Goal: Task Accomplishment & Management: Manage account settings

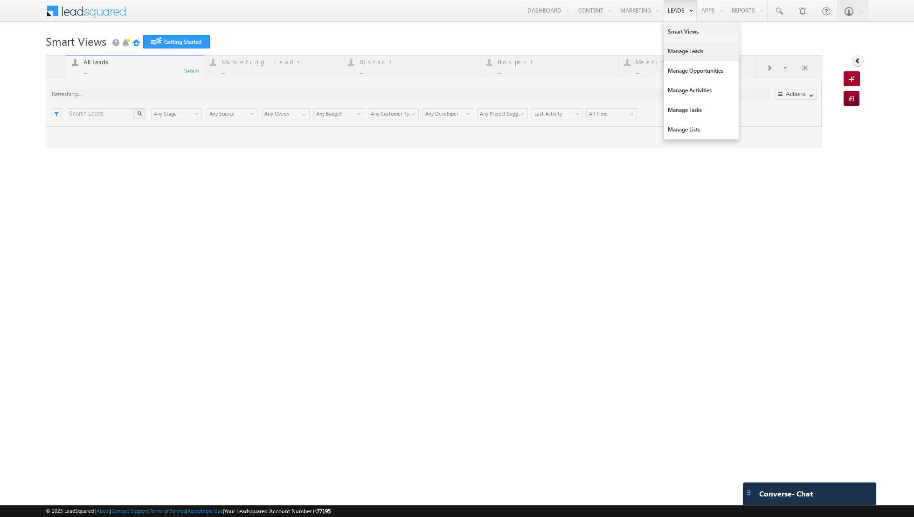
click at [685, 50] on link "Manage Leads" at bounding box center [701, 51] width 75 height 20
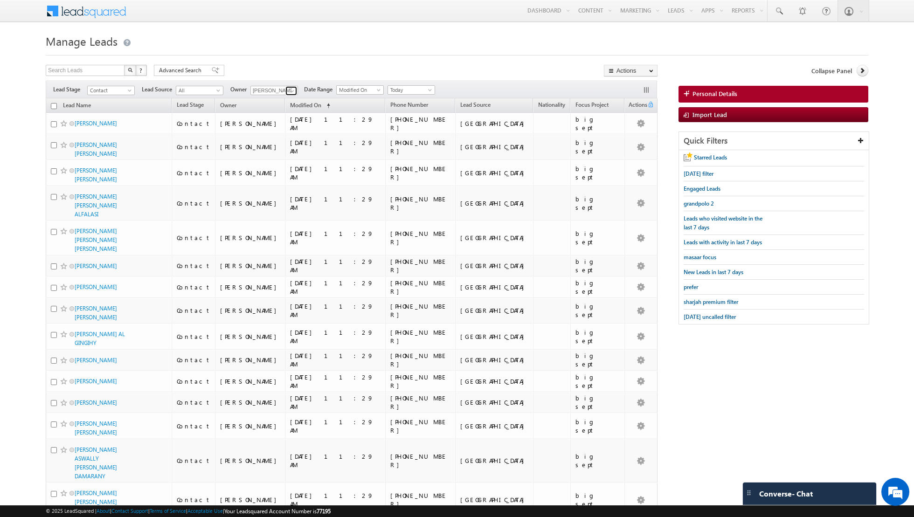
click at [285, 90] on link at bounding box center [291, 90] width 12 height 9
click at [274, 126] on span "[PERSON_NAME][EMAIL_ADDRESS][DOMAIN_NAME]" at bounding box center [296, 126] width 84 height 7
type input "[PERSON_NAME]"
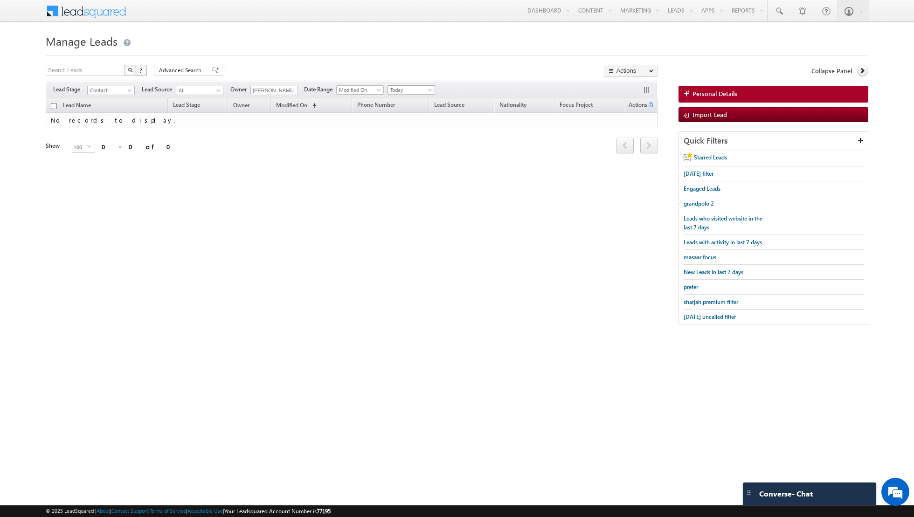
click at [417, 87] on span "Today" at bounding box center [410, 90] width 44 height 8
click at [408, 97] on link "All Time" at bounding box center [407, 99] width 47 height 8
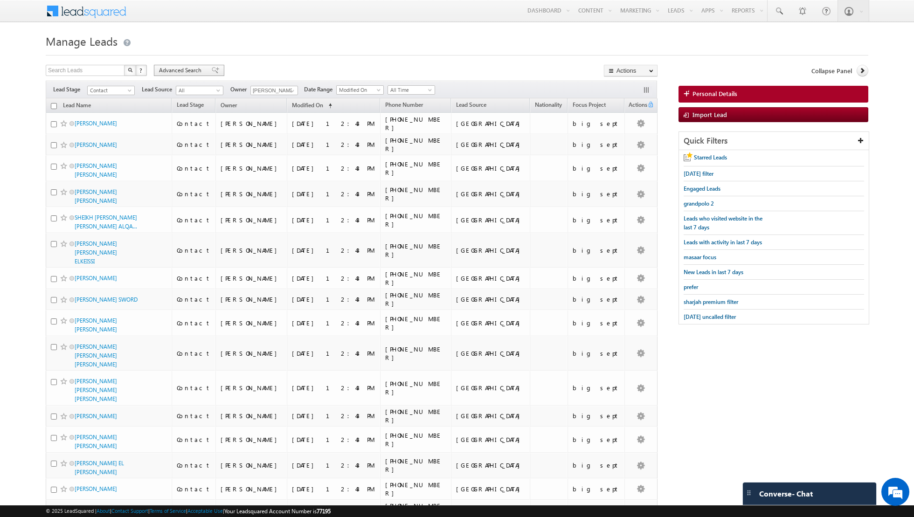
click at [212, 72] on span at bounding box center [215, 70] width 7 height 7
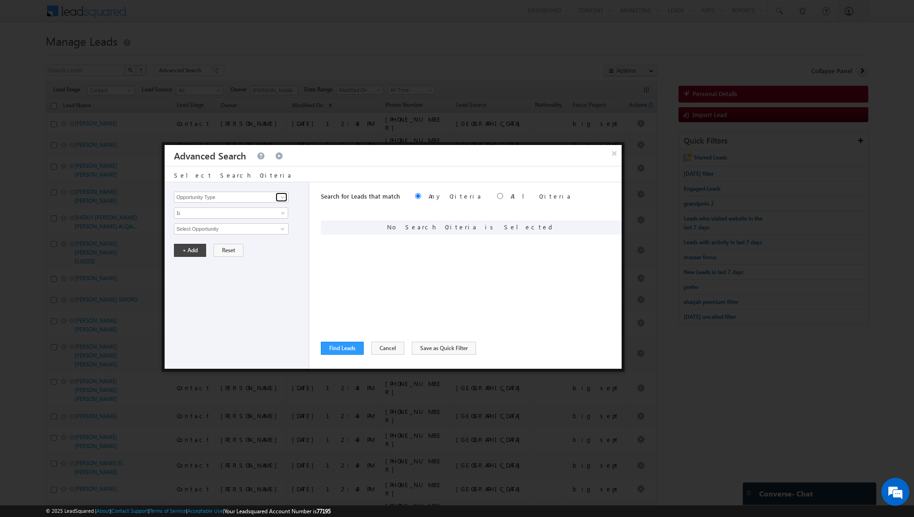
click at [281, 194] on span at bounding box center [282, 196] width 7 height 7
click at [244, 210] on link "Lead Activity" at bounding box center [231, 207] width 115 height 11
type input "Lead Activity"
click at [262, 214] on span "Is" at bounding box center [224, 213] width 101 height 8
click at [259, 221] on link "Is" at bounding box center [231, 223] width 114 height 8
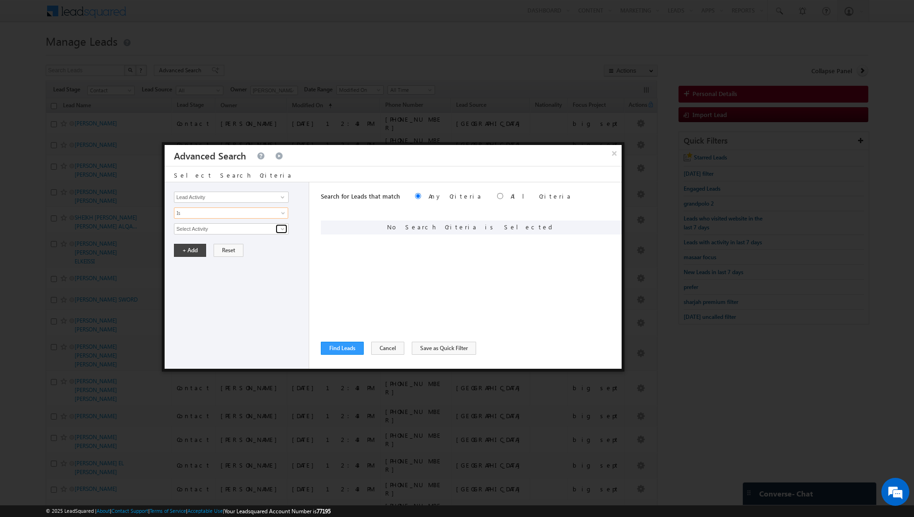
click at [279, 229] on span at bounding box center [282, 228] width 7 height 7
click at [239, 246] on link "Outbound Phone Call Activity" at bounding box center [231, 247] width 115 height 11
type input "Outbound Phone Call Activity"
click at [281, 245] on span at bounding box center [283, 246] width 7 height 7
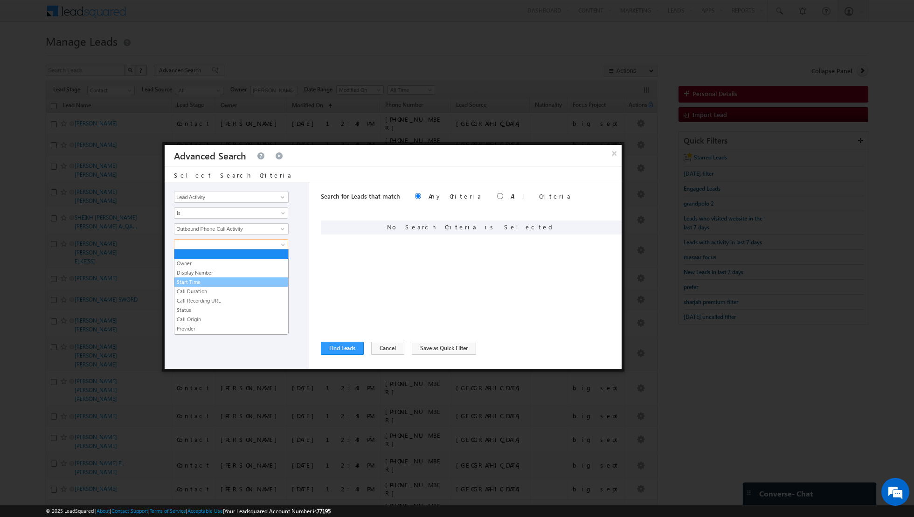
click at [225, 283] on link "Start Time" at bounding box center [231, 282] width 114 height 8
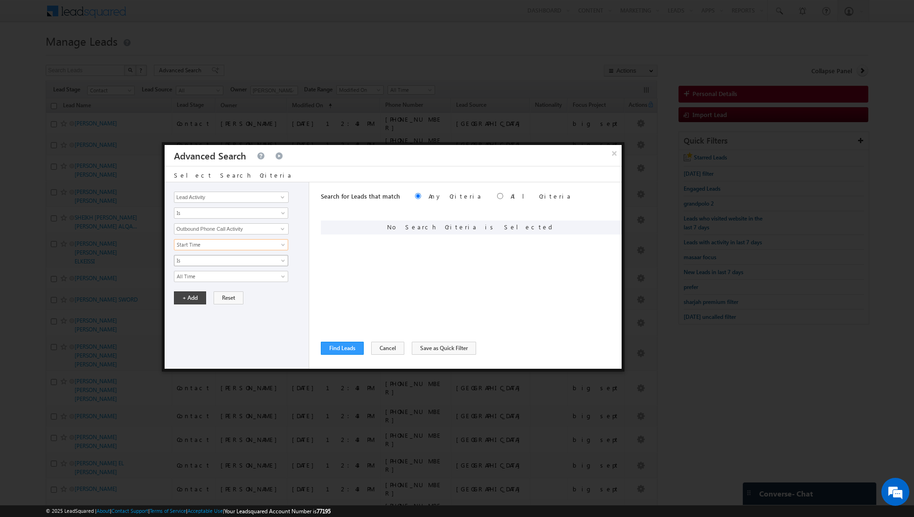
click at [275, 260] on span "Is" at bounding box center [224, 260] width 101 height 8
click at [262, 277] on link "Before" at bounding box center [231, 279] width 114 height 8
click at [280, 275] on span at bounding box center [283, 278] width 7 height 7
click at [266, 287] on link "Today" at bounding box center [231, 285] width 114 height 8
click at [179, 294] on button "+ Add" at bounding box center [190, 297] width 32 height 13
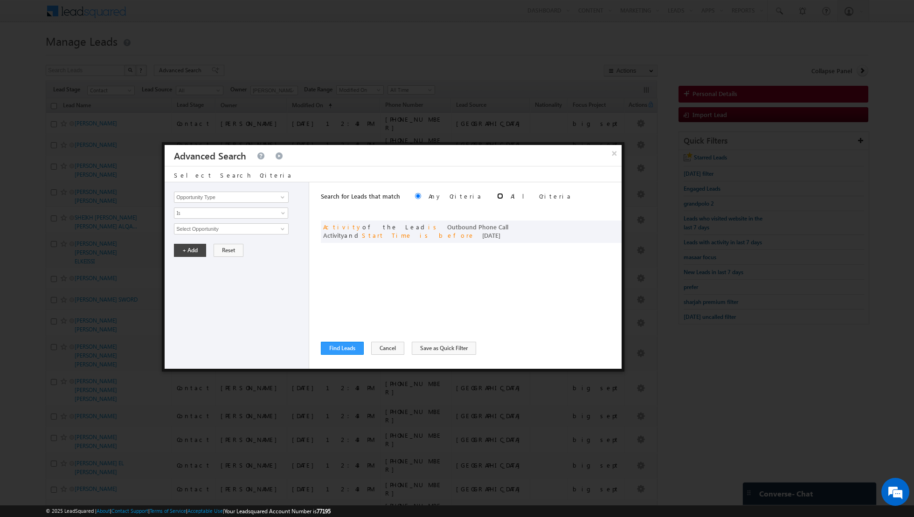
click at [497, 194] on input "radio" at bounding box center [500, 196] width 6 height 6
radio input "true"
click at [341, 350] on button "Find Leads" at bounding box center [342, 348] width 43 height 13
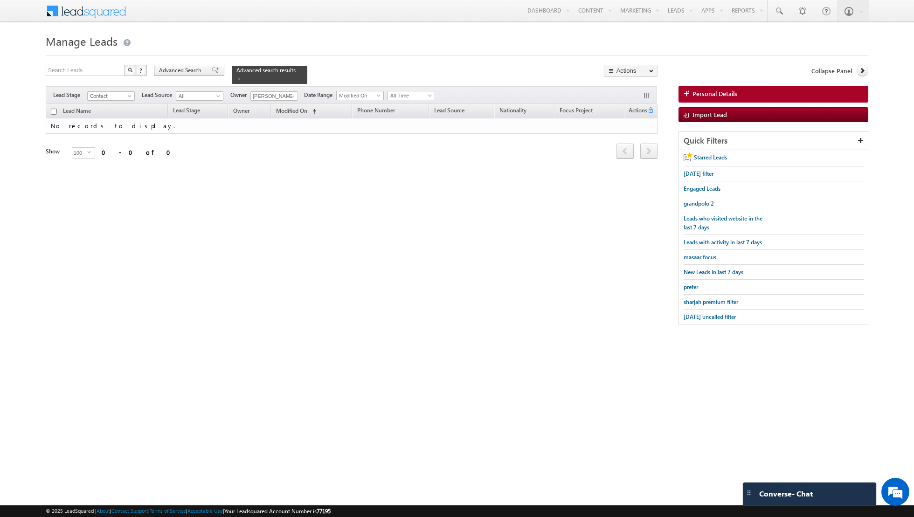
click at [212, 69] on span at bounding box center [215, 70] width 7 height 7
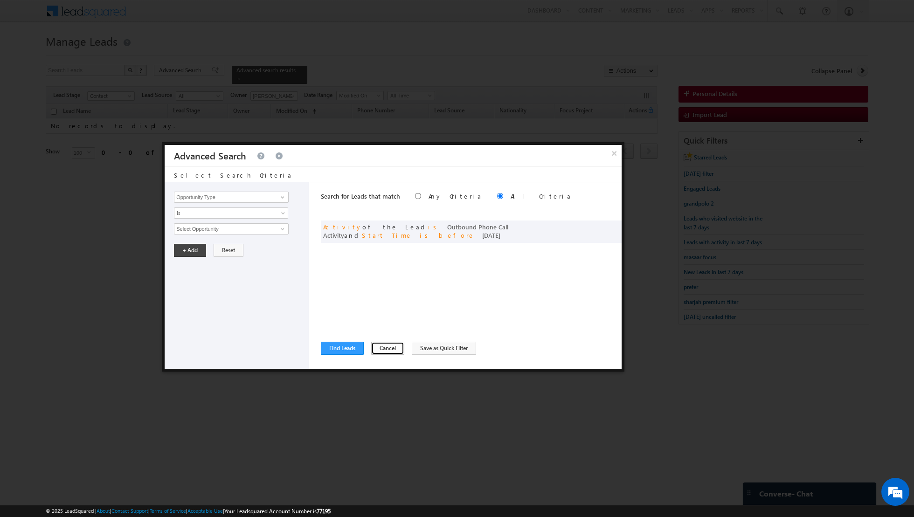
click at [380, 343] on button "Cancel" at bounding box center [387, 348] width 33 height 13
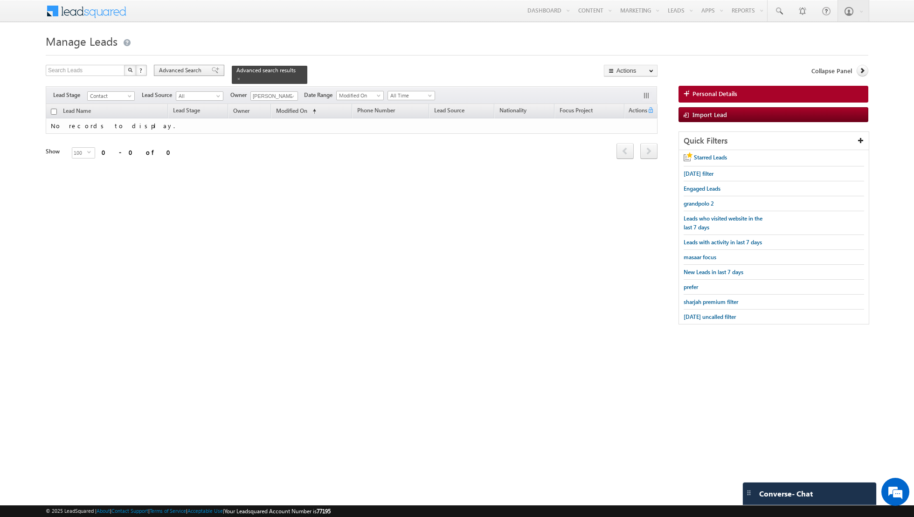
click at [209, 74] on div "Advanced Search" at bounding box center [189, 70] width 70 height 11
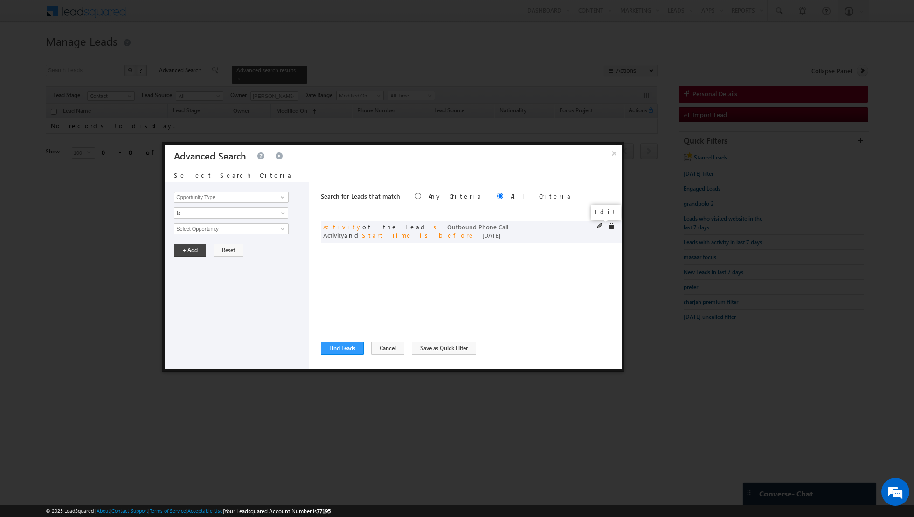
click at [599, 226] on span at bounding box center [600, 226] width 7 height 7
click at [266, 214] on span "Is" at bounding box center [224, 213] width 101 height 8
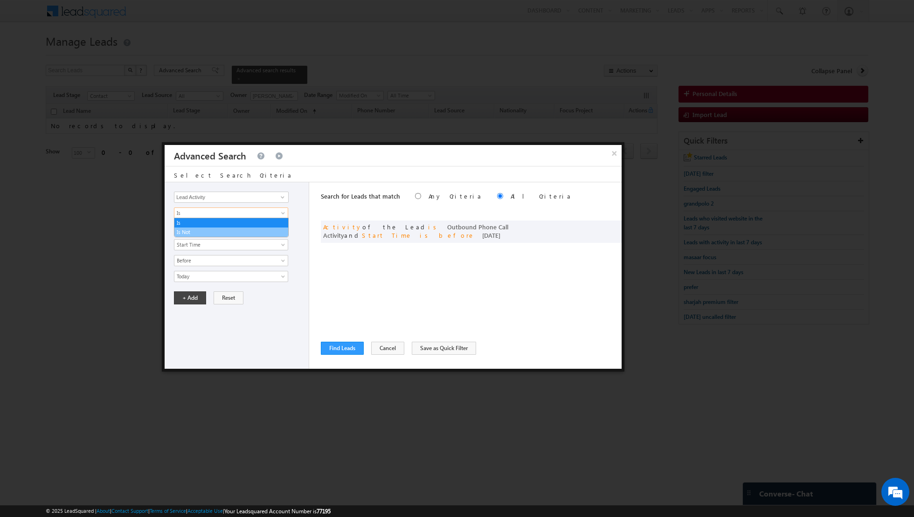
click at [248, 228] on link "Is Not" at bounding box center [231, 232] width 114 height 8
click at [282, 227] on span at bounding box center [282, 228] width 7 height 7
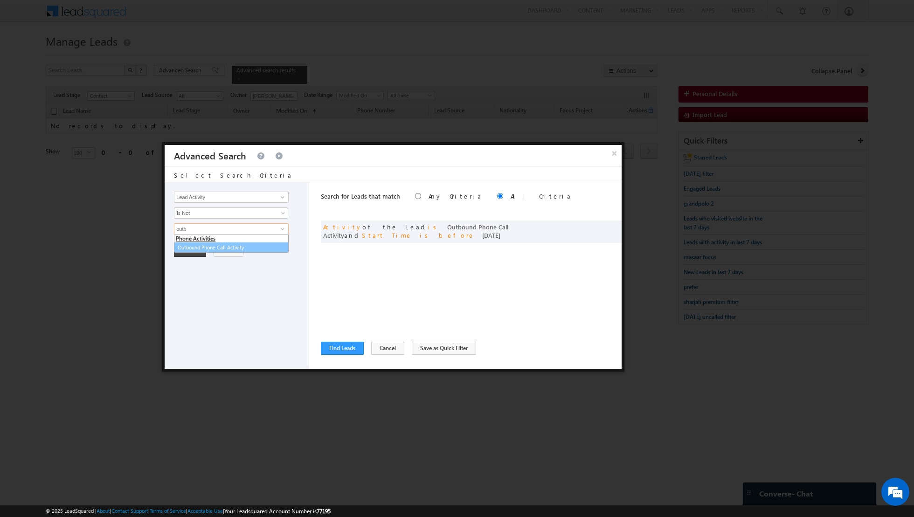
click at [228, 242] on link "Outbound Phone Call Activity" at bounding box center [231, 247] width 115 height 11
type input "Outbound Phone Call Activity"
click at [273, 242] on span at bounding box center [224, 245] width 101 height 8
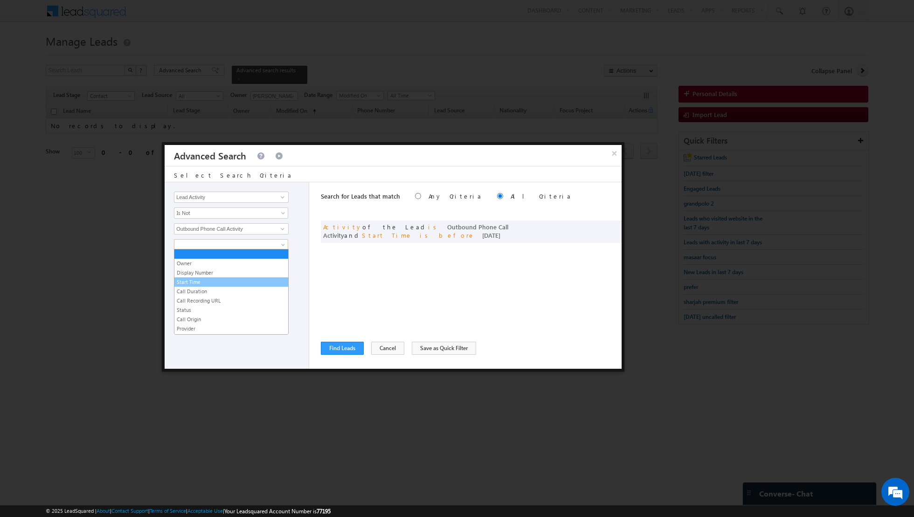
click at [225, 282] on link "Start Time" at bounding box center [231, 282] width 114 height 8
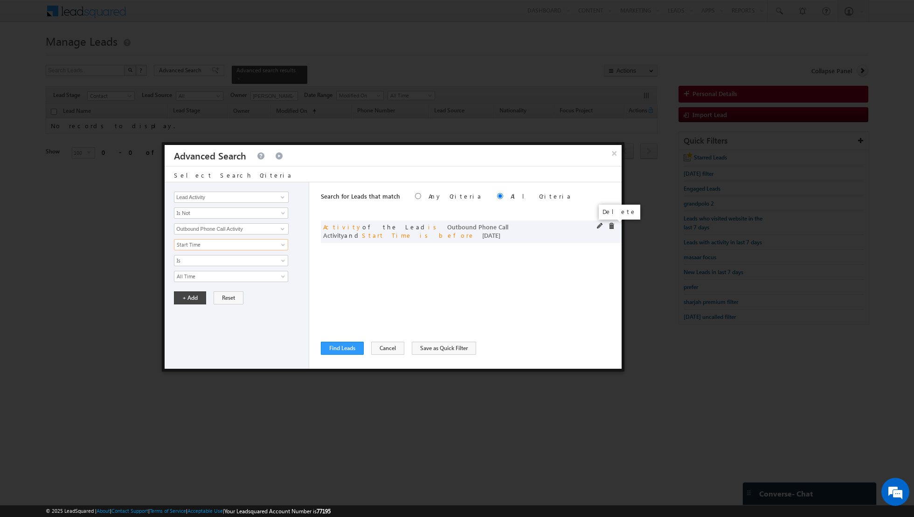
click at [611, 224] on span at bounding box center [611, 226] width 7 height 7
click at [337, 346] on button "Find Leads" at bounding box center [342, 348] width 43 height 13
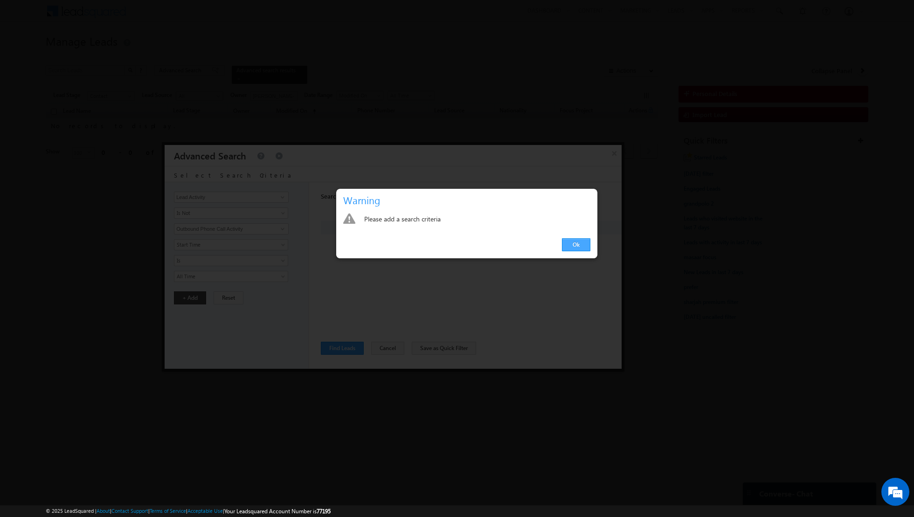
click at [571, 242] on link "Ok" at bounding box center [576, 244] width 28 height 13
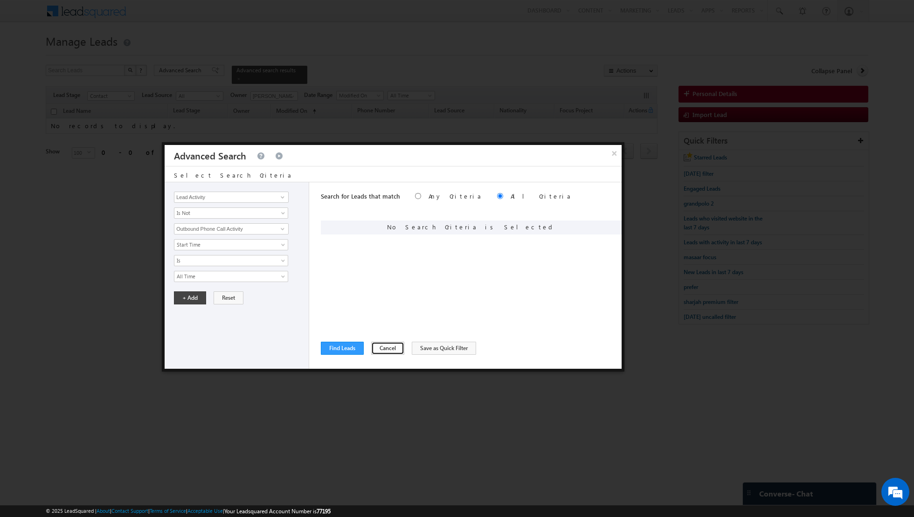
click at [387, 351] on button "Cancel" at bounding box center [387, 348] width 33 height 13
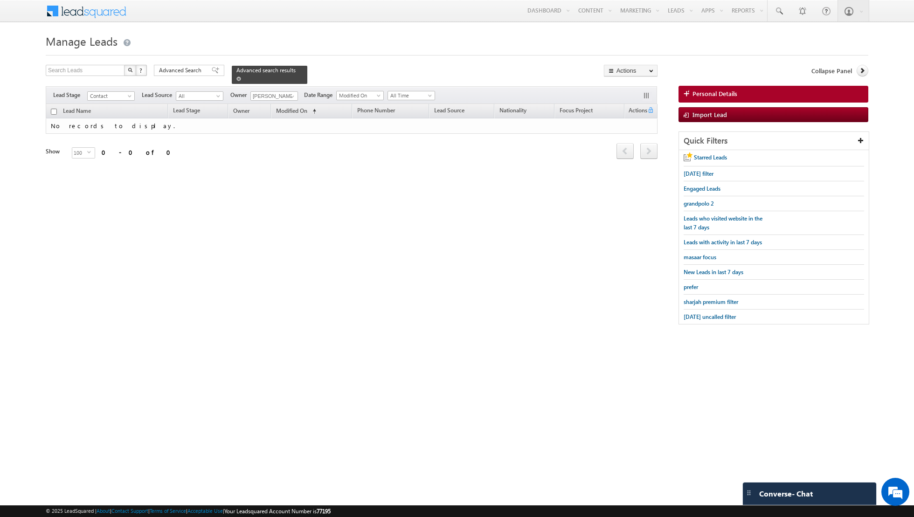
click at [236, 77] on span at bounding box center [238, 78] width 5 height 5
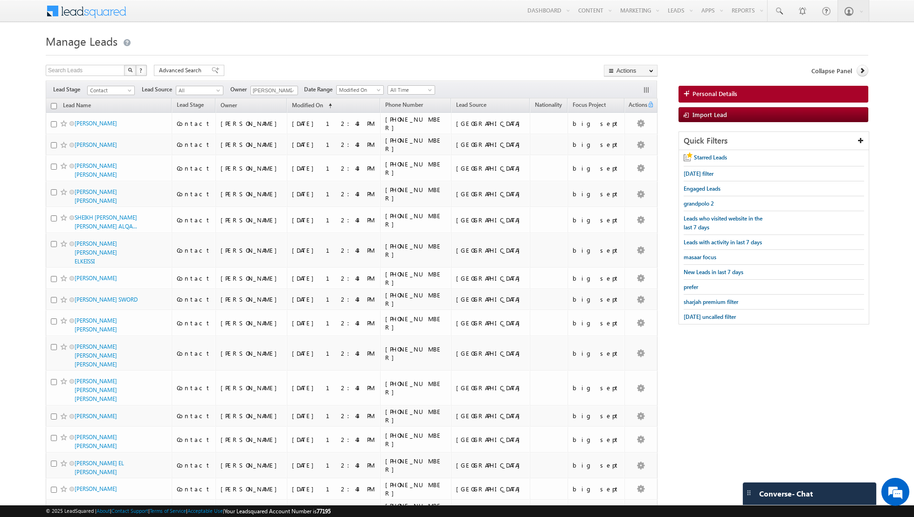
click at [55, 106] on input "checkbox" at bounding box center [54, 106] width 6 height 6
checkbox input "true"
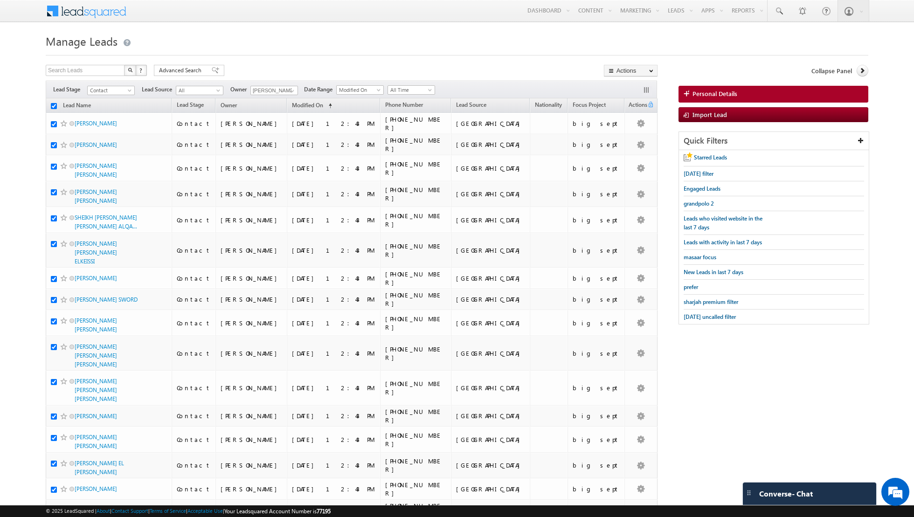
checkbox input "true"
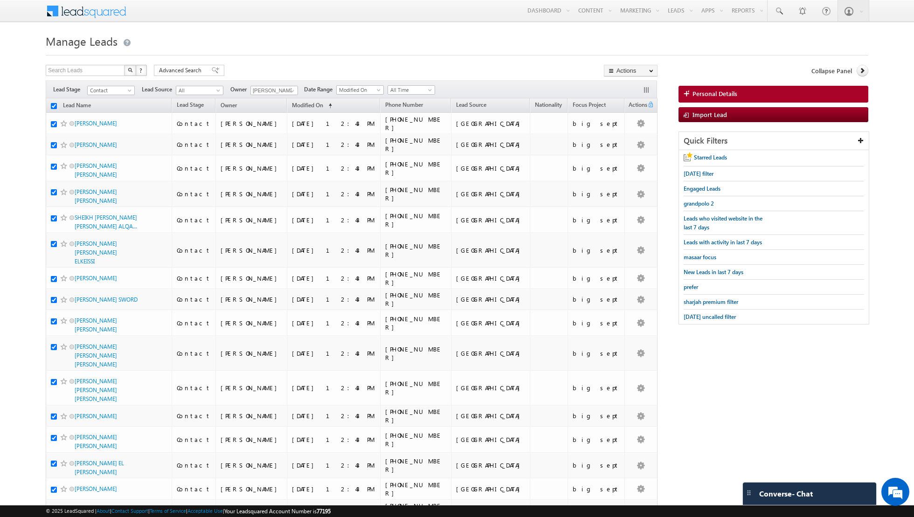
checkbox input "true"
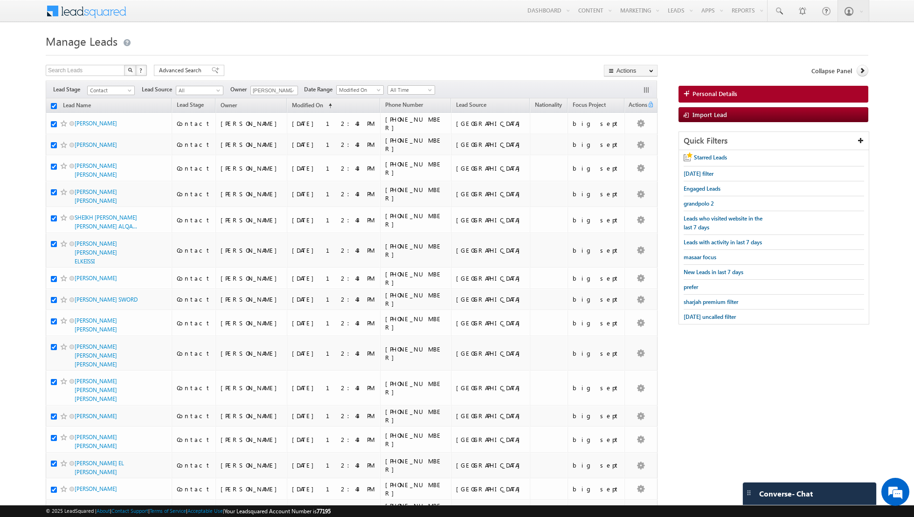
checkbox input "true"
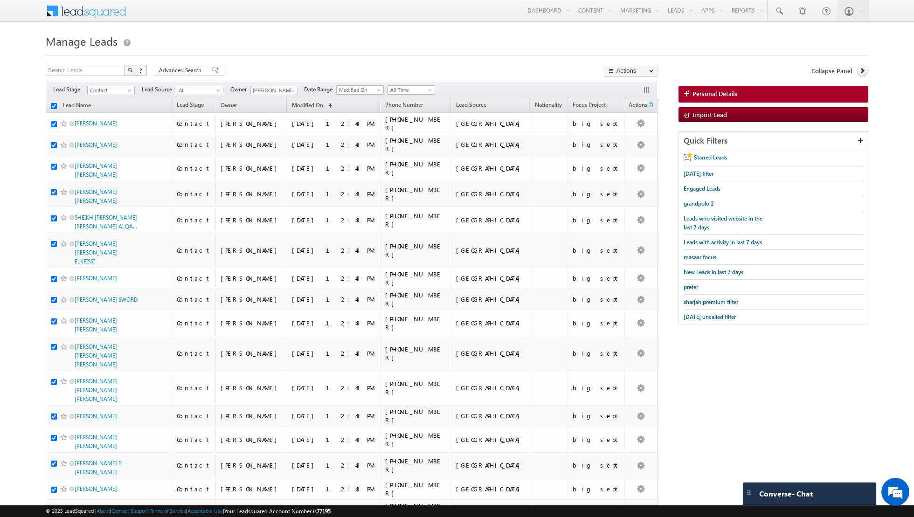
checkbox input "true"
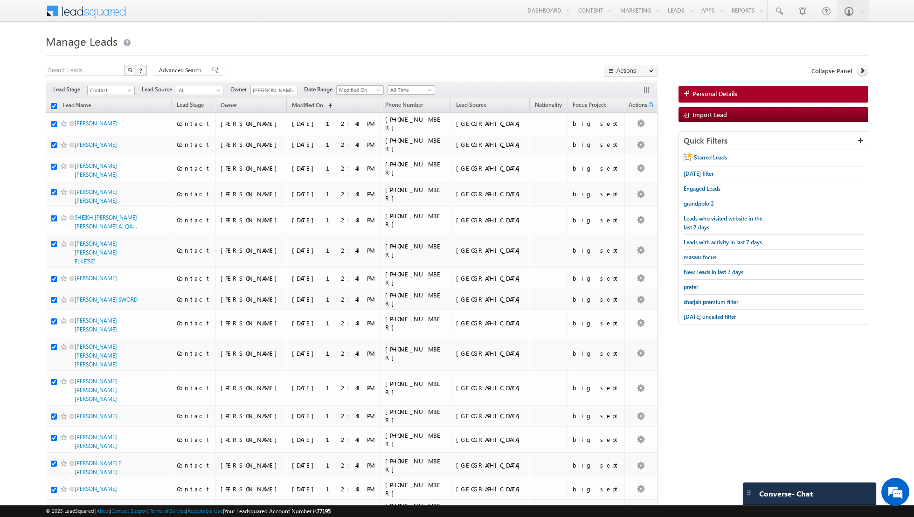
checkbox input "true"
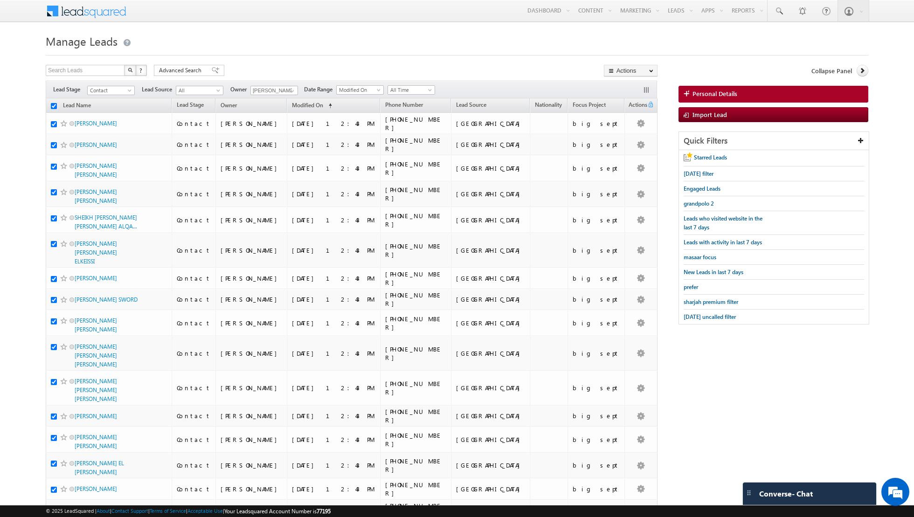
checkbox input "true"
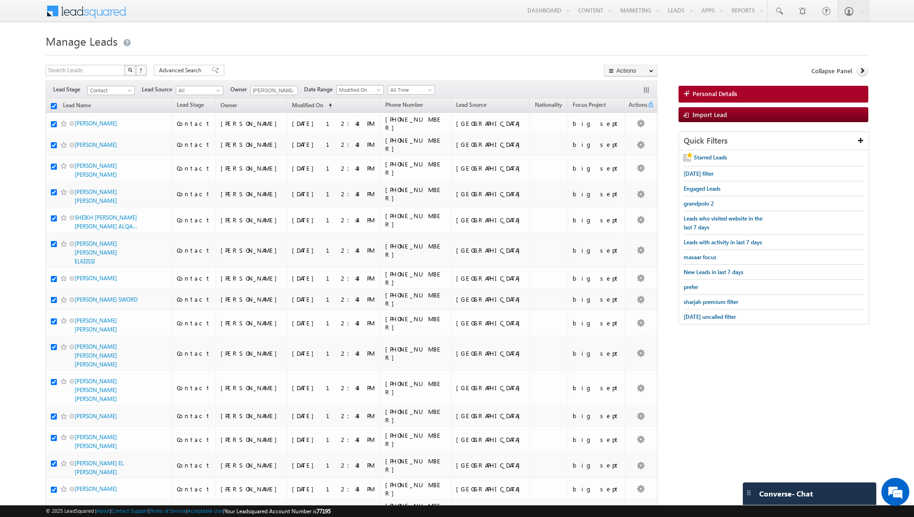
checkbox input "true"
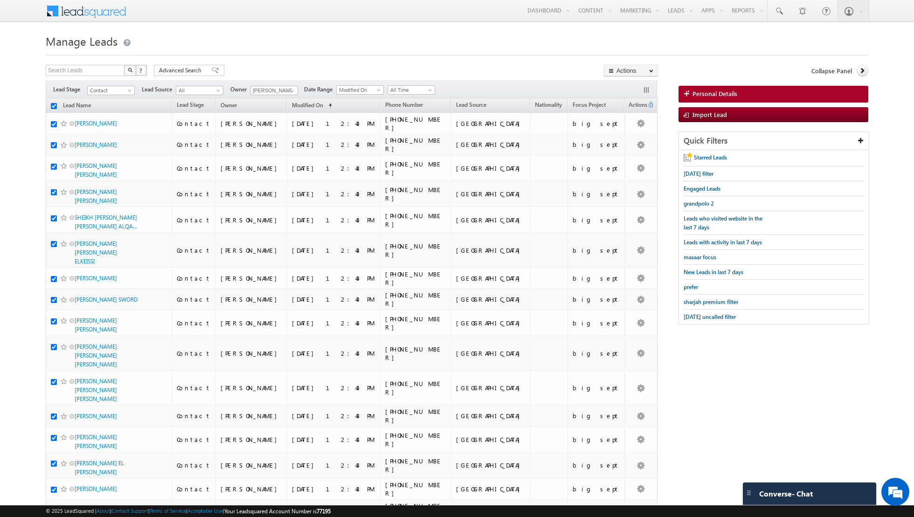
checkbox input "true"
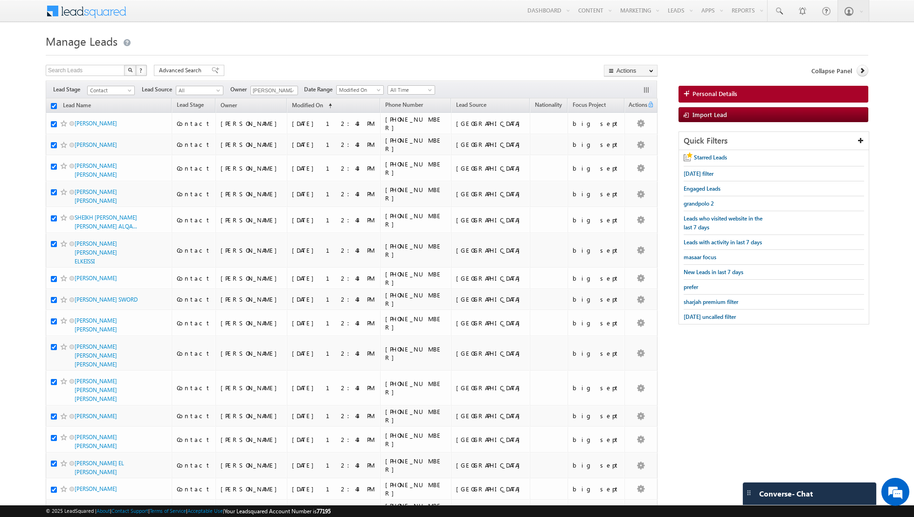
checkbox input "true"
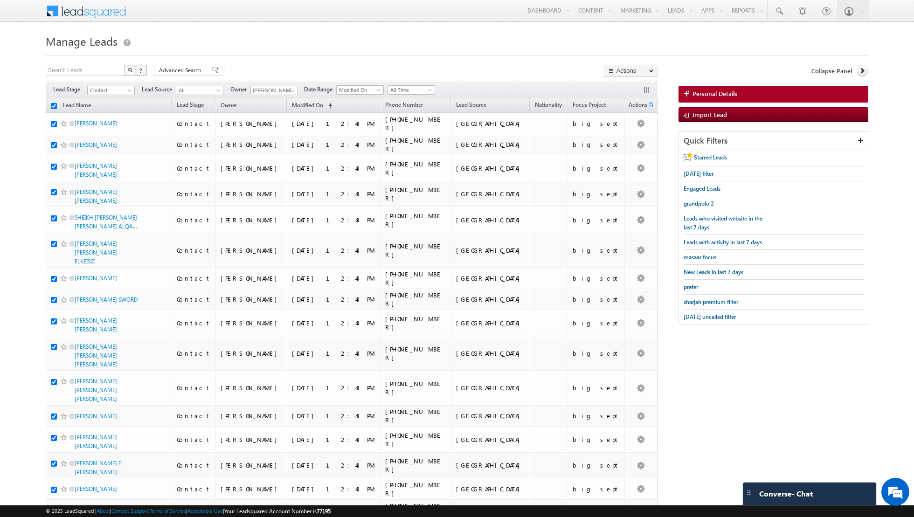
checkbox input "true"
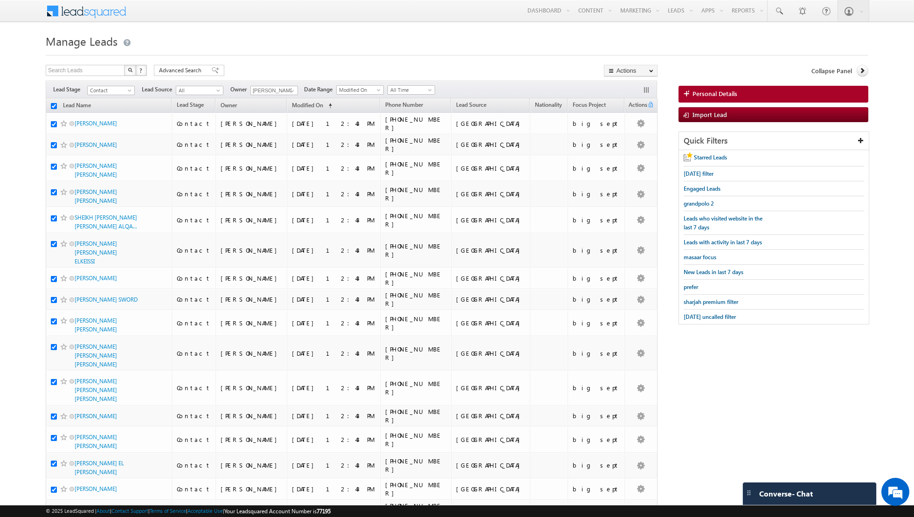
checkbox input "true"
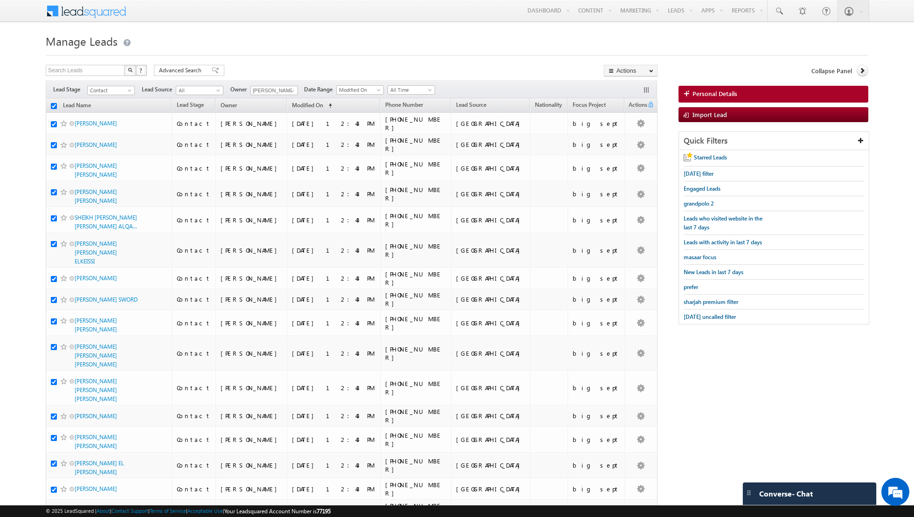
checkbox input "true"
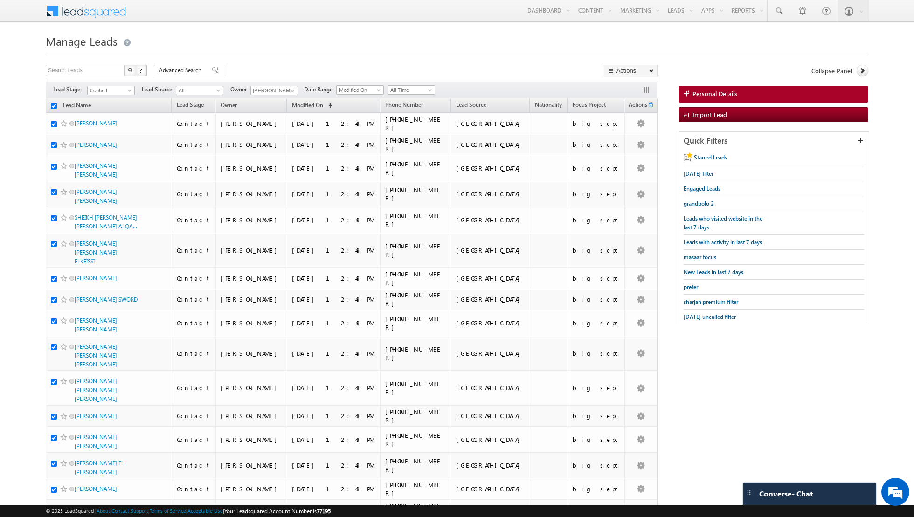
checkbox input "true"
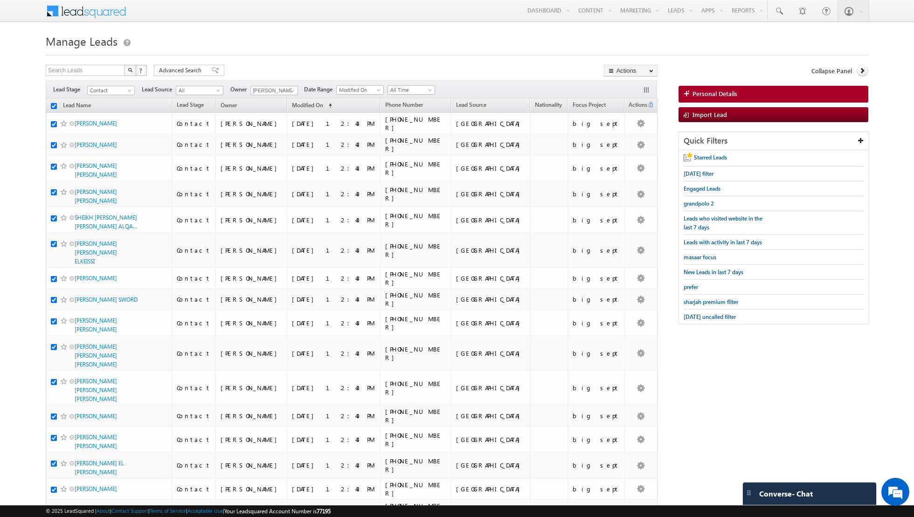
checkbox input "true"
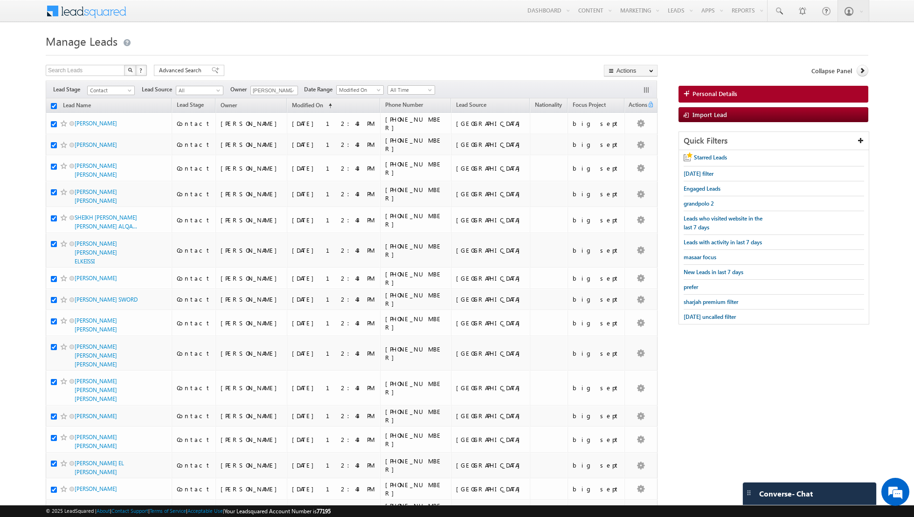
checkbox input "true"
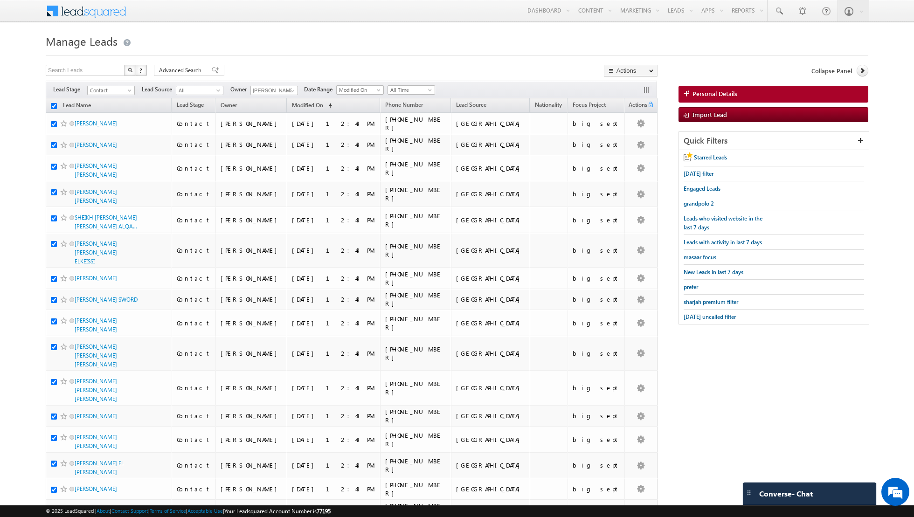
checkbox input "true"
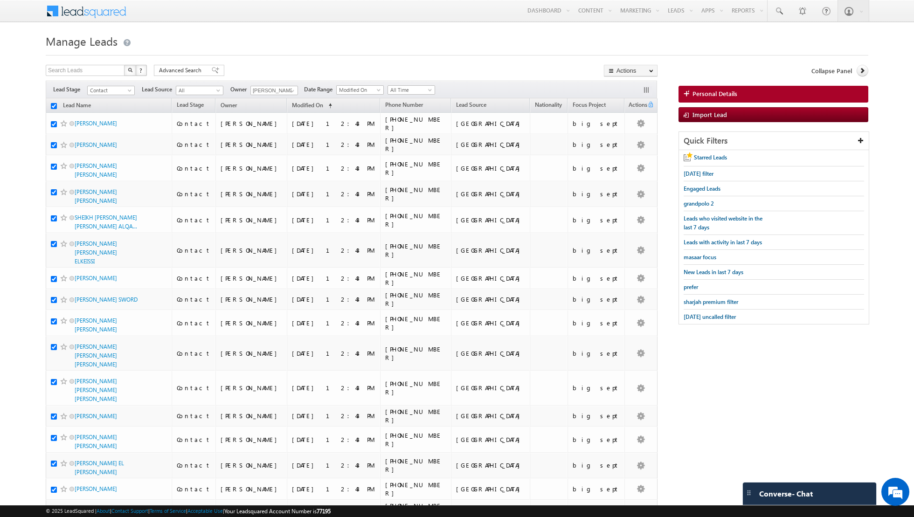
checkbox input "true"
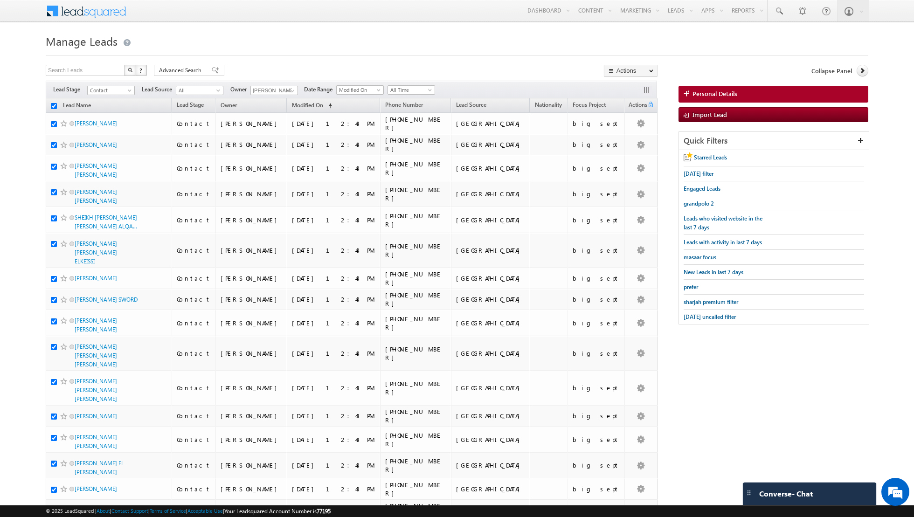
checkbox input "true"
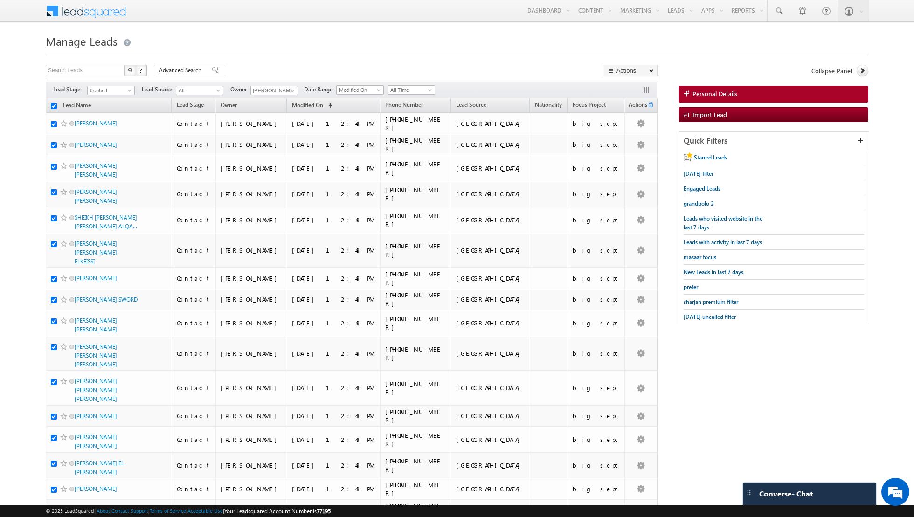
checkbox input "true"
click at [626, 149] on link "Change Owner" at bounding box center [630, 150] width 53 height 11
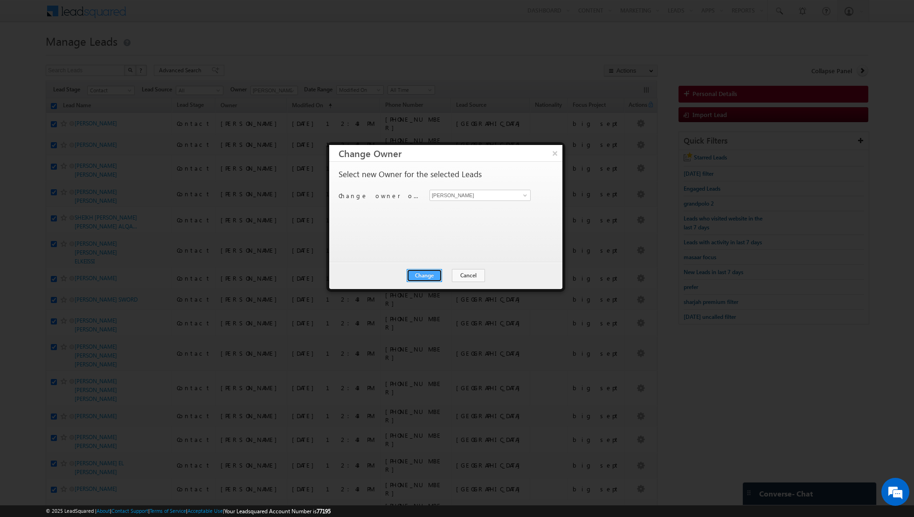
click at [429, 275] on button "Change" at bounding box center [424, 275] width 35 height 13
click at [453, 276] on button "Close" at bounding box center [447, 275] width 30 height 13
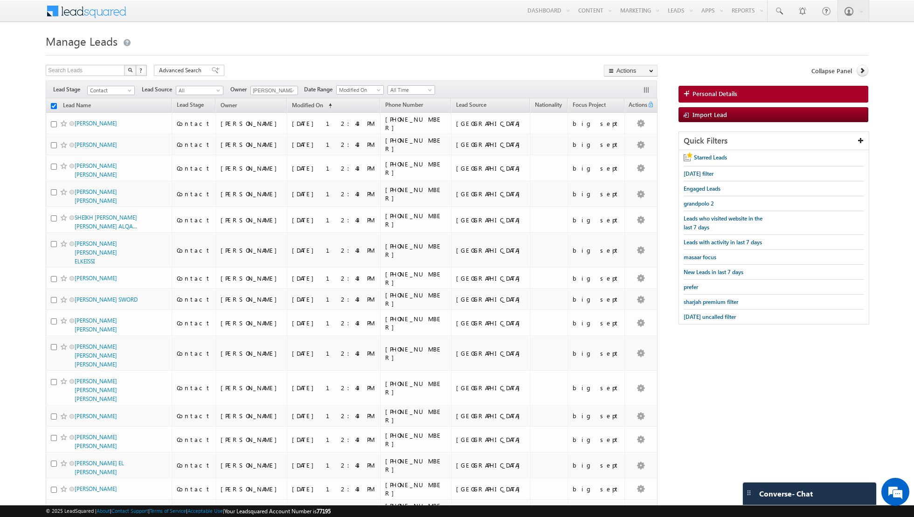
checkbox input "false"
click at [279, 90] on input "[PERSON_NAME]" at bounding box center [274, 90] width 48 height 9
click at [289, 90] on span at bounding box center [292, 90] width 7 height 7
click at [276, 134] on link "[PERSON_NAME] [EMAIL_ADDRESS][DOMAIN_NAME]" at bounding box center [296, 139] width 93 height 18
type input "[PERSON_NAME]"
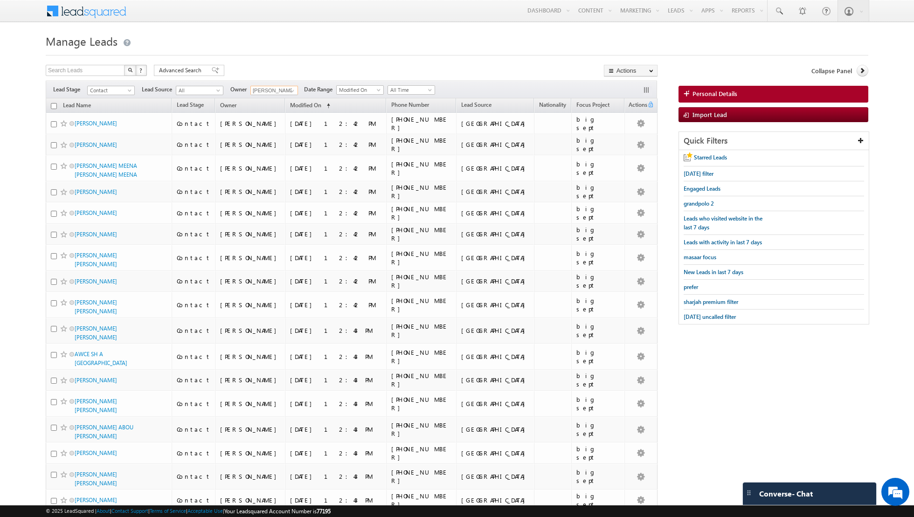
click at [53, 105] on input "checkbox" at bounding box center [54, 106] width 6 height 6
checkbox input "true"
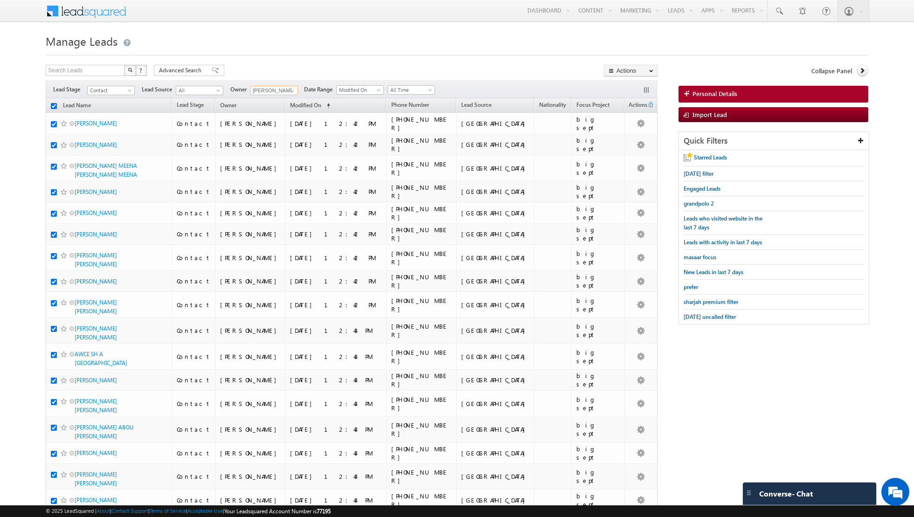
checkbox input "true"
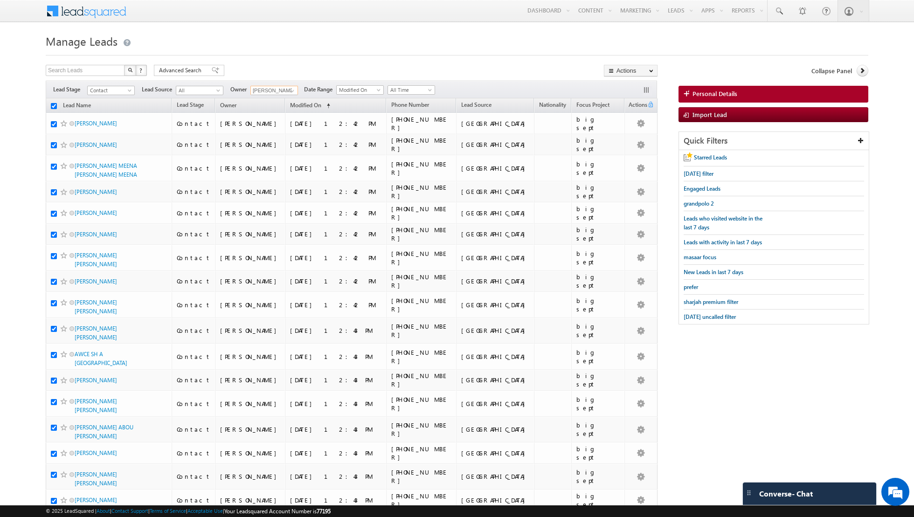
checkbox input "true"
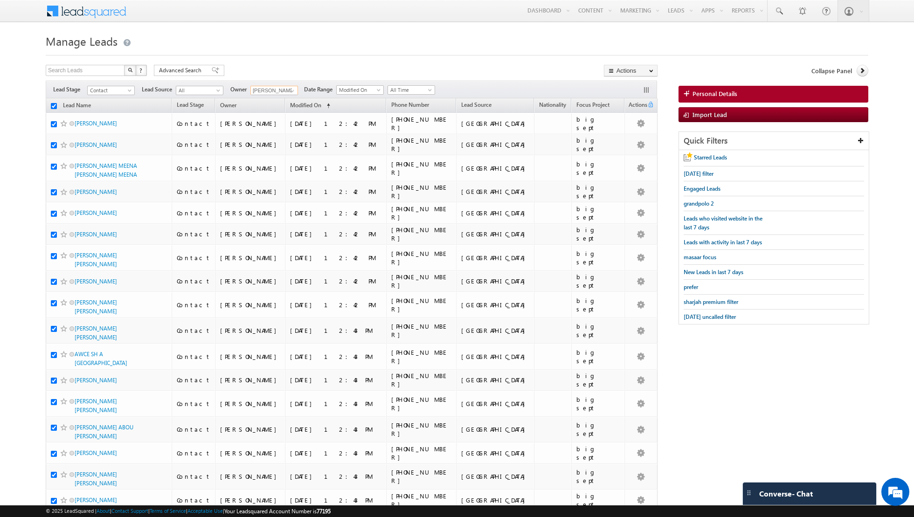
checkbox input "true"
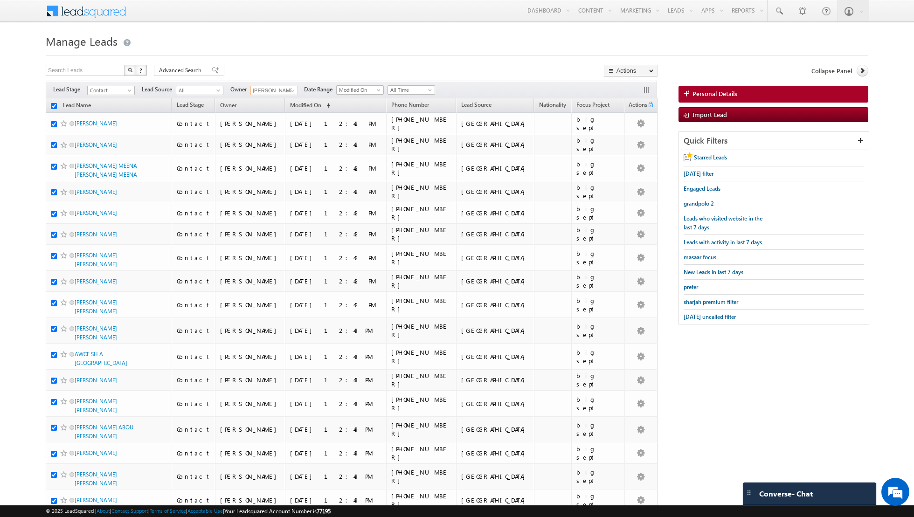
checkbox input "true"
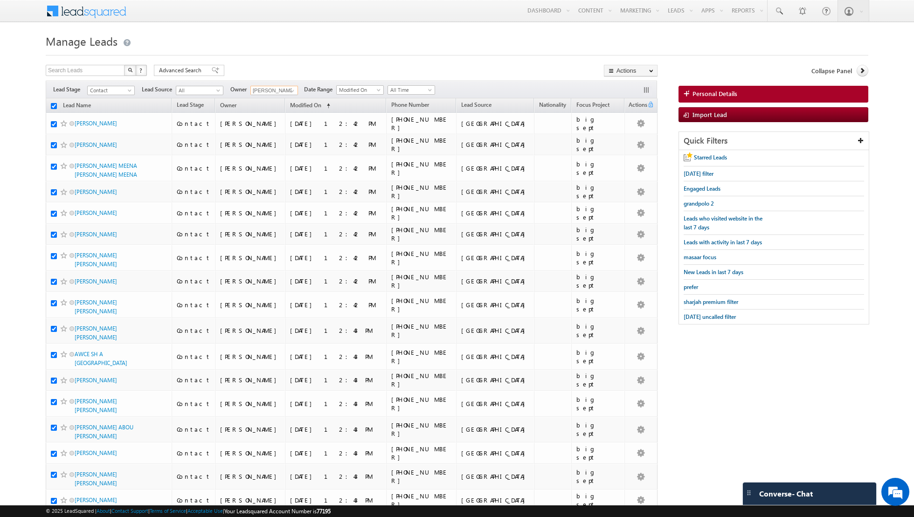
checkbox input "true"
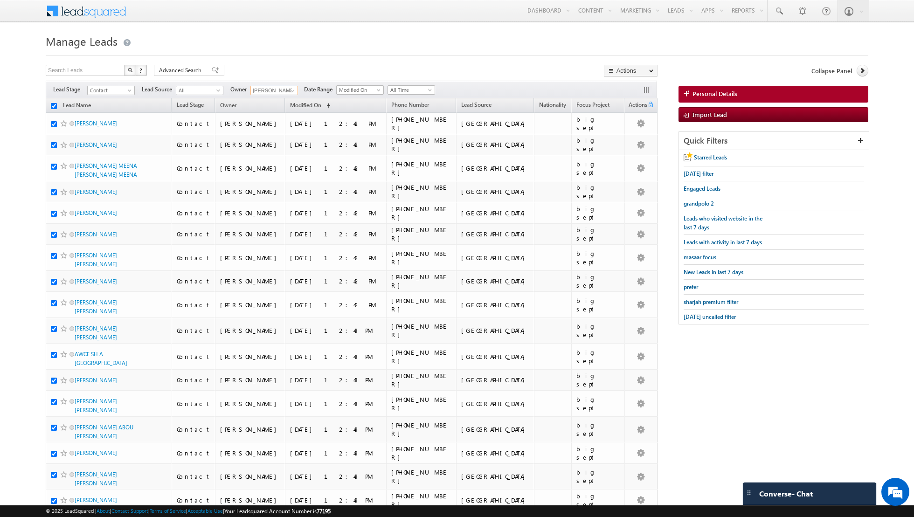
checkbox input "true"
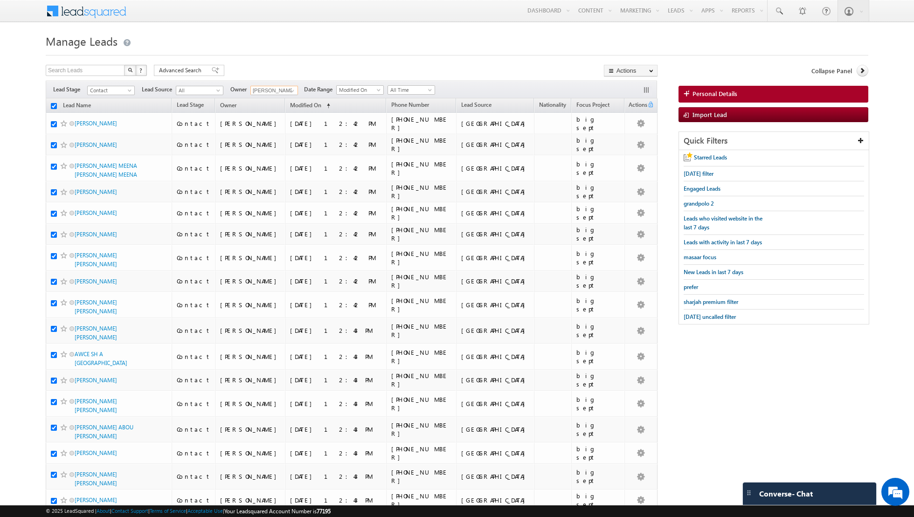
checkbox input "true"
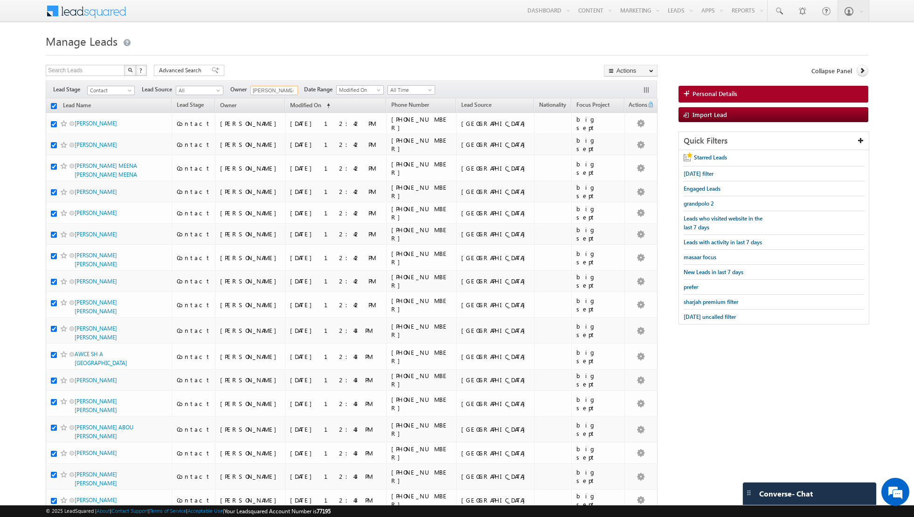
checkbox input "true"
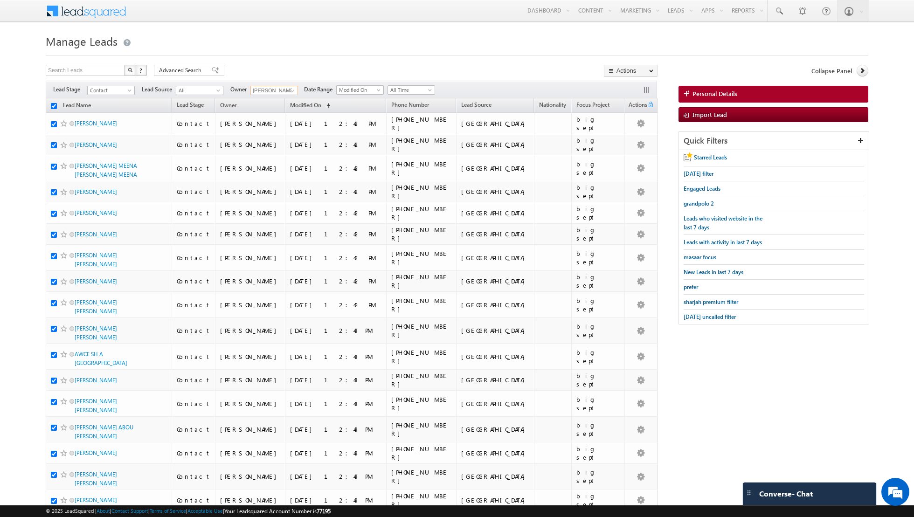
checkbox input "true"
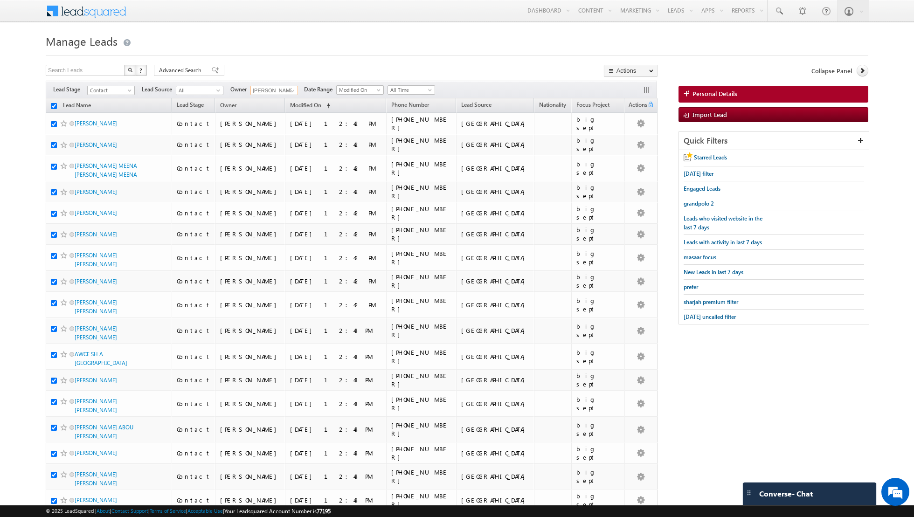
checkbox input "true"
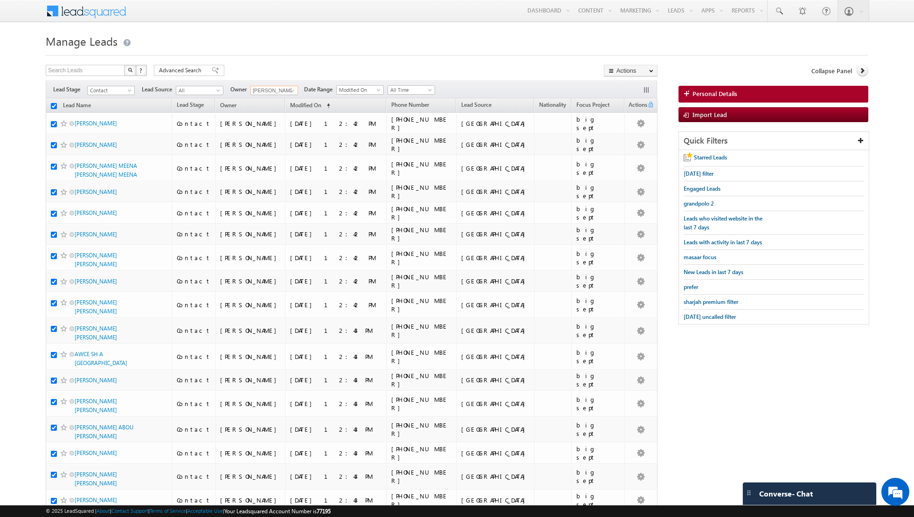
checkbox input "true"
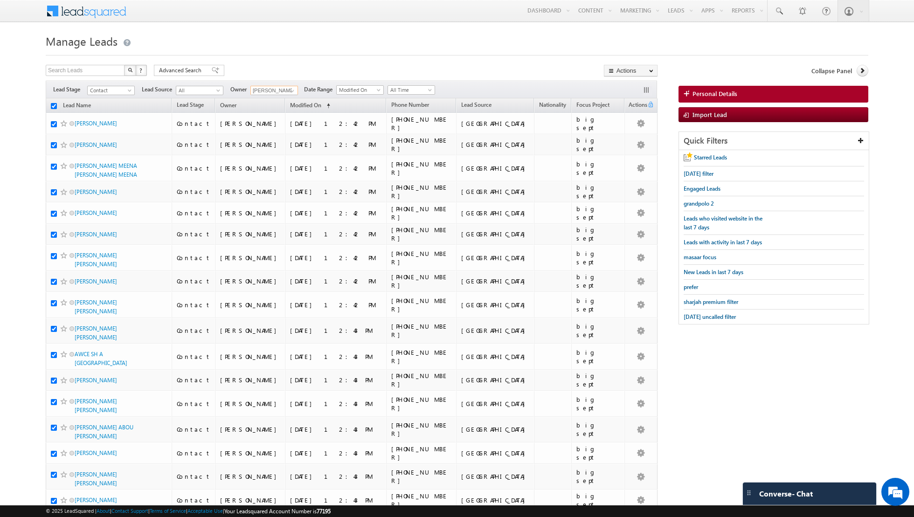
checkbox input "true"
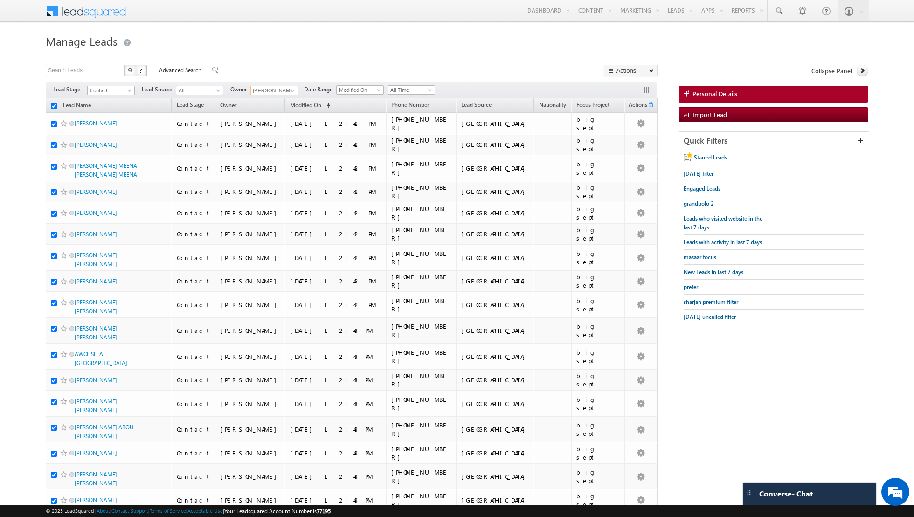
checkbox input "true"
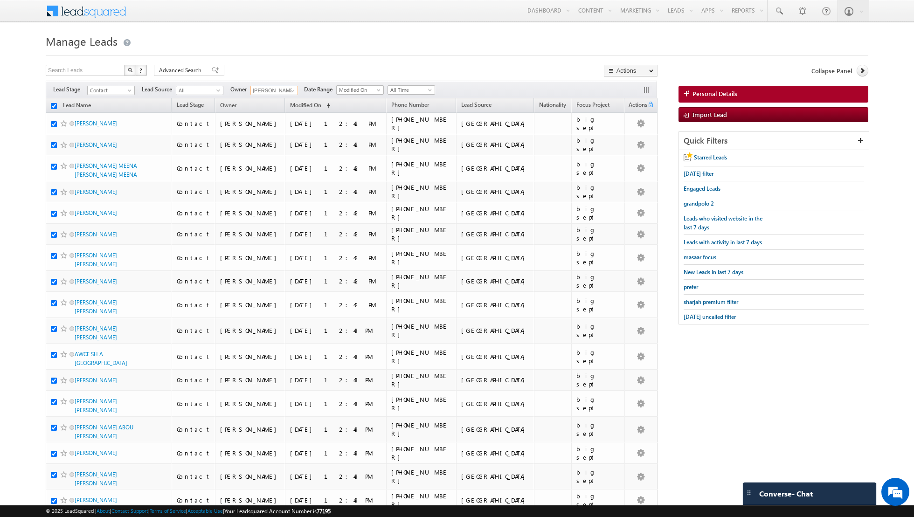
checkbox input "true"
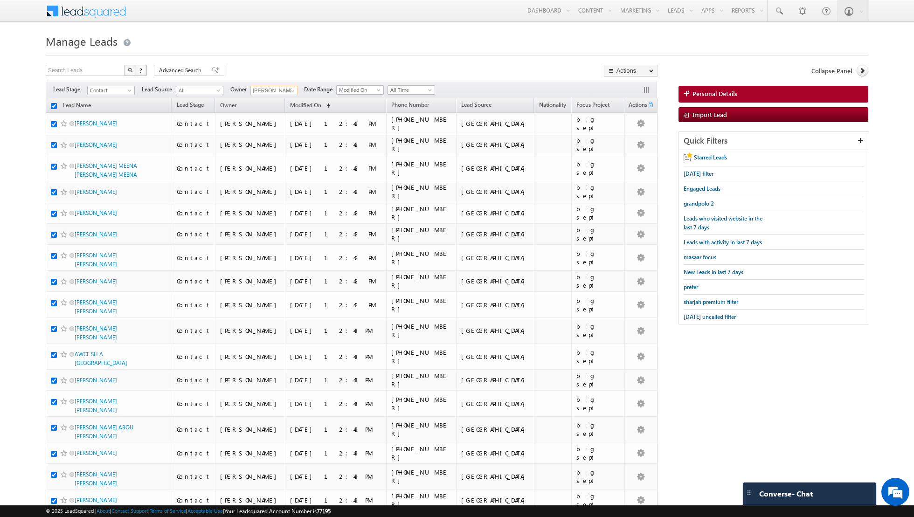
checkbox input "true"
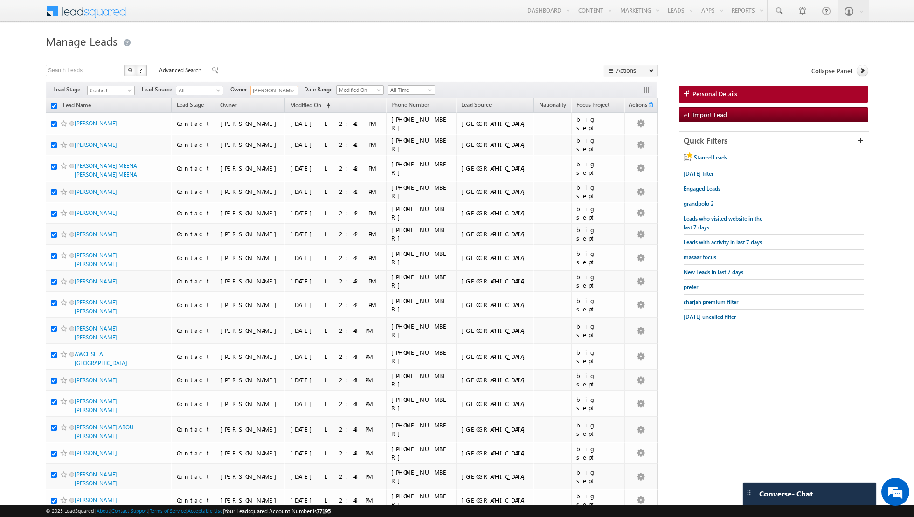
checkbox input "true"
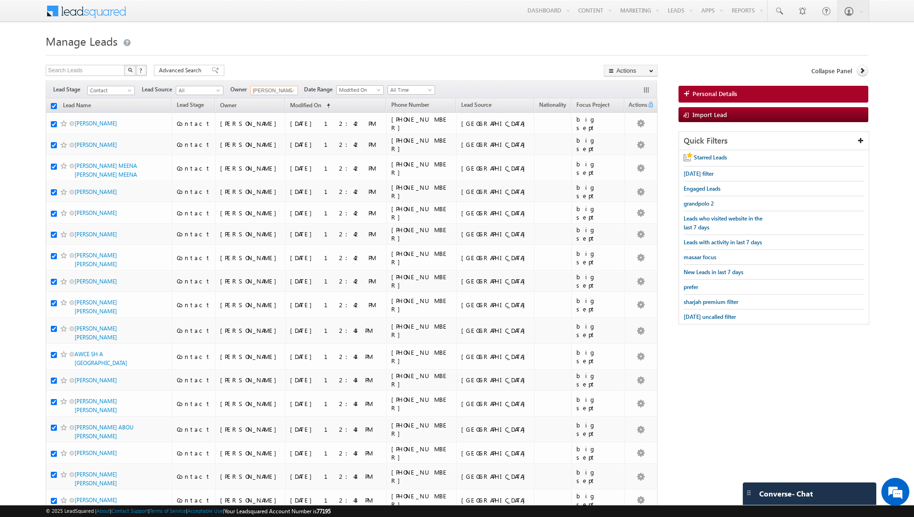
checkbox input "true"
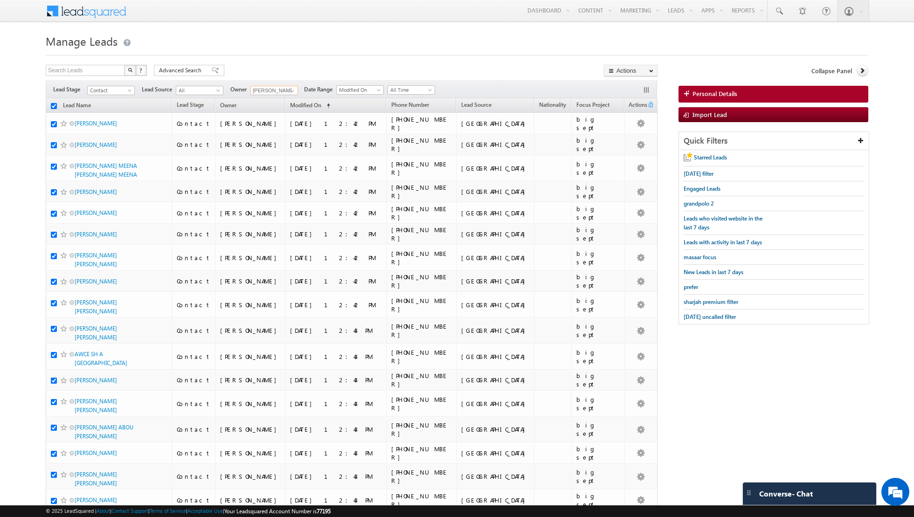
checkbox input "true"
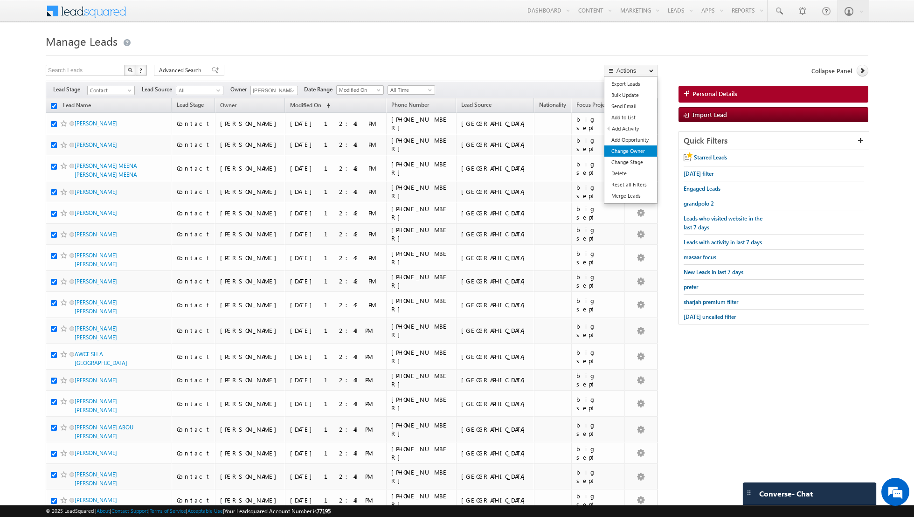
click at [623, 150] on link "Change Owner" at bounding box center [630, 150] width 53 height 11
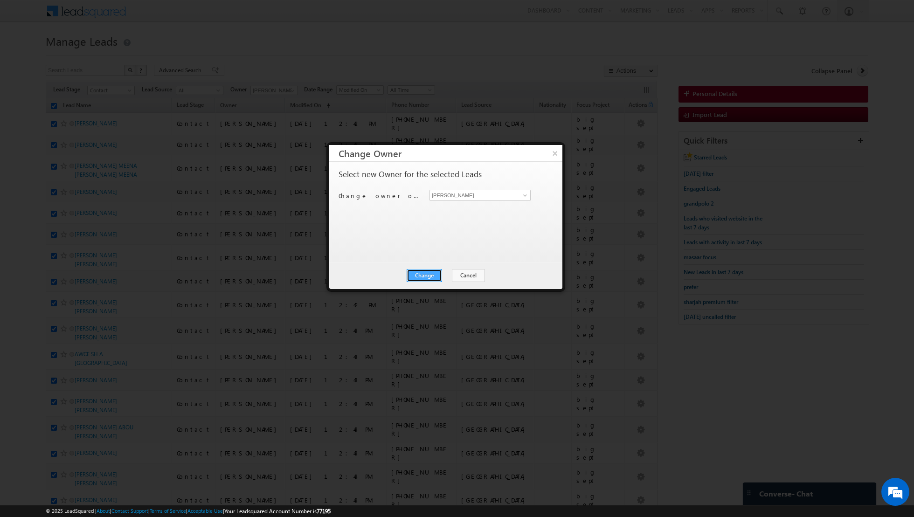
click at [423, 274] on button "Change" at bounding box center [424, 275] width 35 height 13
click at [449, 277] on button "Close" at bounding box center [447, 275] width 30 height 13
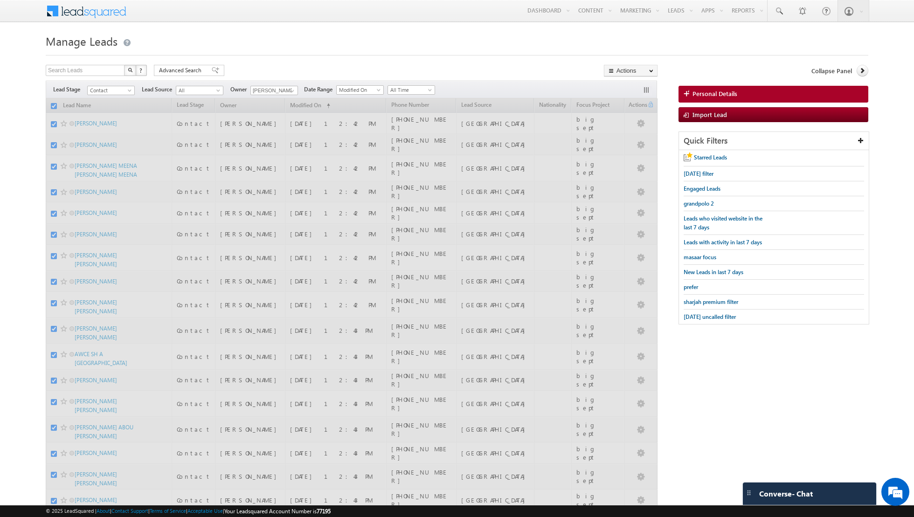
checkbox input "false"
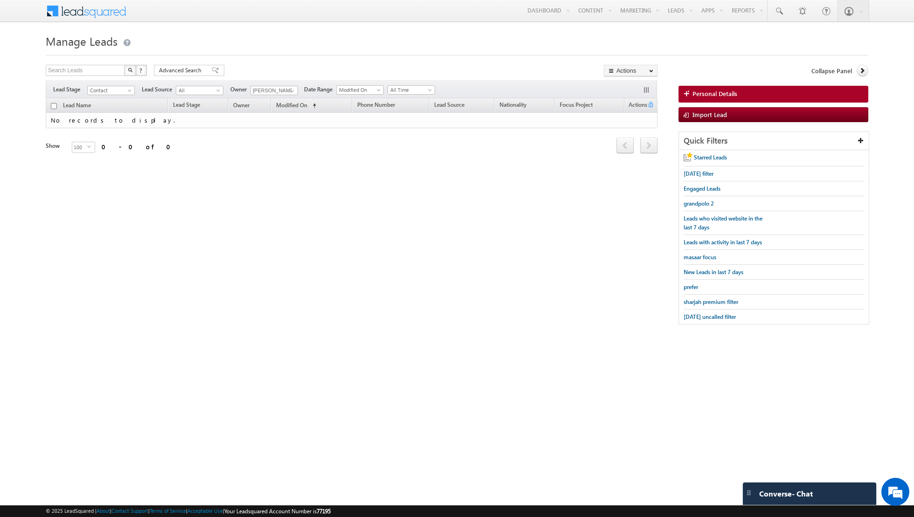
click at [287, 83] on div "Filters Lead Stage Contact Contact Lead Source All All Owner [PERSON_NAME] Any …" at bounding box center [351, 90] width 611 height 18
click at [290, 92] on span at bounding box center [292, 90] width 7 height 7
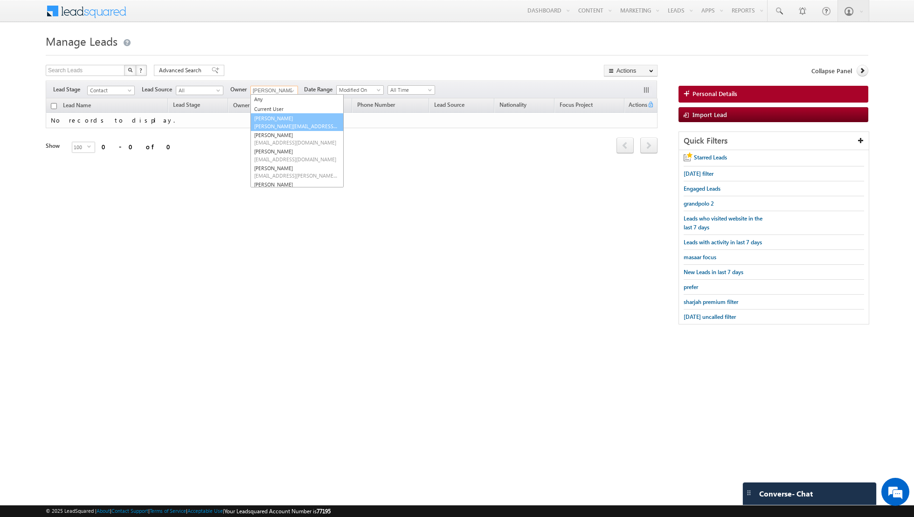
click at [282, 123] on span "[PERSON_NAME][EMAIL_ADDRESS][DOMAIN_NAME]" at bounding box center [296, 126] width 84 height 7
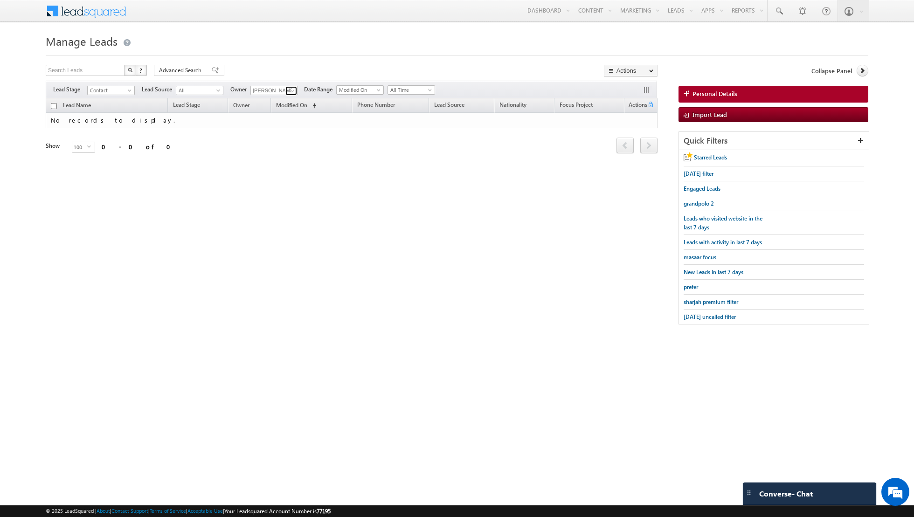
click at [290, 90] on span at bounding box center [292, 90] width 7 height 7
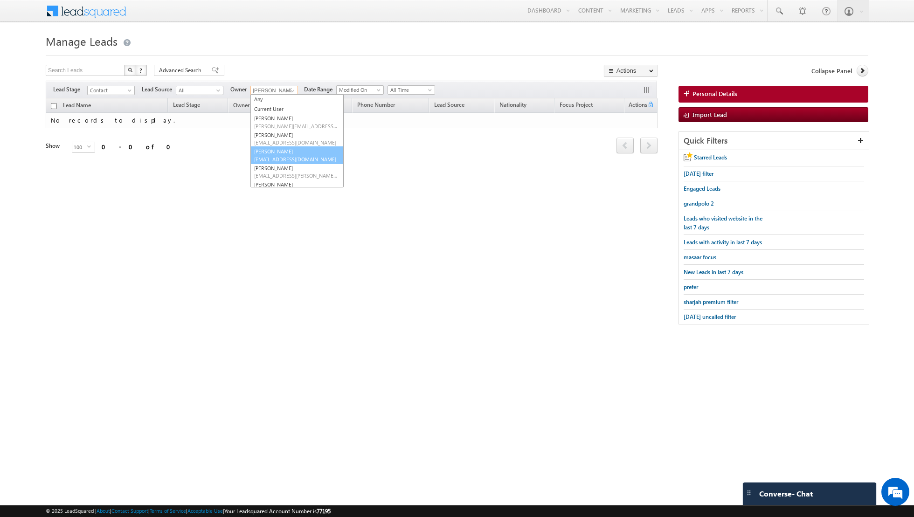
click at [275, 154] on link "[PERSON_NAME] [PERSON_NAME][EMAIL_ADDRESS][DOMAIN_NAME]" at bounding box center [296, 155] width 93 height 18
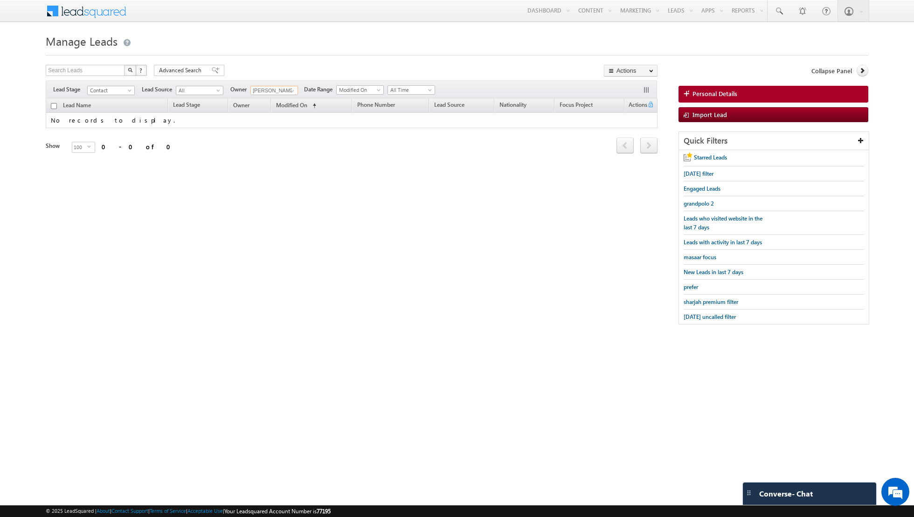
click at [280, 87] on input "[PERSON_NAME]" at bounding box center [274, 90] width 48 height 9
click at [289, 90] on span at bounding box center [292, 90] width 7 height 7
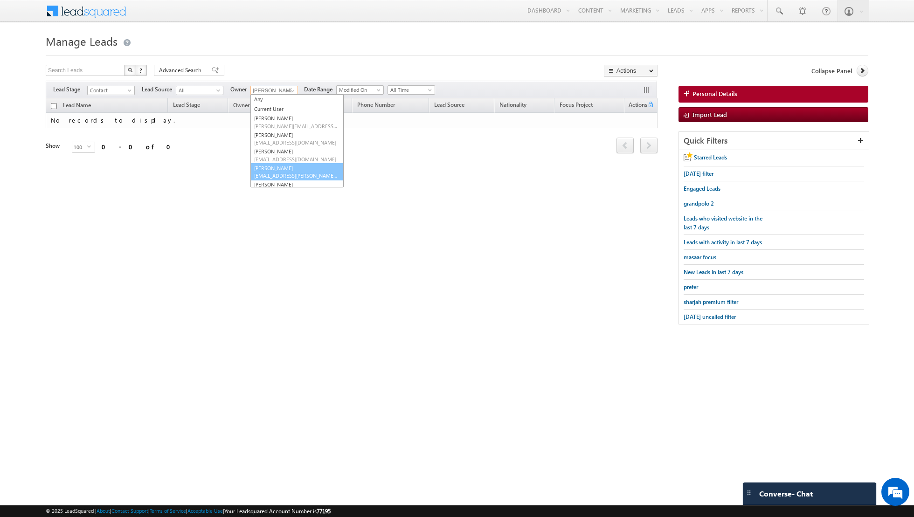
click at [280, 168] on link "[PERSON_NAME] [EMAIL_ADDRESS][PERSON_NAME][DOMAIN_NAME]" at bounding box center [296, 172] width 93 height 18
type input "[PERSON_NAME]"
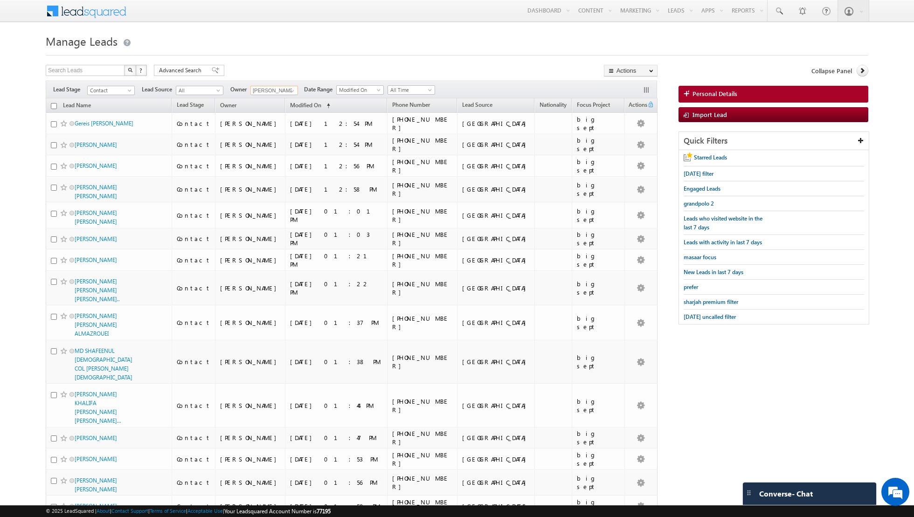
click at [53, 104] on input "checkbox" at bounding box center [54, 106] width 6 height 6
checkbox input "true"
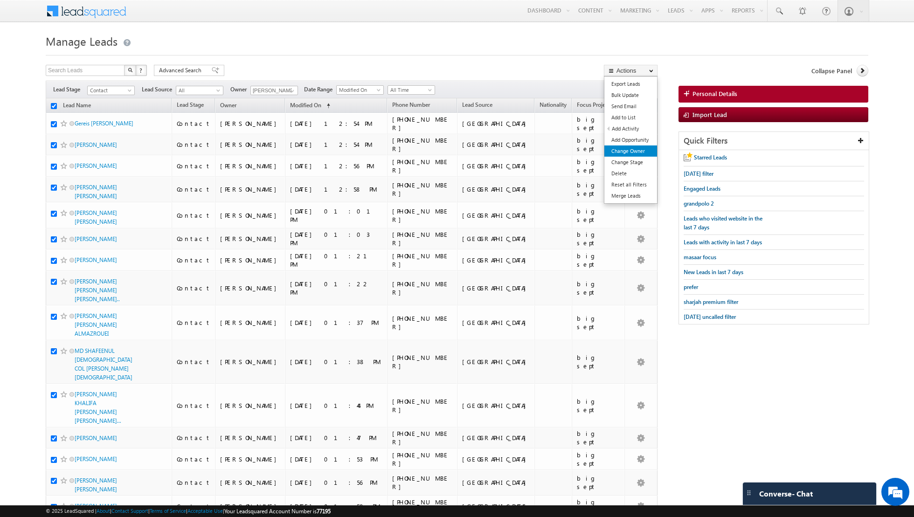
click at [622, 148] on link "Change Owner" at bounding box center [630, 150] width 53 height 11
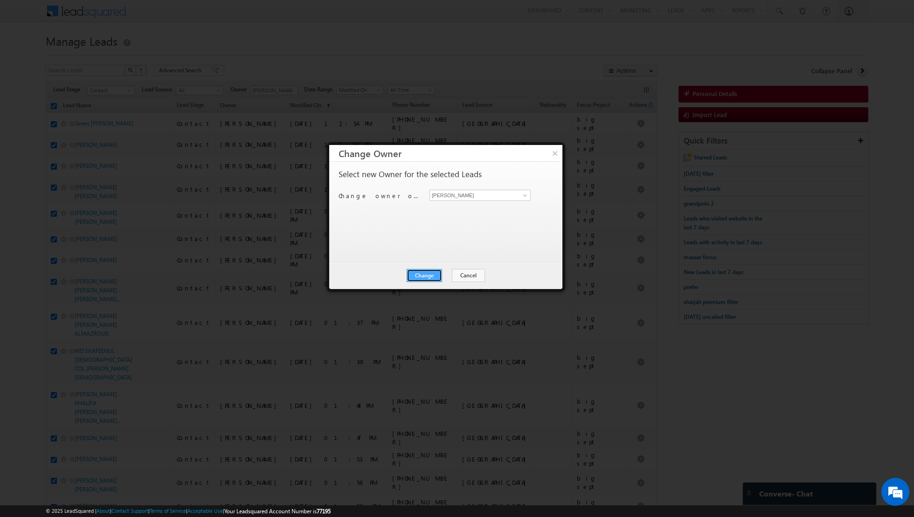
click at [425, 274] on button "Change" at bounding box center [424, 275] width 35 height 13
click at [448, 272] on button "Close" at bounding box center [447, 275] width 30 height 13
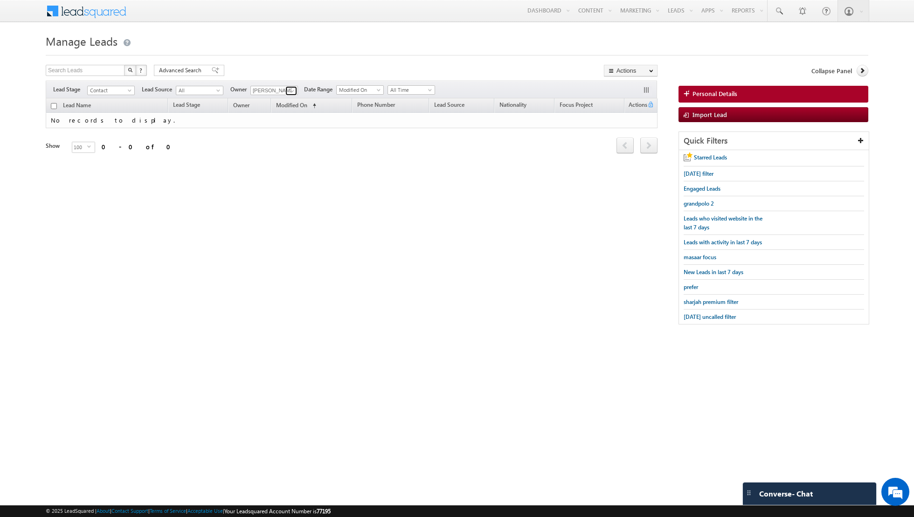
click at [289, 92] on span at bounding box center [292, 90] width 7 height 7
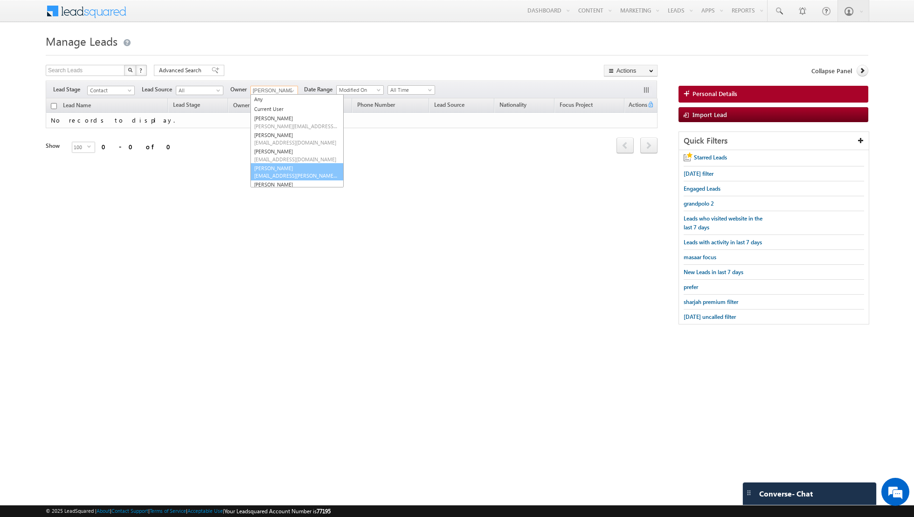
click at [275, 171] on link "[PERSON_NAME] [EMAIL_ADDRESS][PERSON_NAME][DOMAIN_NAME]" at bounding box center [296, 172] width 93 height 18
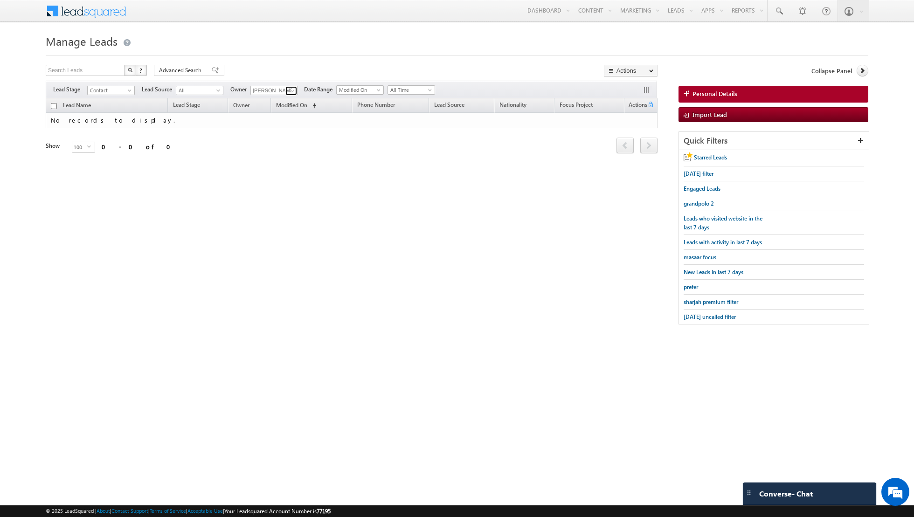
click at [291, 90] on span at bounding box center [292, 90] width 7 height 7
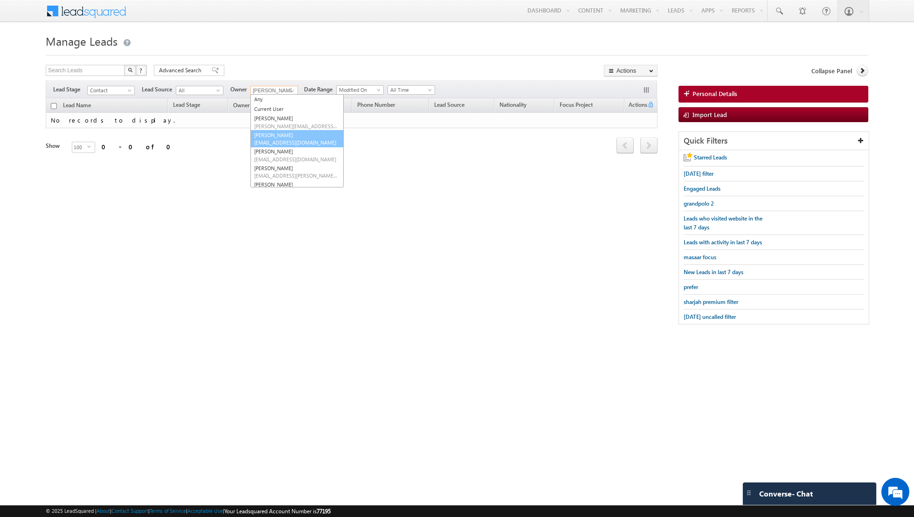
scroll to position [13, 0]
click at [284, 177] on span "[EMAIL_ADDRESS][DOMAIN_NAME]" at bounding box center [296, 179] width 84 height 7
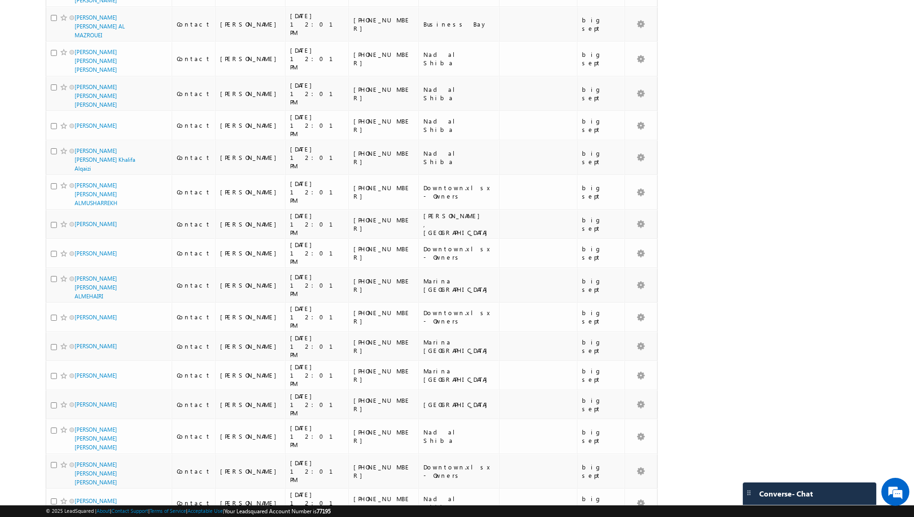
scroll to position [0, 0]
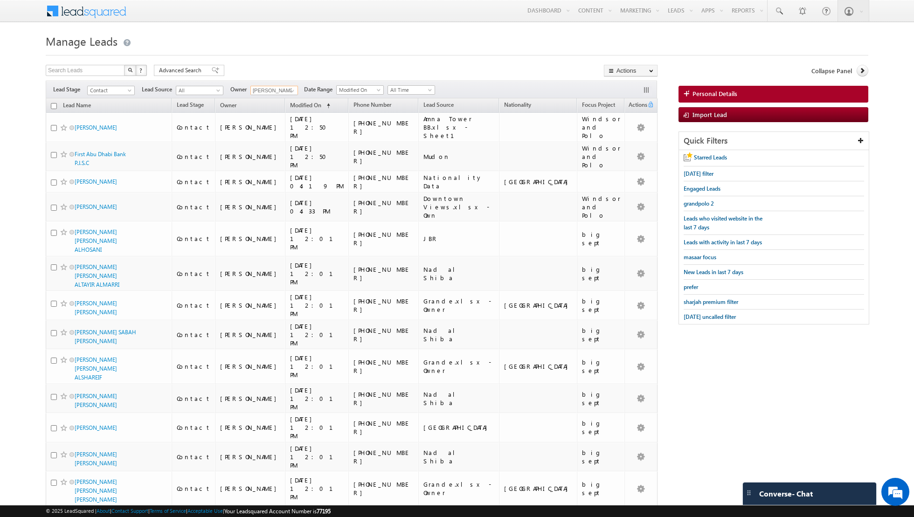
click at [53, 104] on input "checkbox" at bounding box center [54, 106] width 6 height 6
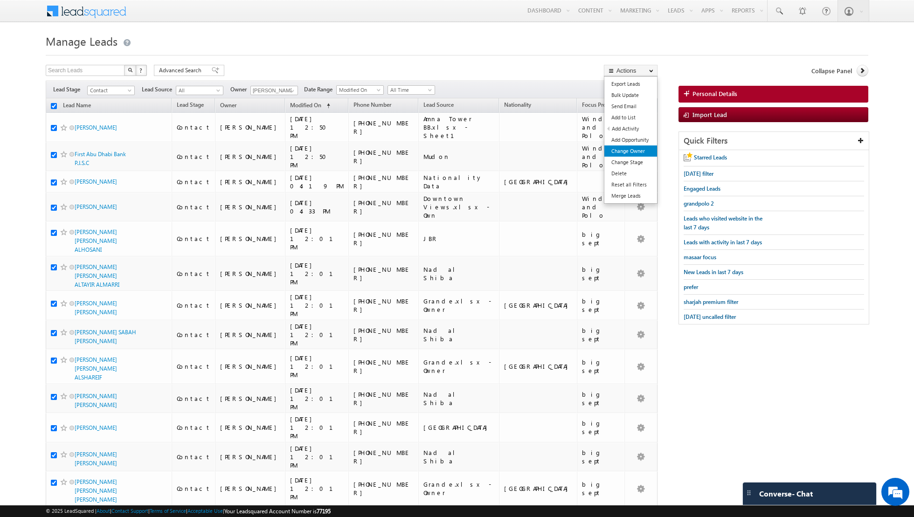
click at [625, 150] on link "Change Owner" at bounding box center [630, 150] width 53 height 11
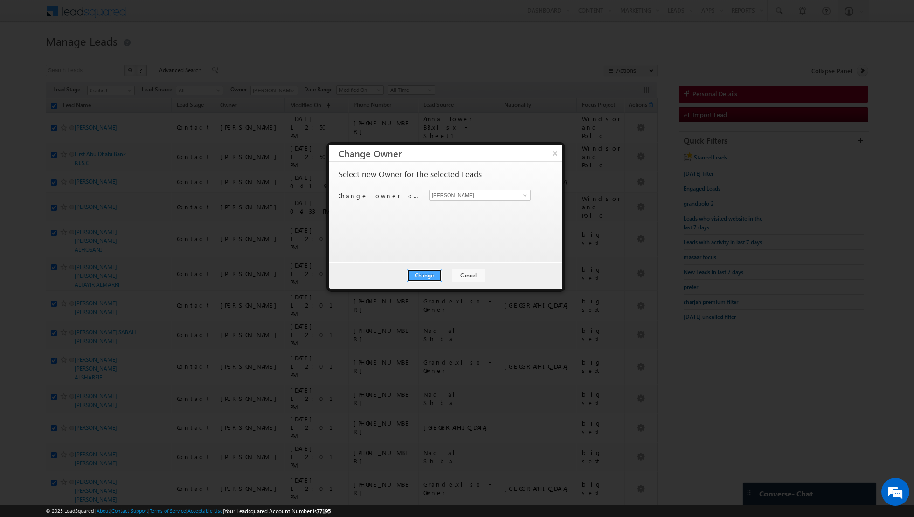
click at [423, 273] on button "Change" at bounding box center [424, 275] width 35 height 13
click at [449, 275] on button "Close" at bounding box center [447, 275] width 30 height 13
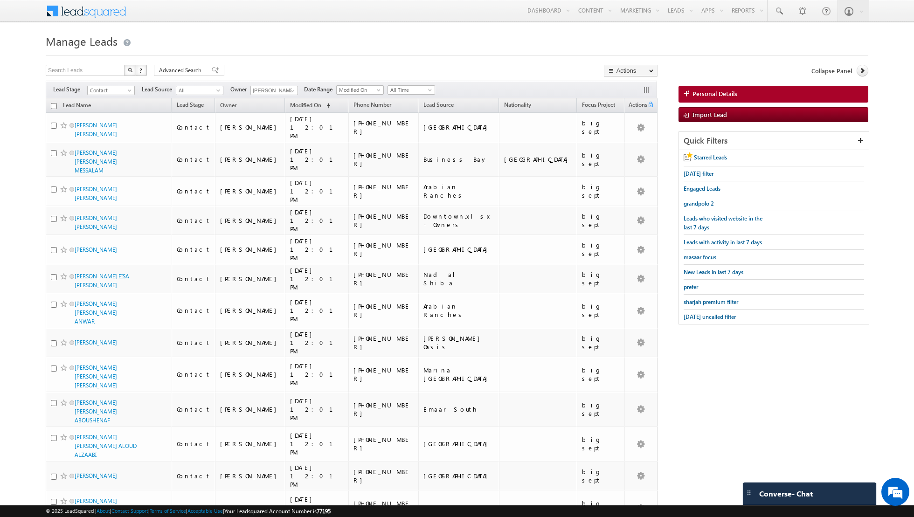
click at [54, 103] on input "checkbox" at bounding box center [54, 106] width 6 height 6
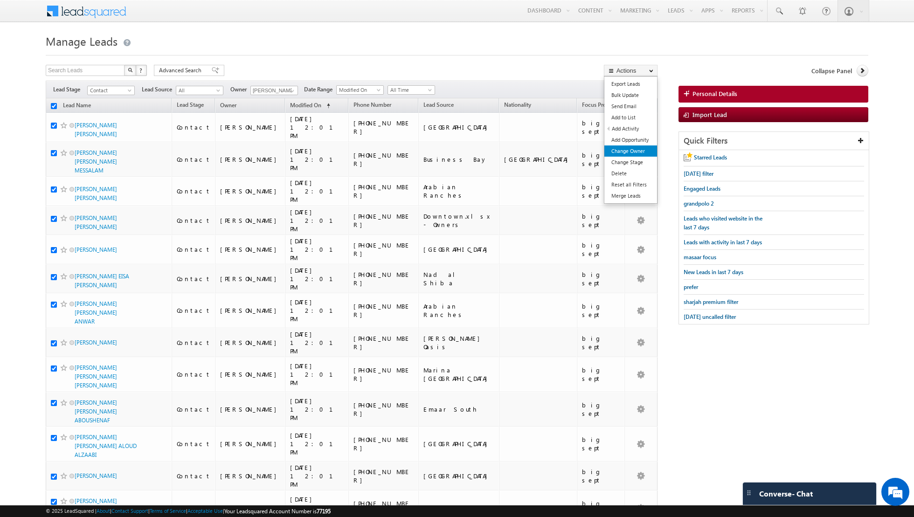
click at [629, 150] on link "Change Owner" at bounding box center [630, 150] width 53 height 11
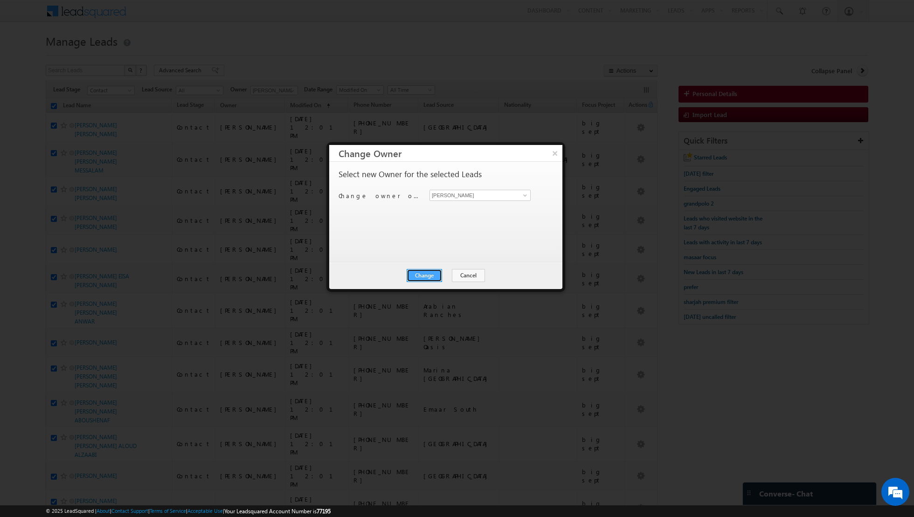
click at [432, 272] on button "Change" at bounding box center [424, 275] width 35 height 13
click at [447, 273] on button "Close" at bounding box center [447, 275] width 30 height 13
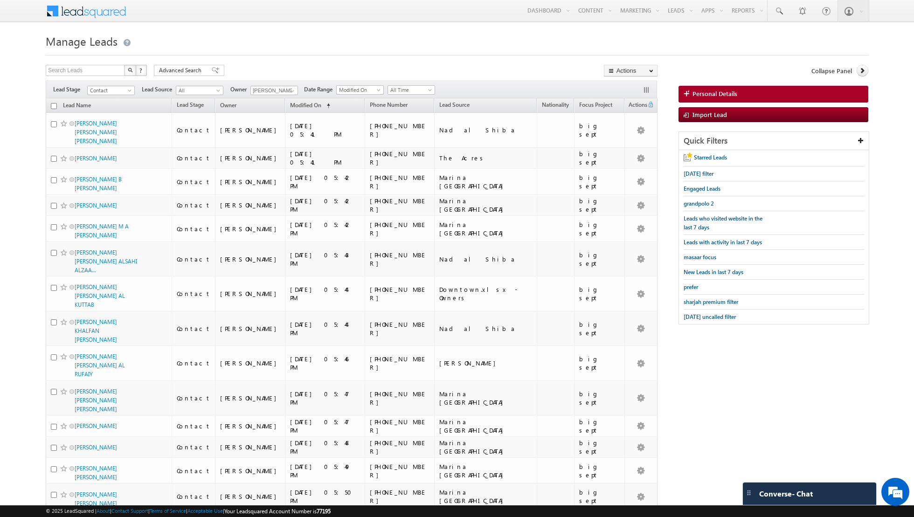
click at [52, 103] on input "checkbox" at bounding box center [54, 106] width 6 height 6
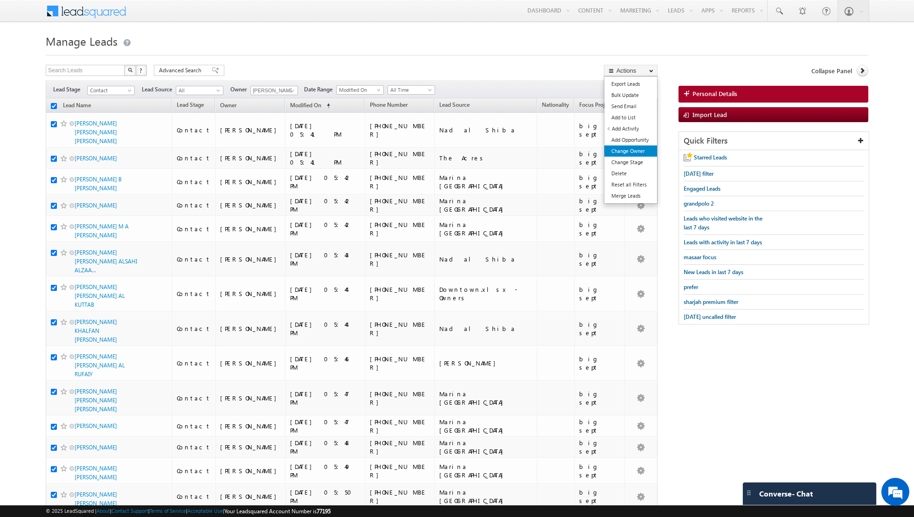
click at [627, 148] on link "Change Owner" at bounding box center [630, 150] width 53 height 11
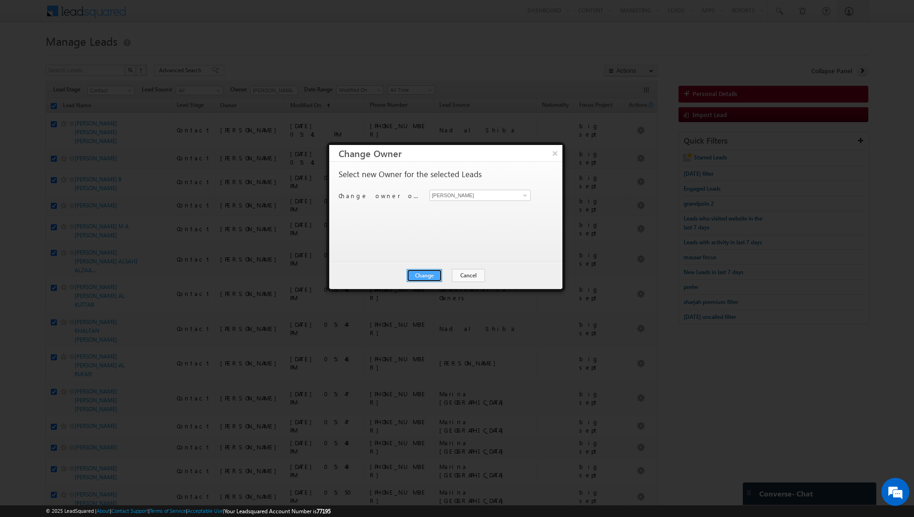
click at [428, 273] on button "Change" at bounding box center [424, 275] width 35 height 13
click at [451, 276] on button "Close" at bounding box center [447, 275] width 30 height 13
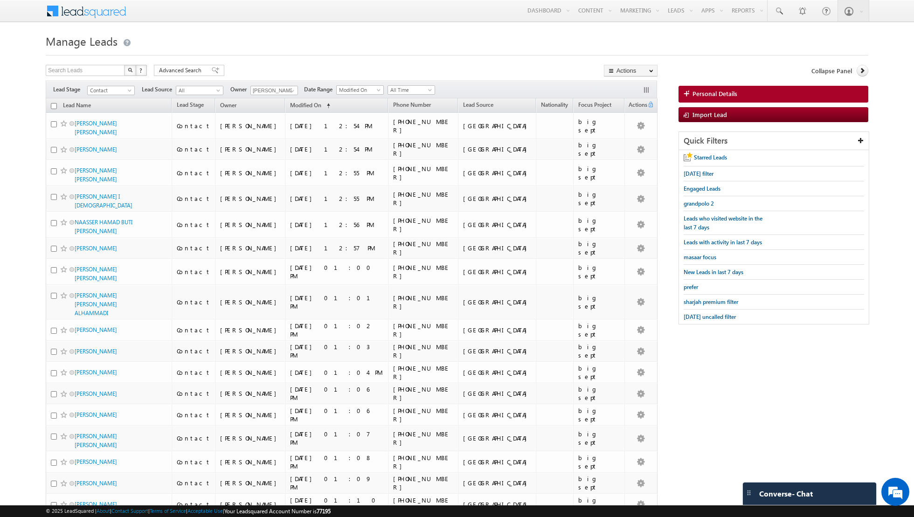
click at [51, 103] on input "checkbox" at bounding box center [54, 106] width 6 height 6
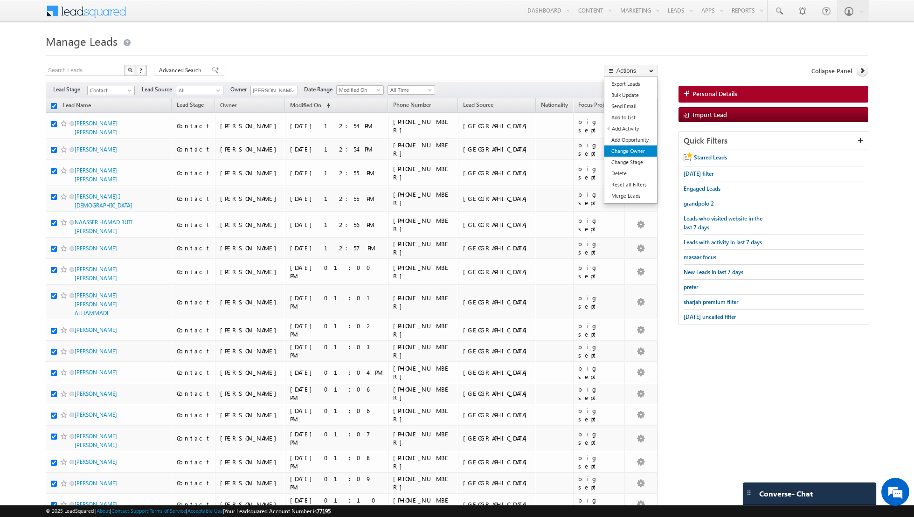
click at [622, 152] on link "Change Owner" at bounding box center [630, 150] width 53 height 11
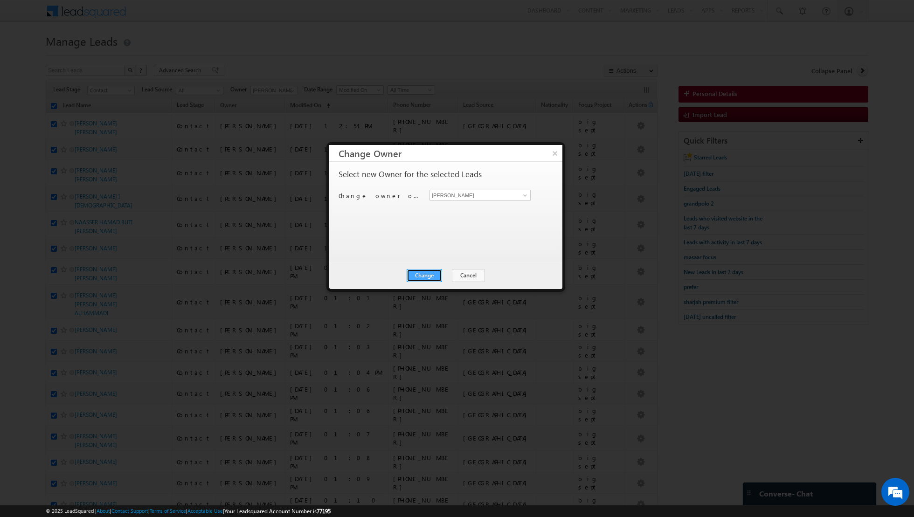
click at [427, 275] on button "Change" at bounding box center [424, 275] width 35 height 13
click at [446, 273] on button "Close" at bounding box center [447, 275] width 30 height 13
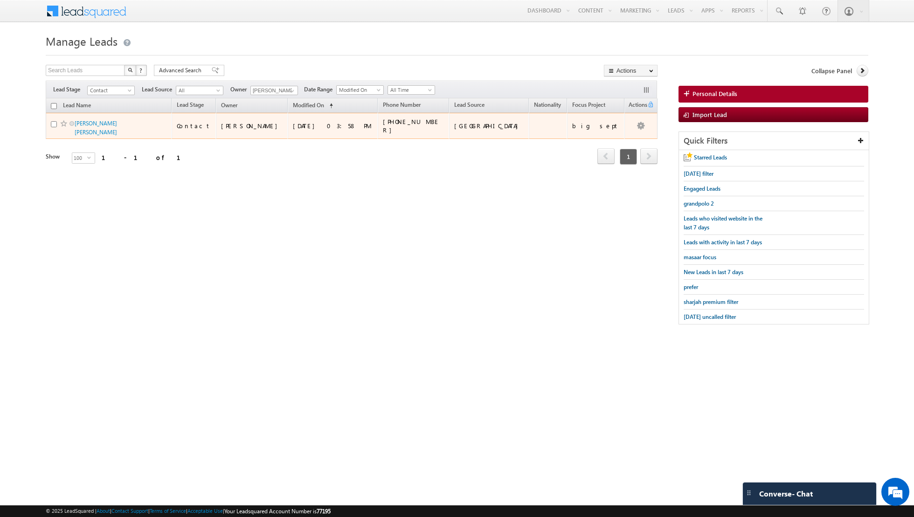
click at [52, 121] on input "checkbox" at bounding box center [54, 124] width 6 height 6
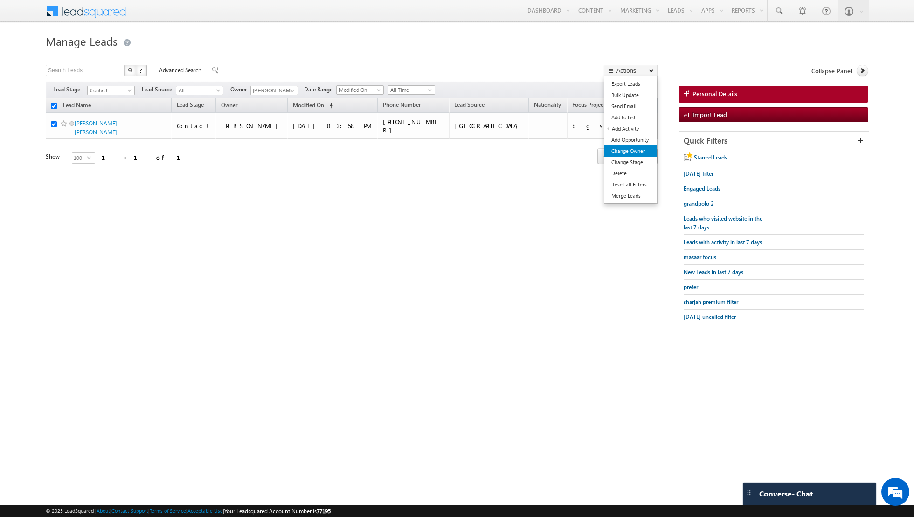
click at [620, 148] on link "Change Owner" at bounding box center [630, 150] width 53 height 11
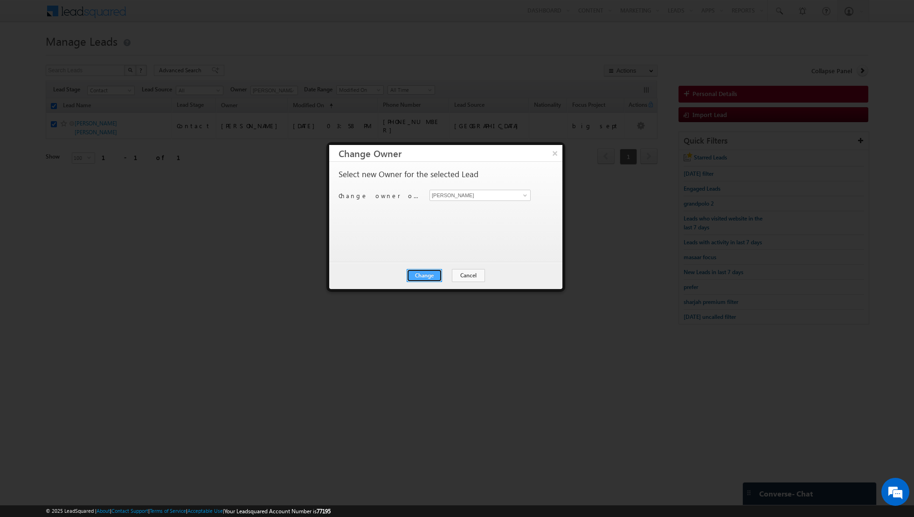
click at [425, 275] on button "Change" at bounding box center [424, 275] width 35 height 13
click at [450, 276] on button "Close" at bounding box center [447, 275] width 30 height 13
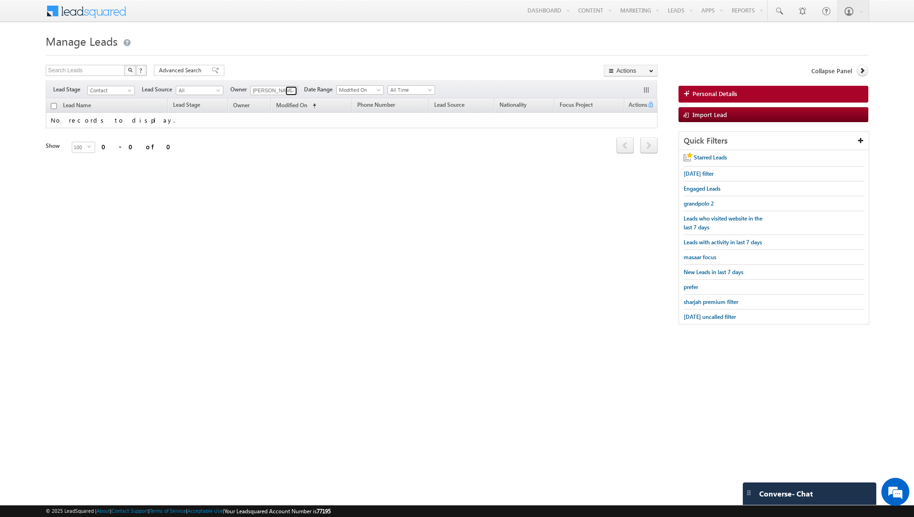
click at [292, 90] on span at bounding box center [292, 90] width 7 height 7
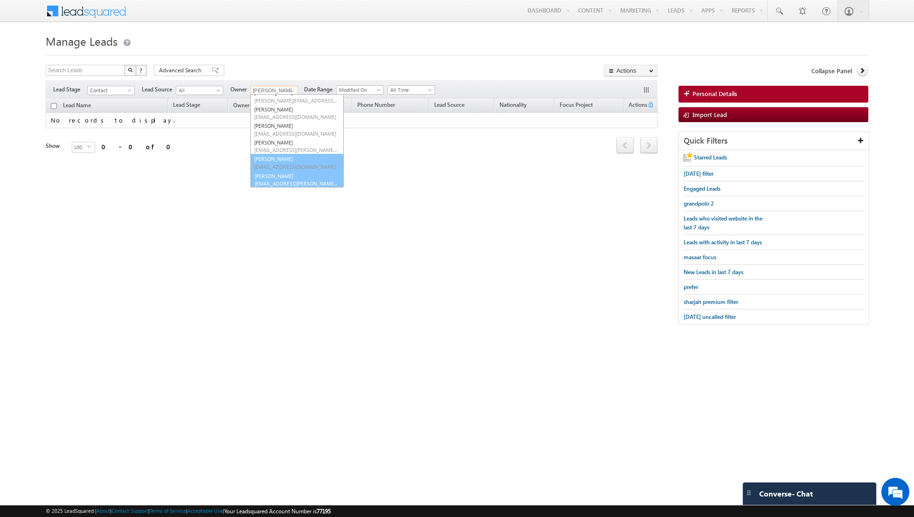
scroll to position [26, 0]
click at [278, 175] on link "[PERSON_NAME] [EMAIL_ADDRESS][PERSON_NAME][DOMAIN_NAME]" at bounding box center [296, 179] width 93 height 18
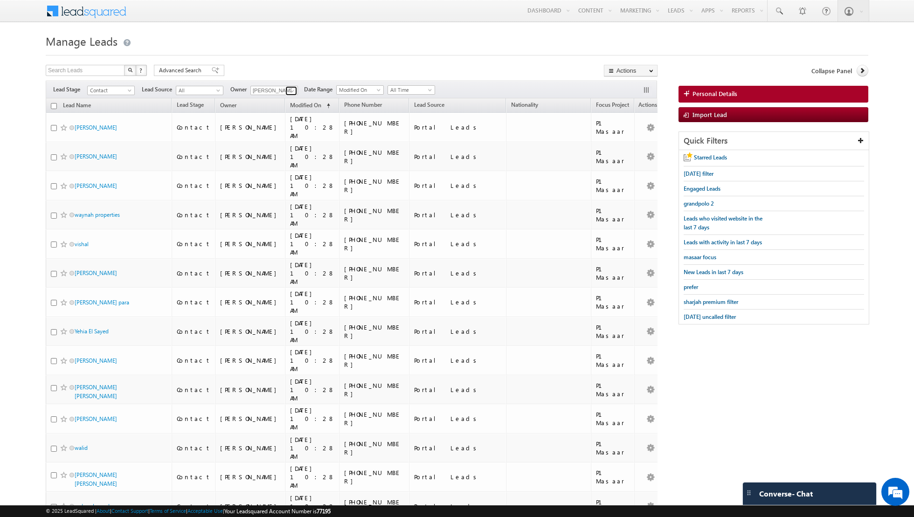
click at [290, 87] on span at bounding box center [292, 90] width 7 height 7
click at [286, 179] on span "[EMAIL_ADDRESS][PERSON_NAME][DOMAIN_NAME]" at bounding box center [296, 182] width 84 height 7
click at [212, 72] on span at bounding box center [215, 70] width 7 height 7
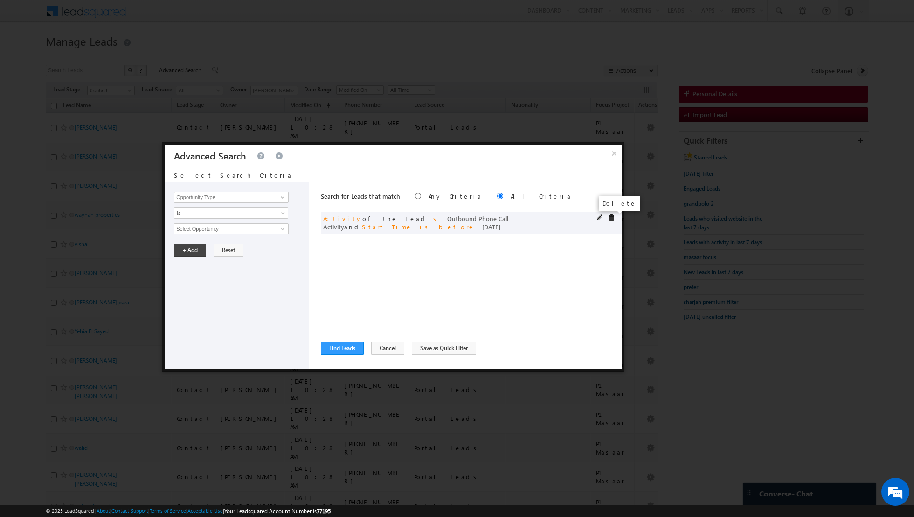
click at [611, 218] on span at bounding box center [611, 217] width 7 height 7
click at [286, 197] on link at bounding box center [282, 197] width 12 height 9
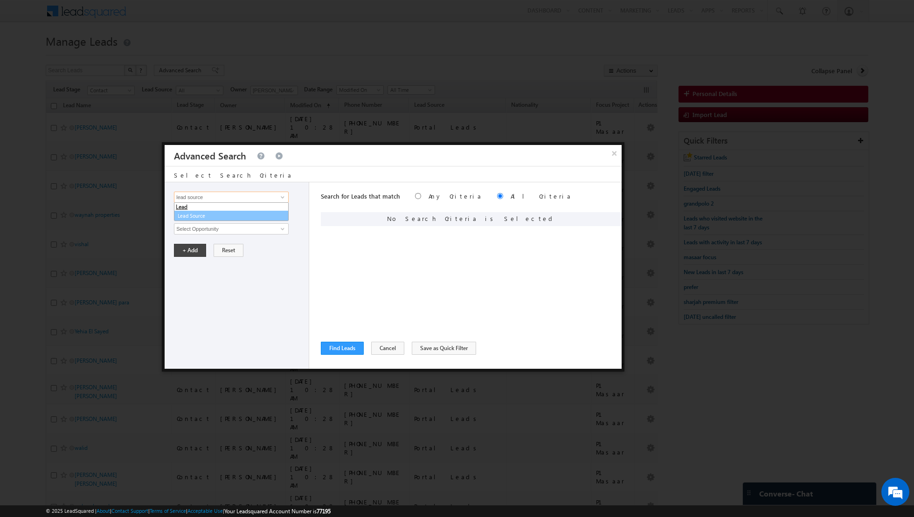
click at [255, 217] on link "Lead Source" at bounding box center [231, 216] width 115 height 11
click at [278, 227] on span "None Selected" at bounding box center [227, 229] width 106 height 10
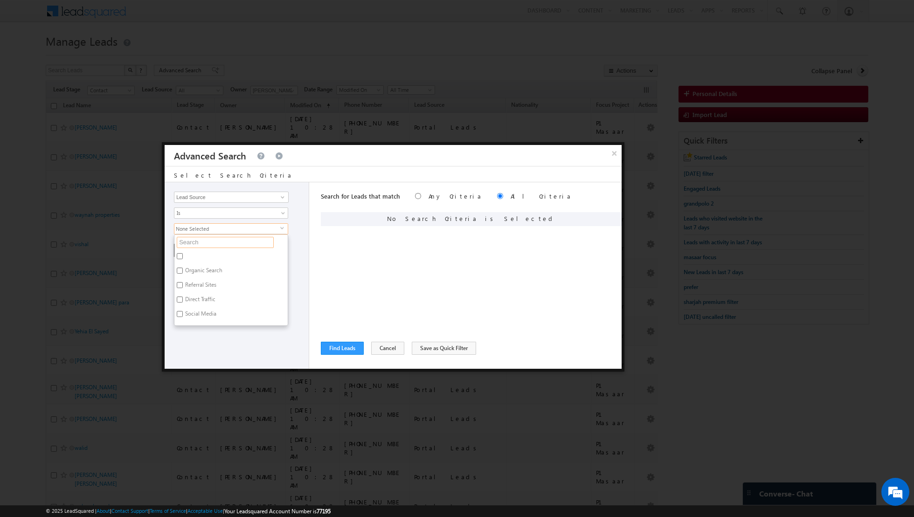
click at [221, 239] on input "text" at bounding box center [225, 242] width 97 height 11
click at [182, 313] on input "[GEOGRAPHIC_DATA]" at bounding box center [180, 314] width 6 height 6
click at [192, 337] on div "Opportunity Type Lead Activity Task Sales Group Prospect Id Address 1 Address 2…" at bounding box center [237, 275] width 145 height 186
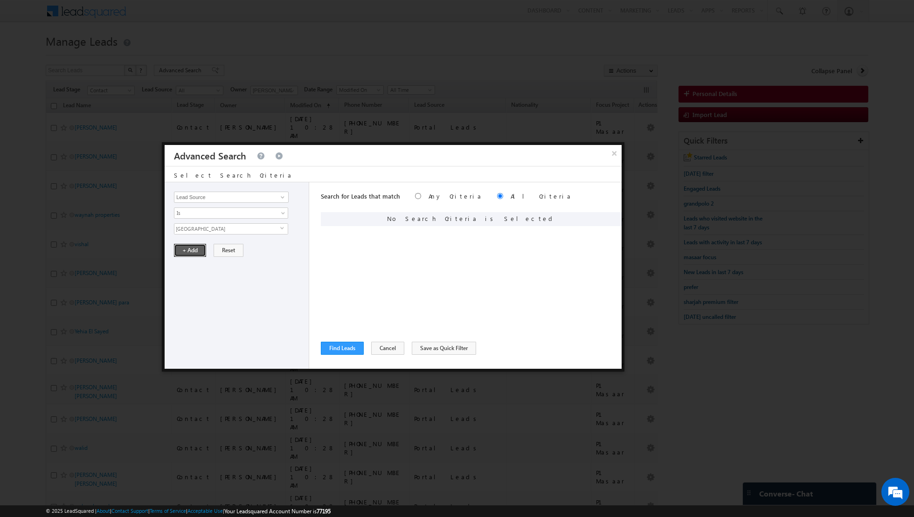
click at [188, 249] on button "+ Add" at bounding box center [190, 250] width 32 height 13
click at [283, 197] on span at bounding box center [282, 196] width 7 height 7
click at [243, 209] on link "Lead Activity" at bounding box center [231, 207] width 115 height 11
click at [256, 212] on span "Is" at bounding box center [224, 213] width 101 height 8
click at [237, 228] on link "Is Not" at bounding box center [231, 232] width 114 height 8
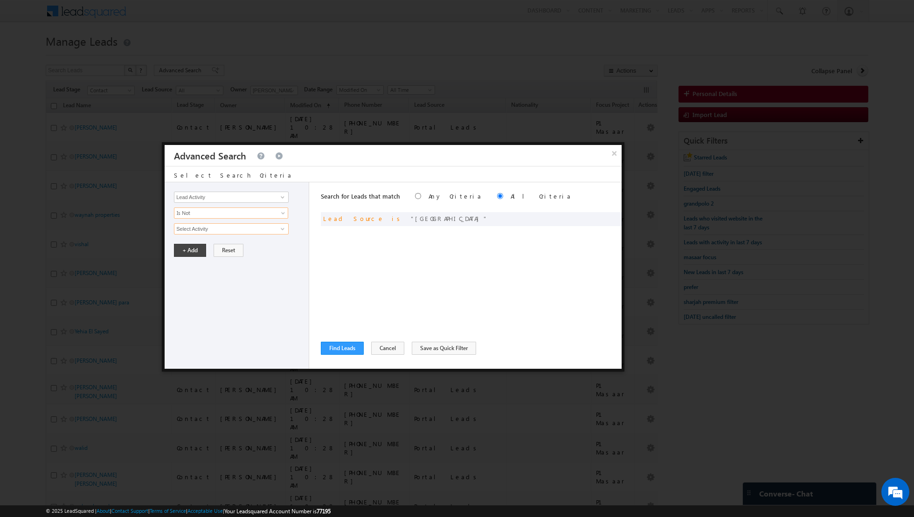
click at [253, 228] on input "Select Activity" at bounding box center [231, 228] width 115 height 11
click at [282, 229] on span at bounding box center [282, 228] width 7 height 7
click at [225, 266] on link "6. Not Interested" at bounding box center [231, 265] width 115 height 11
click at [188, 279] on button "+ Add" at bounding box center [190, 282] width 32 height 13
click at [285, 193] on span at bounding box center [282, 196] width 7 height 7
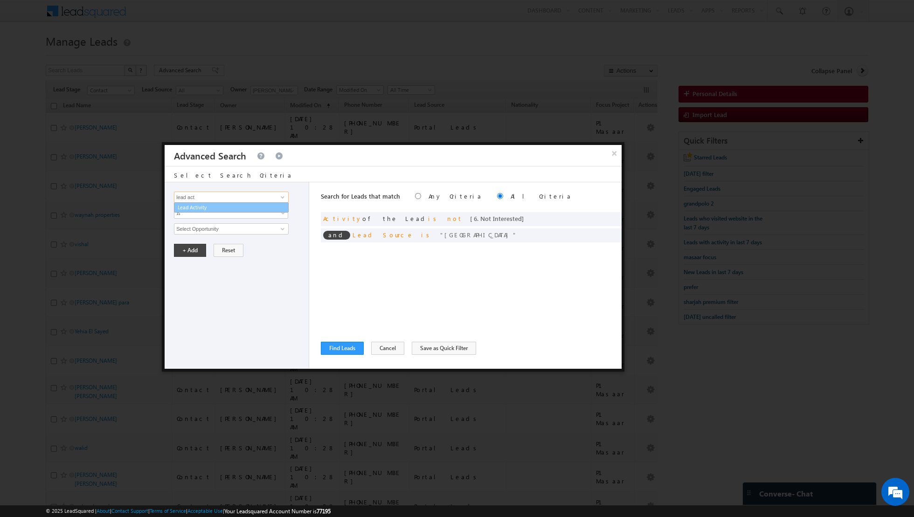
click at [239, 209] on link "Lead Activity" at bounding box center [231, 207] width 115 height 11
click at [242, 209] on span "Is" at bounding box center [224, 213] width 101 height 8
click at [216, 234] on link "Is Not" at bounding box center [231, 232] width 114 height 8
click at [243, 228] on input "Select Activity" at bounding box center [231, 228] width 115 height 11
click at [217, 244] on link "7. Junk / Not Reachable / Invalid" at bounding box center [231, 247] width 115 height 11
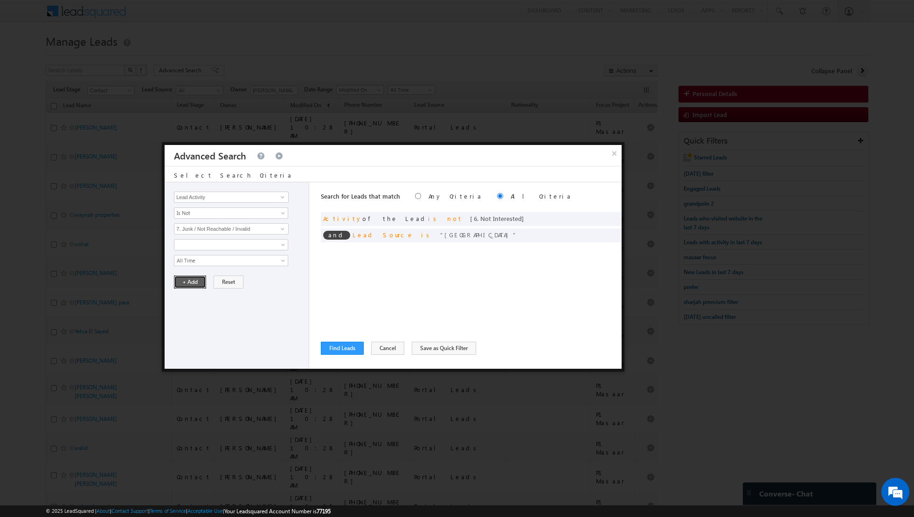
click at [187, 278] on button "+ Add" at bounding box center [190, 282] width 32 height 13
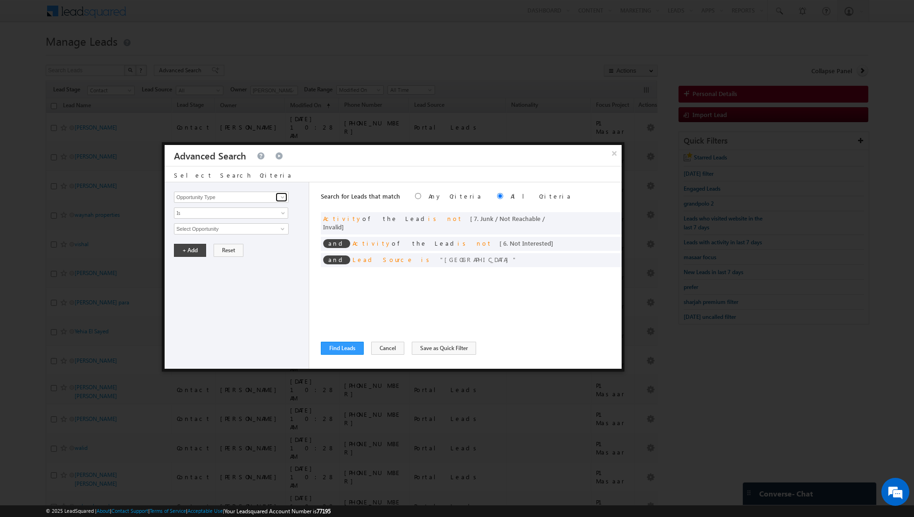
click at [283, 197] on span at bounding box center [282, 196] width 7 height 7
click at [270, 203] on link "Lead Activity" at bounding box center [231, 207] width 115 height 11
click at [255, 213] on span "Is" at bounding box center [224, 213] width 101 height 8
click at [229, 231] on link "Is Not" at bounding box center [231, 232] width 114 height 8
click at [280, 227] on span at bounding box center [282, 228] width 7 height 7
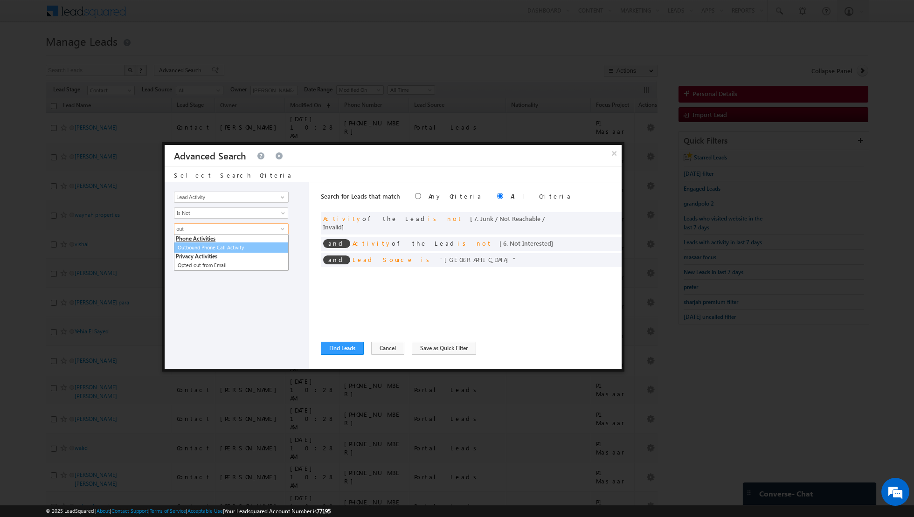
click at [239, 246] on link "Outbound Phone Call Activity" at bounding box center [231, 247] width 115 height 11
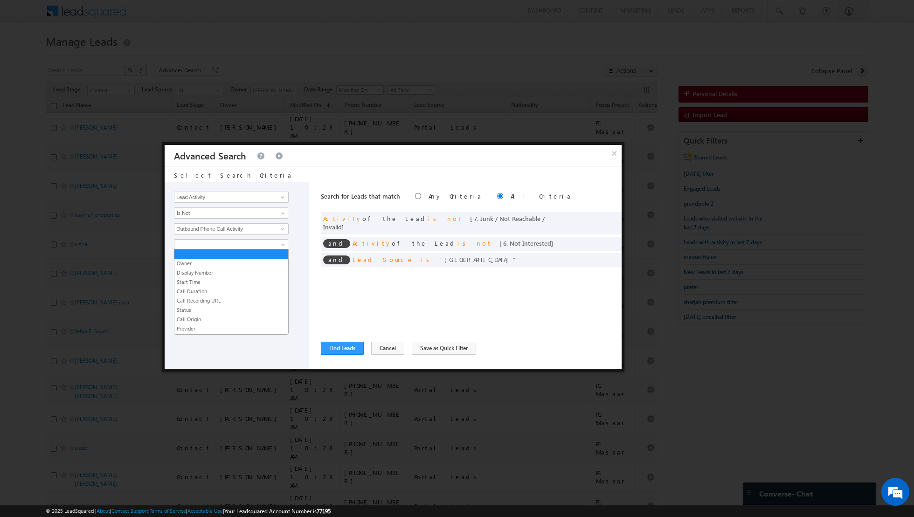
click at [283, 246] on span at bounding box center [283, 246] width 7 height 7
click at [219, 282] on link "Start Time" at bounding box center [231, 282] width 114 height 8
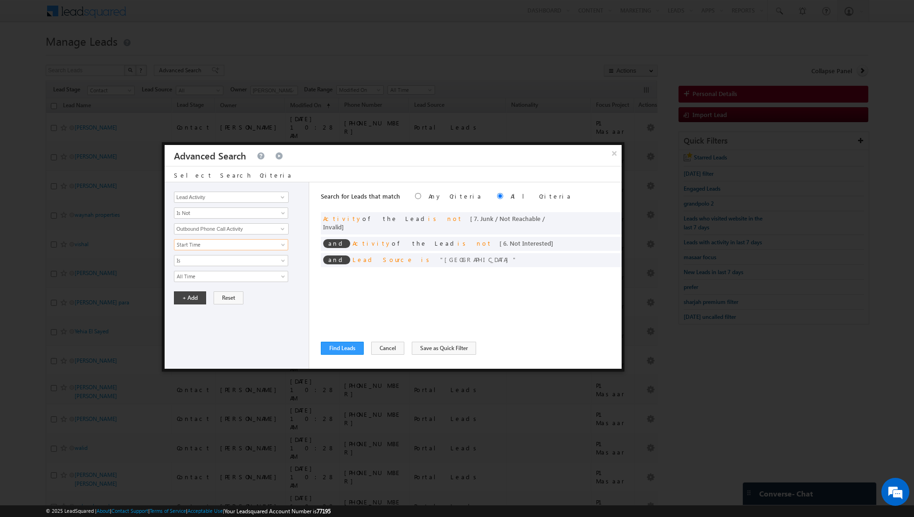
click at [228, 268] on div "Owner Display Number Start Time Call Duration Call Recording URL Status Call Or…" at bounding box center [239, 260] width 130 height 43
click at [224, 275] on span "All Time" at bounding box center [224, 276] width 101 height 8
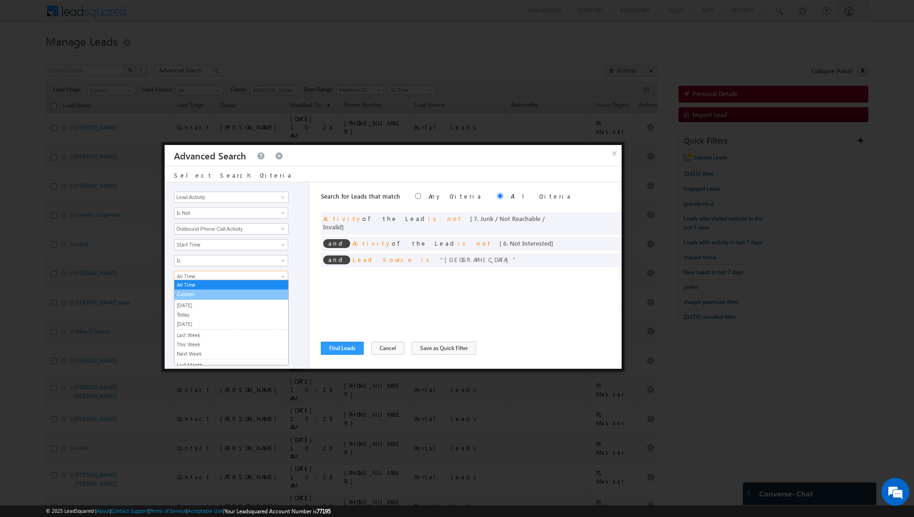
click at [203, 295] on link "Custom" at bounding box center [231, 294] width 114 height 8
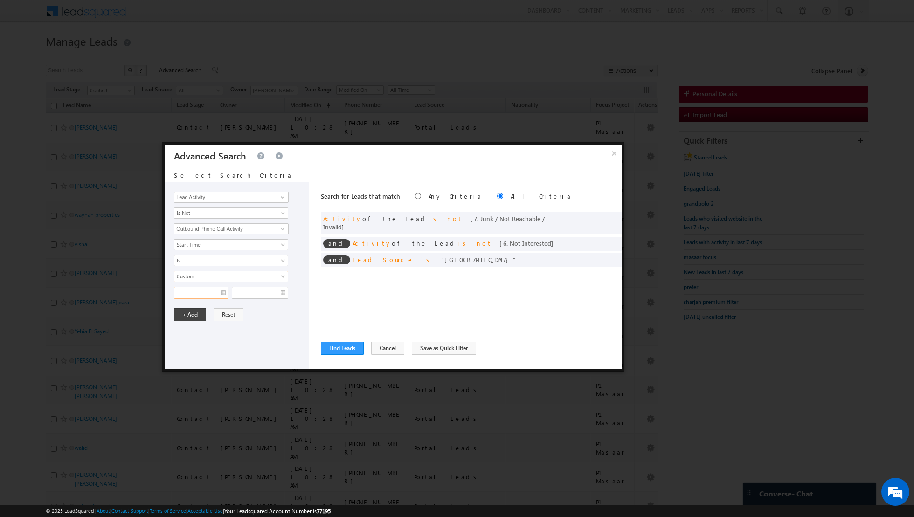
click at [223, 290] on input "text" at bounding box center [201, 293] width 55 height 12
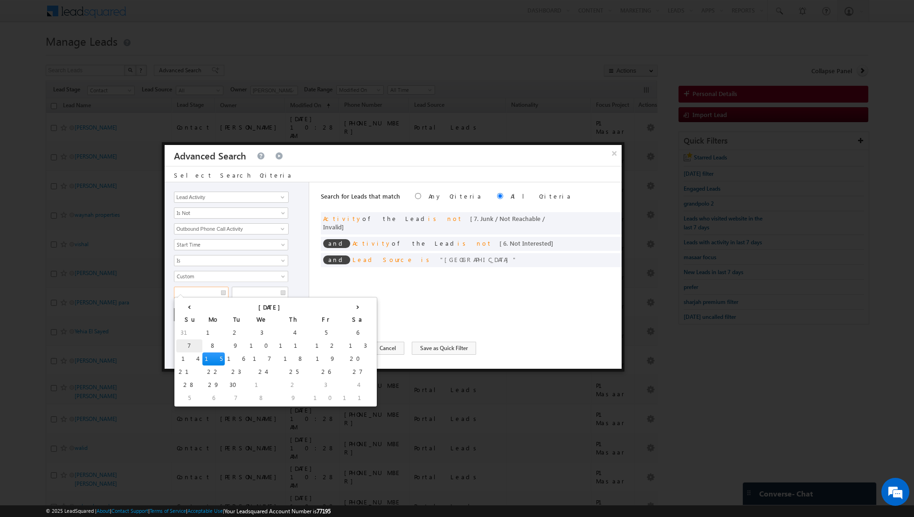
click at [183, 342] on td "7" at bounding box center [189, 345] width 26 height 13
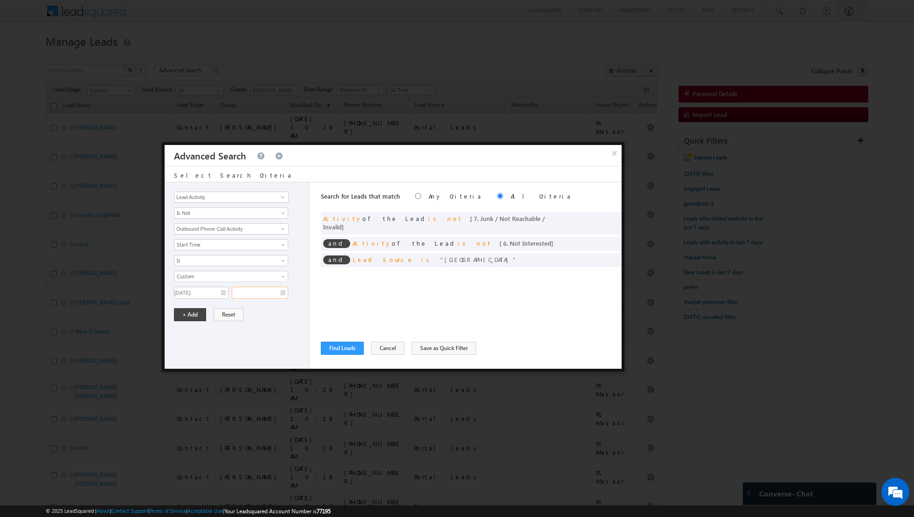
click at [282, 289] on input "text" at bounding box center [260, 293] width 56 height 12
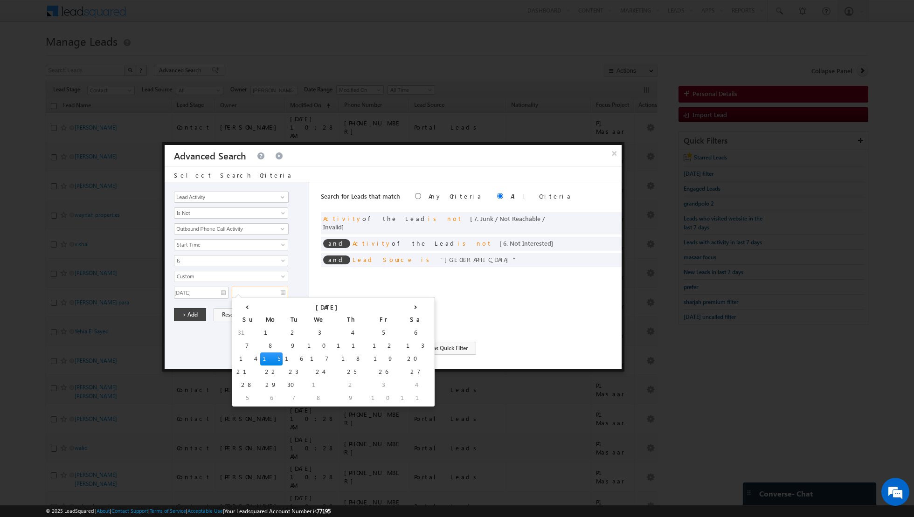
click at [260, 354] on td "15" at bounding box center [271, 358] width 22 height 13
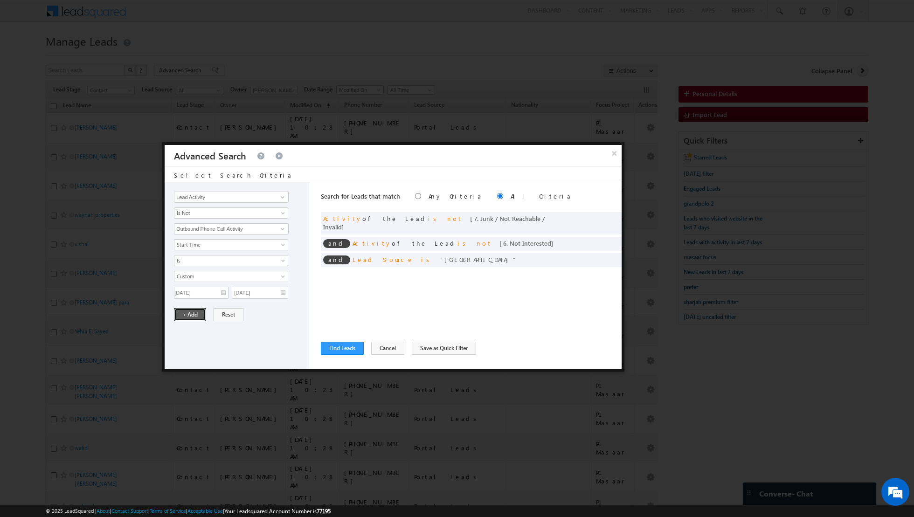
click at [181, 311] on button "+ Add" at bounding box center [190, 314] width 32 height 13
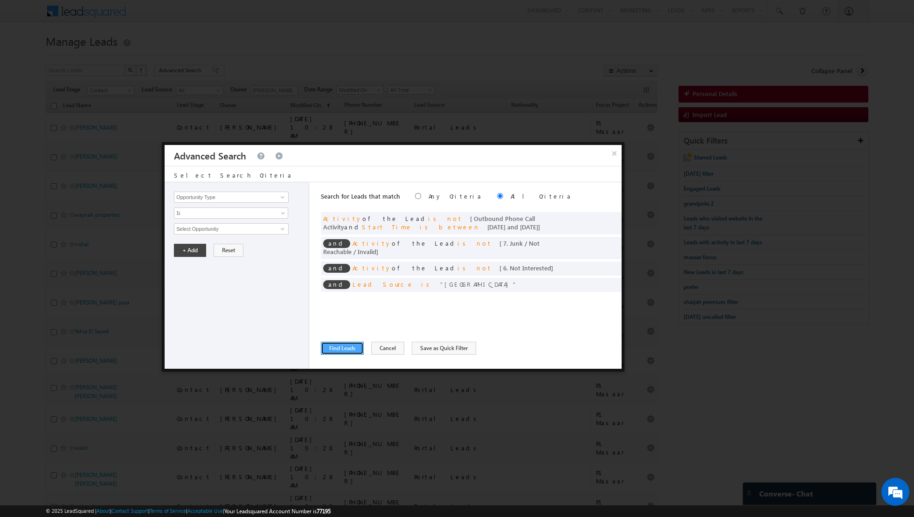
click at [339, 346] on button "Find Leads" at bounding box center [342, 348] width 43 height 13
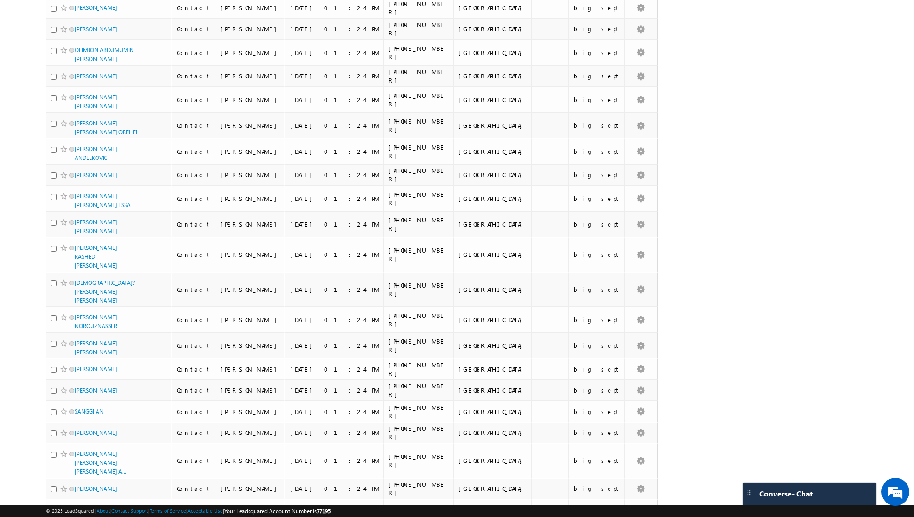
scroll to position [2002, 0]
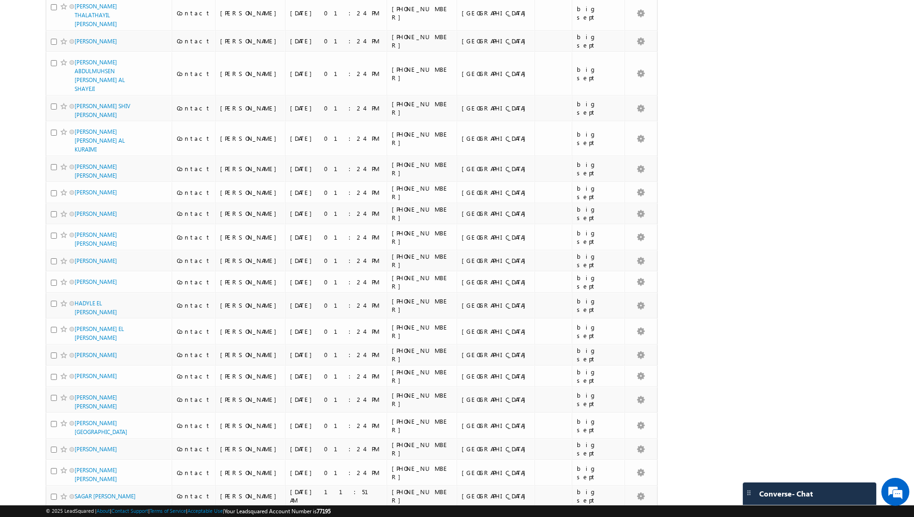
scroll to position [1960, 0]
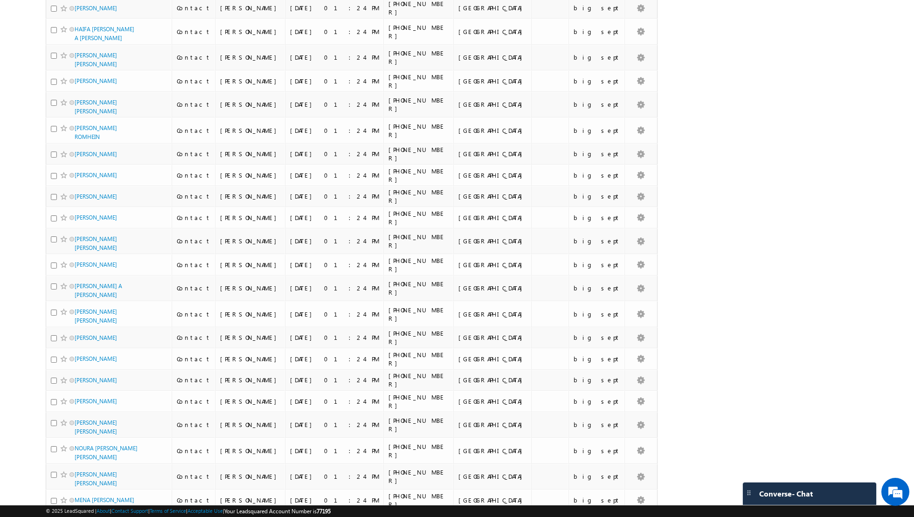
scroll to position [4329, 0]
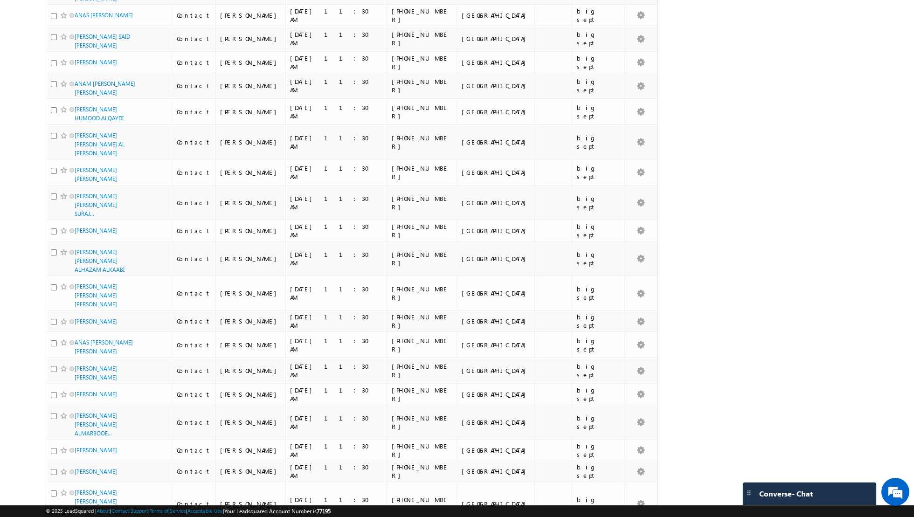
scroll to position [0, 0]
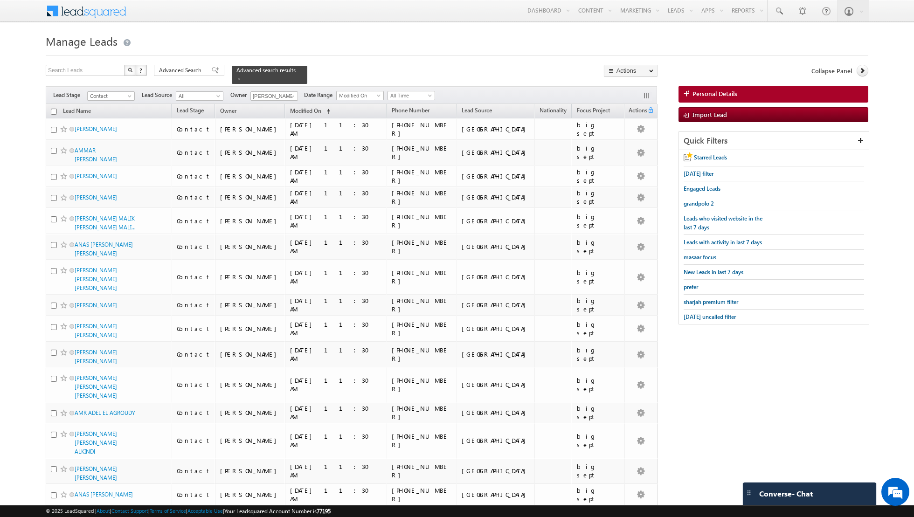
click at [55, 110] on input "checkbox" at bounding box center [54, 112] width 6 height 6
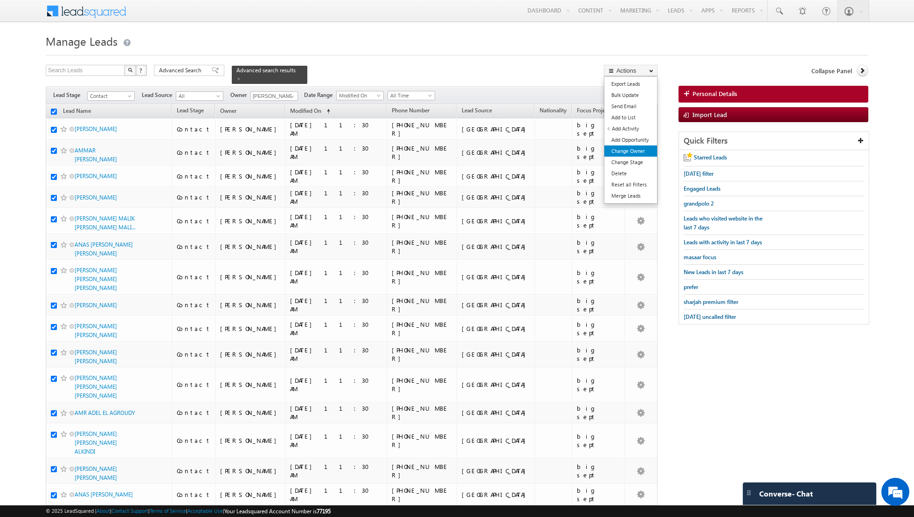
click at [629, 150] on link "Change Owner" at bounding box center [630, 150] width 53 height 11
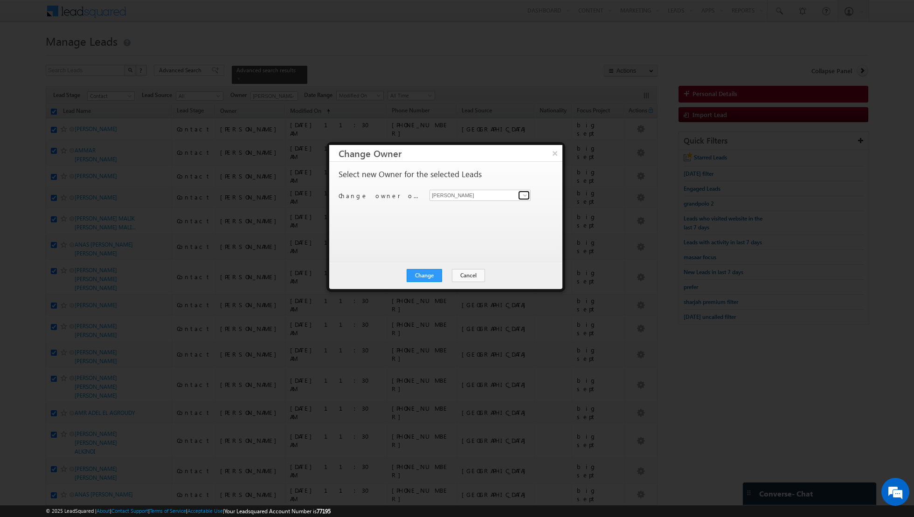
click at [525, 196] on span at bounding box center [524, 195] width 7 height 7
click at [472, 256] on link "[PERSON_NAME] [PERSON_NAME][EMAIL_ADDRESS][PERSON_NAME][DOMAIN_NAME]" at bounding box center [479, 258] width 101 height 18
click at [422, 277] on button "Change" at bounding box center [424, 275] width 35 height 13
click at [451, 278] on button "Close" at bounding box center [447, 275] width 30 height 13
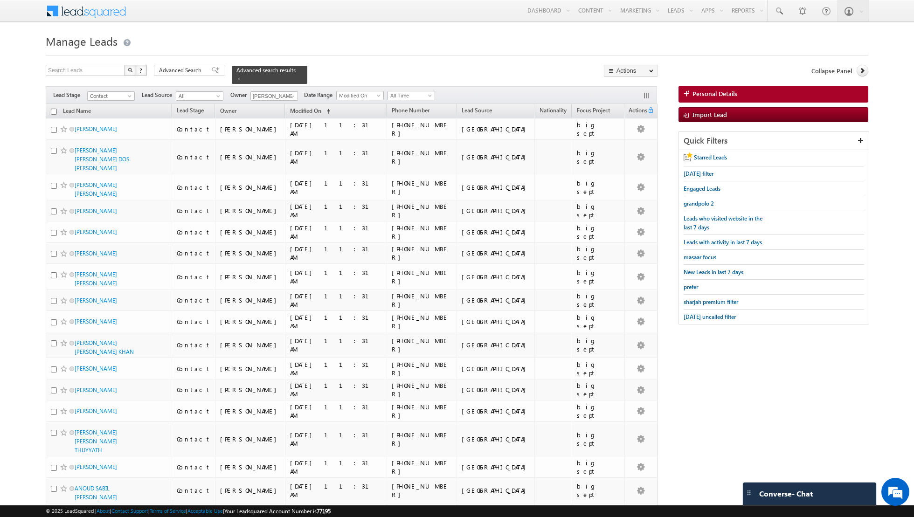
click at [54, 109] on input "checkbox" at bounding box center [54, 112] width 6 height 6
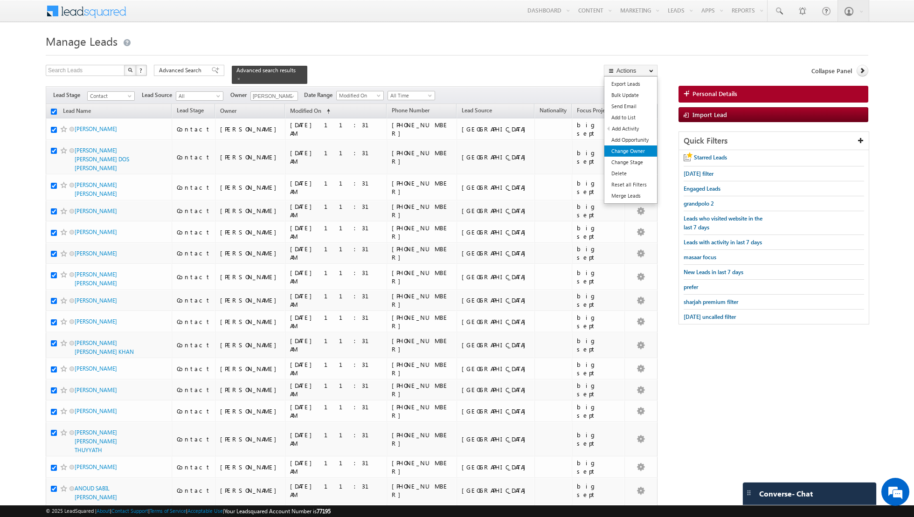
click at [624, 153] on link "Change Owner" at bounding box center [630, 150] width 53 height 11
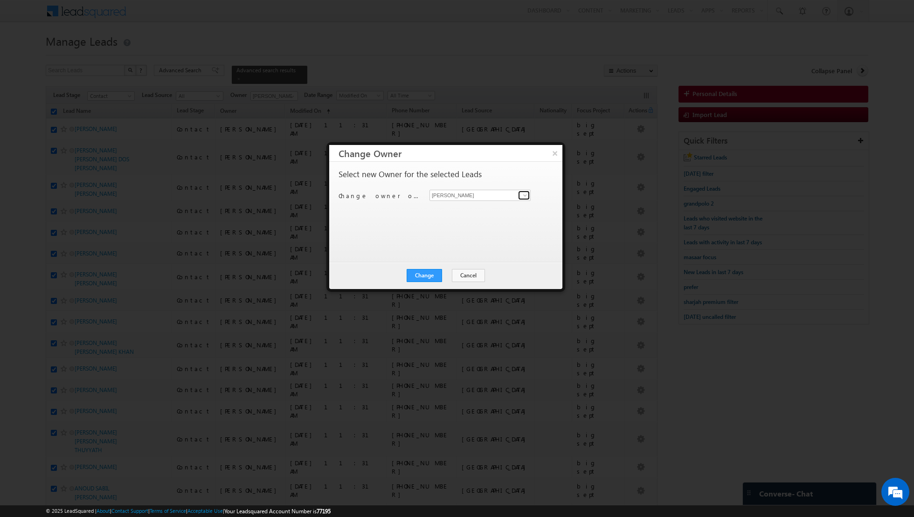
click at [523, 196] on span at bounding box center [524, 195] width 7 height 7
click at [455, 250] on link "[PERSON_NAME] [EMAIL_ADDRESS][PERSON_NAME][DOMAIN_NAME]" at bounding box center [479, 257] width 101 height 18
click at [425, 273] on button "Change" at bounding box center [424, 275] width 35 height 13
click at [447, 275] on button "Close" at bounding box center [447, 275] width 30 height 13
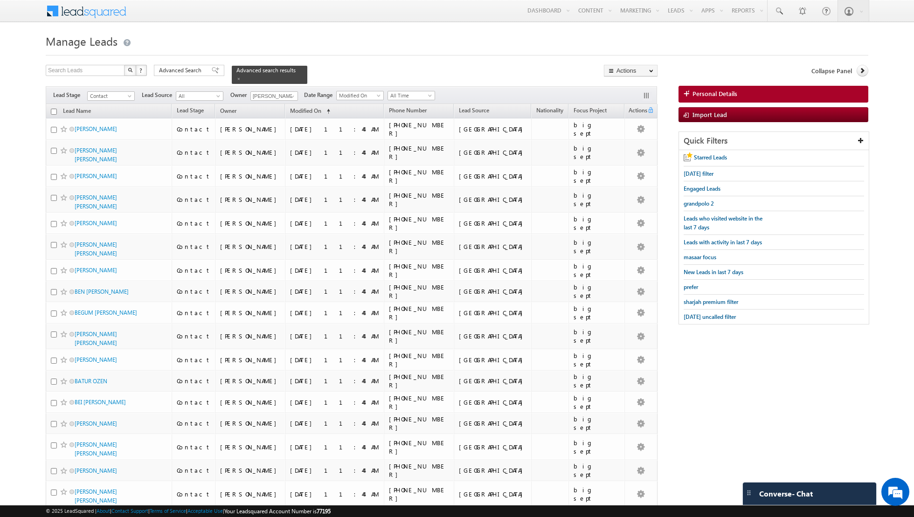
click at [53, 110] on input "checkbox" at bounding box center [54, 112] width 6 height 6
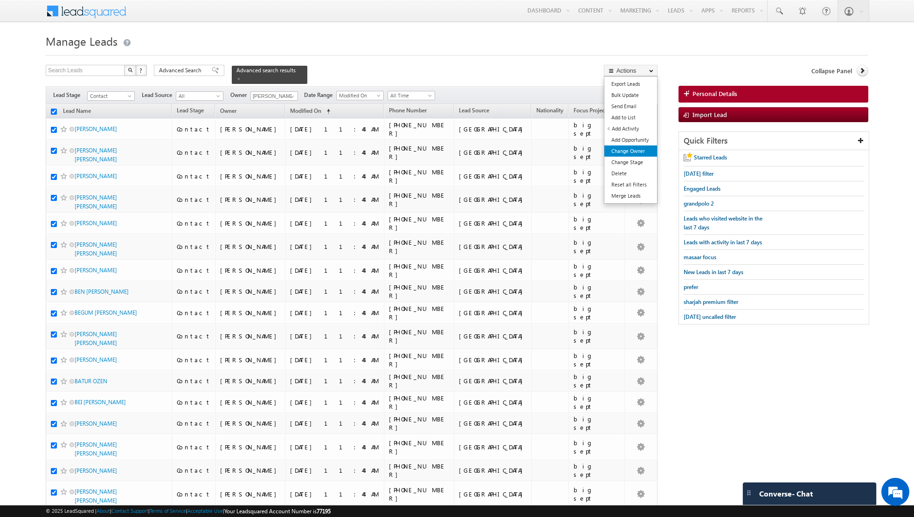
click at [632, 149] on link "Change Owner" at bounding box center [630, 150] width 53 height 11
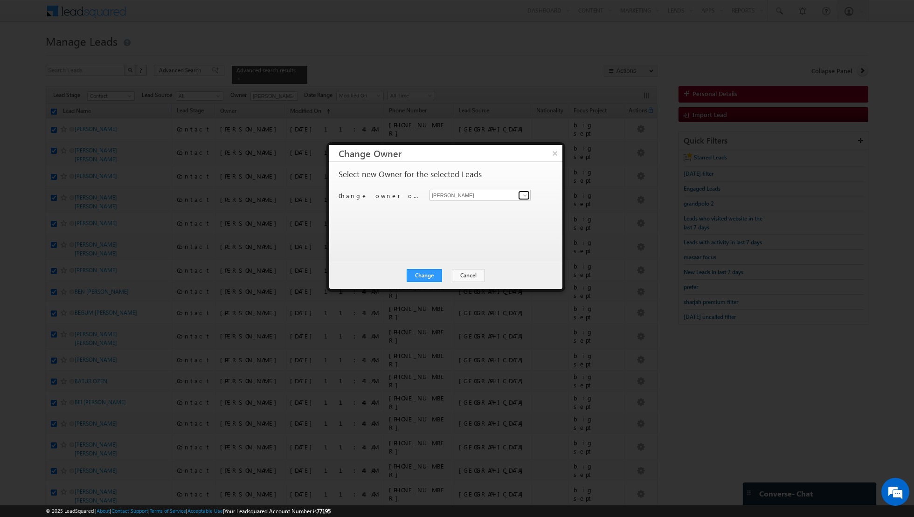
click at [525, 195] on span at bounding box center [524, 195] width 7 height 7
click at [463, 241] on link "[PERSON_NAME] [PERSON_NAME][EMAIL_ADDRESS][DOMAIN_NAME]" at bounding box center [479, 243] width 101 height 18
click at [428, 269] on button "Change" at bounding box center [424, 275] width 35 height 13
click at [449, 272] on button "Close" at bounding box center [447, 275] width 30 height 13
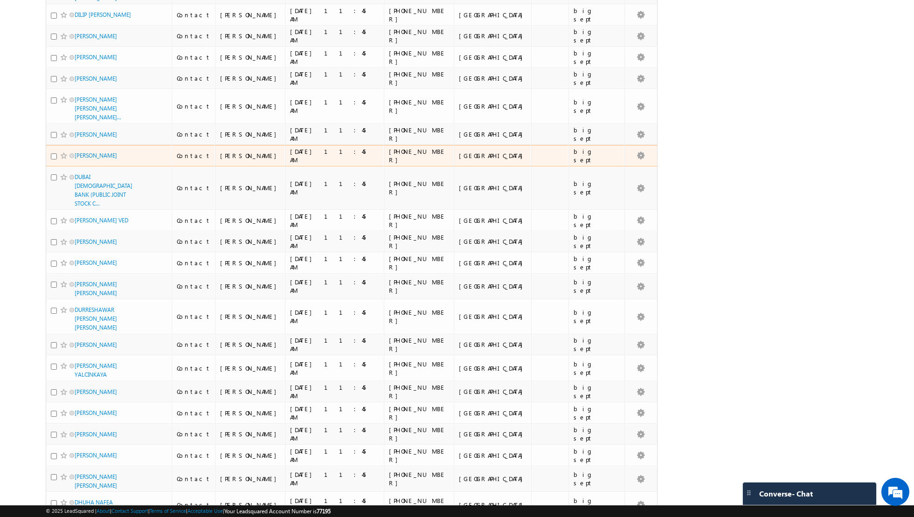
scroll to position [4215, 0]
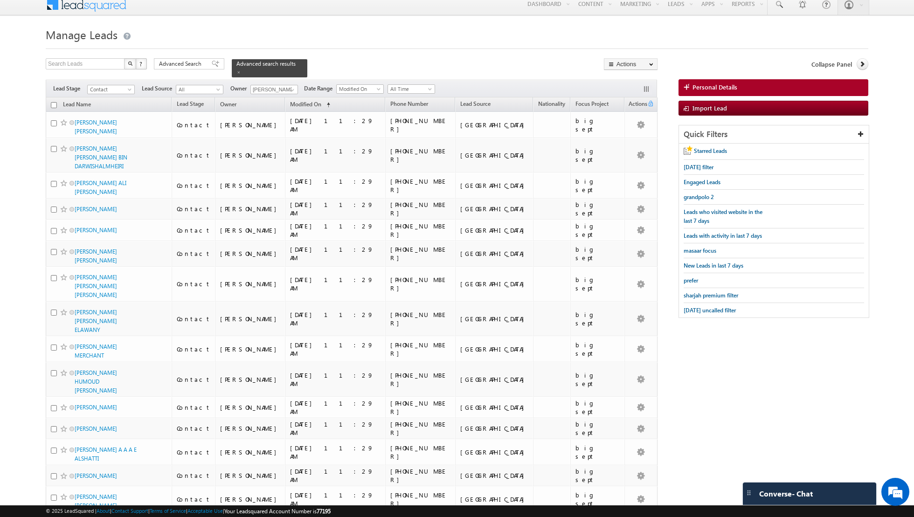
scroll to position [0, 0]
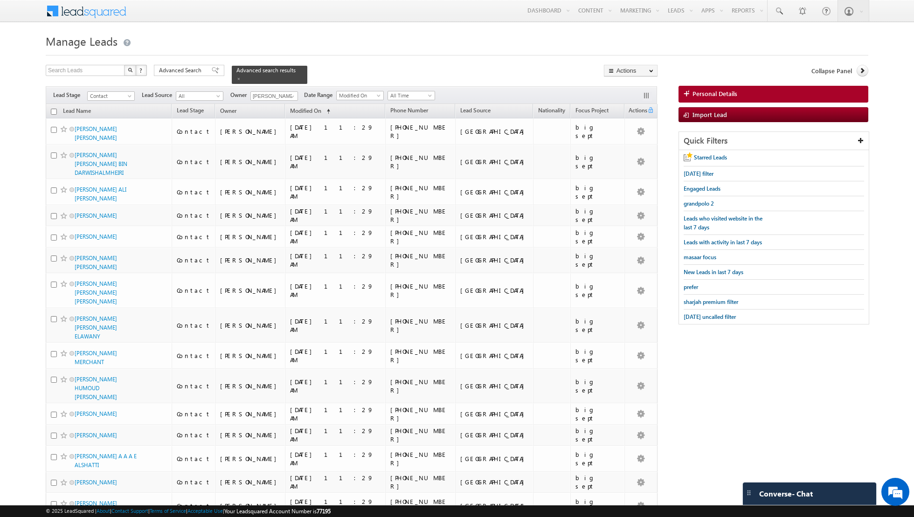
click at [52, 109] on input "checkbox" at bounding box center [54, 112] width 6 height 6
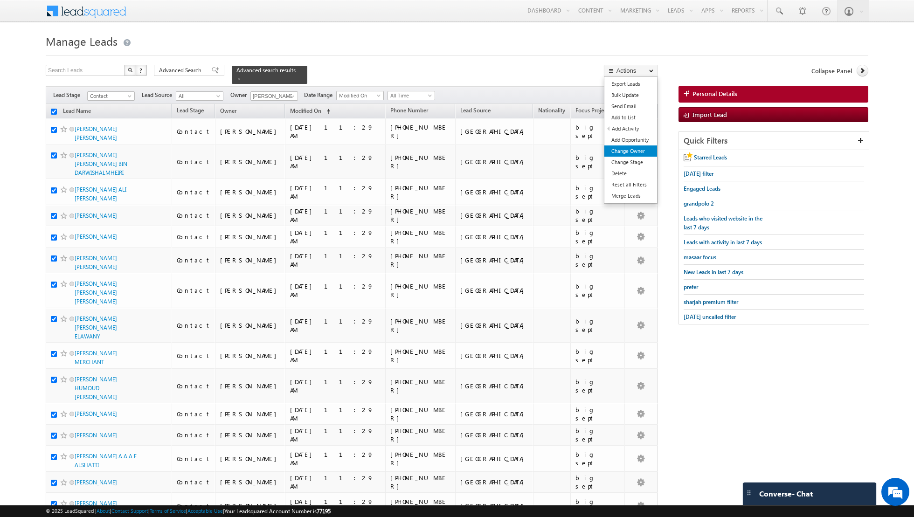
click at [619, 149] on link "Change Owner" at bounding box center [630, 150] width 53 height 11
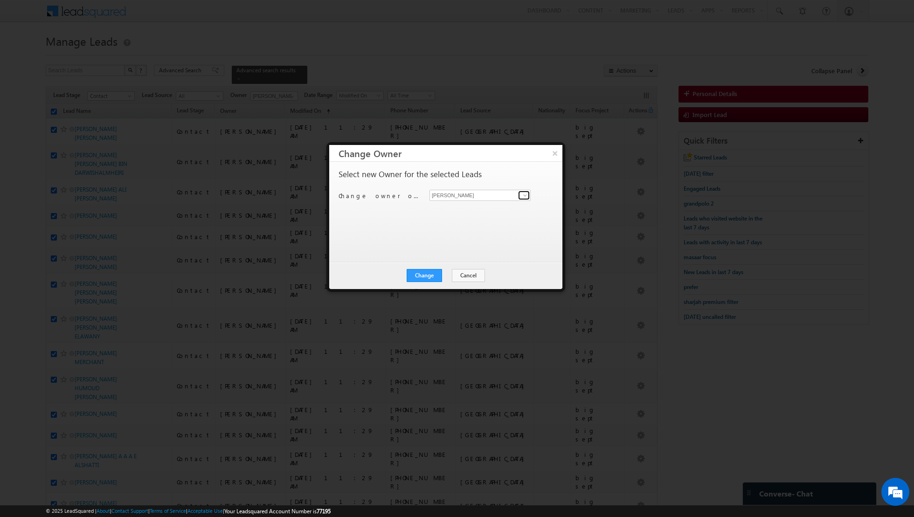
click at [522, 193] on span at bounding box center [524, 195] width 7 height 7
click at [458, 227] on span "[EMAIL_ADDRESS][DOMAIN_NAME]" at bounding box center [475, 229] width 84 height 7
click at [428, 269] on button "Change" at bounding box center [424, 275] width 35 height 13
click at [447, 273] on button "Close" at bounding box center [447, 275] width 30 height 13
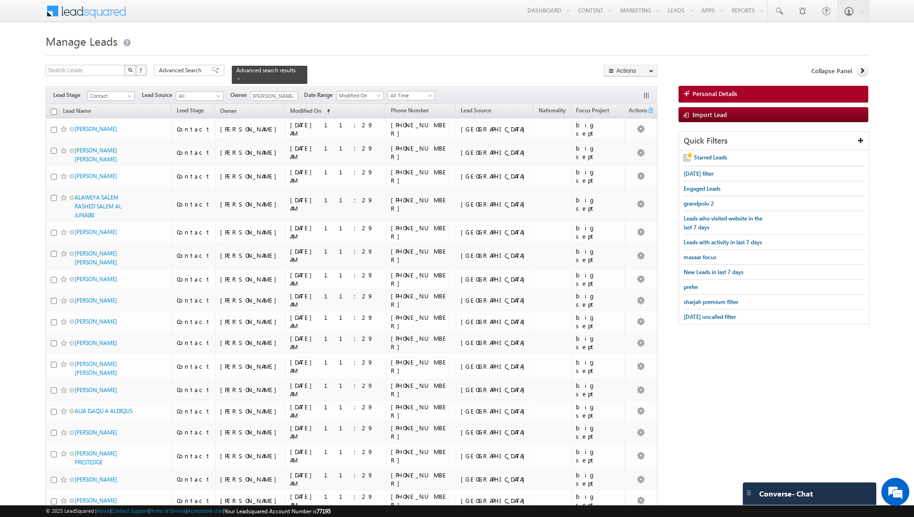
click at [53, 110] on input "checkbox" at bounding box center [54, 112] width 6 height 6
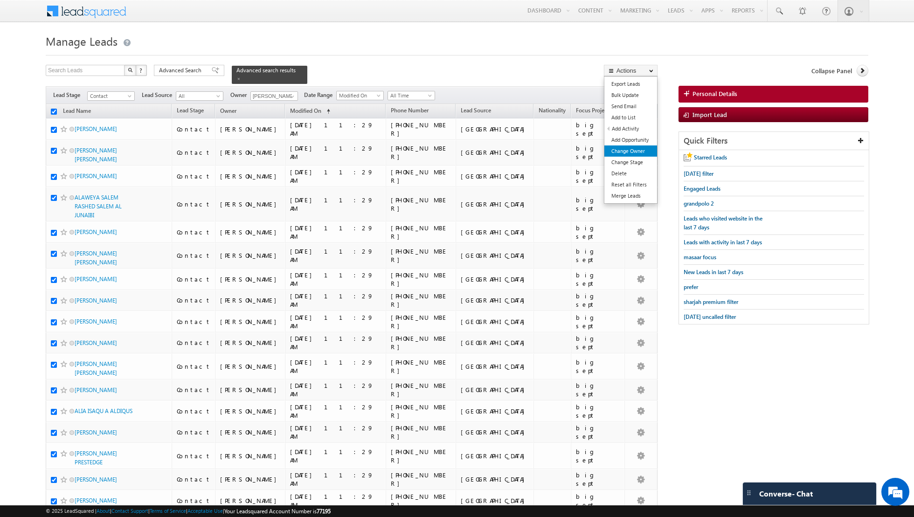
click at [626, 151] on link "Change Owner" at bounding box center [630, 150] width 53 height 11
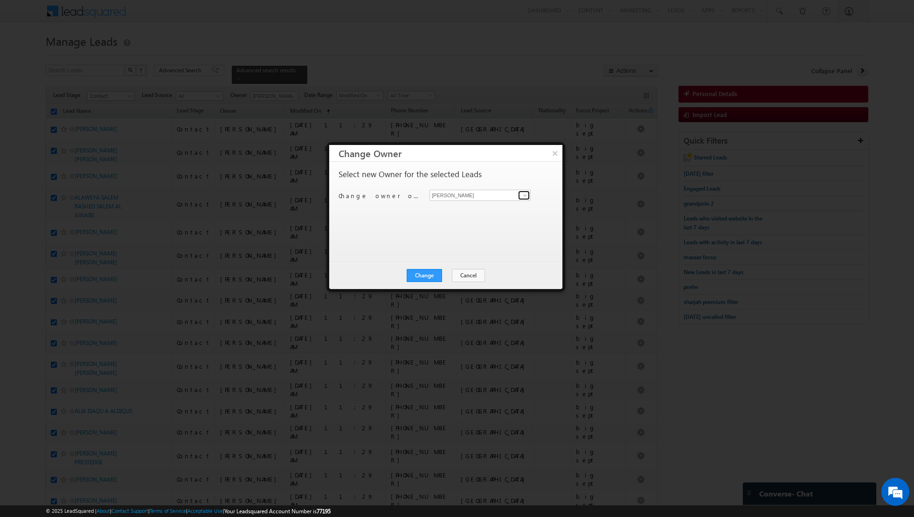
click at [524, 195] on span at bounding box center [524, 195] width 7 height 7
click at [456, 208] on link "[PERSON_NAME] [PERSON_NAME][EMAIL_ADDRESS][DOMAIN_NAME]" at bounding box center [479, 209] width 101 height 18
click at [421, 279] on button "Change" at bounding box center [424, 275] width 35 height 13
click at [450, 276] on button "Close" at bounding box center [447, 275] width 30 height 13
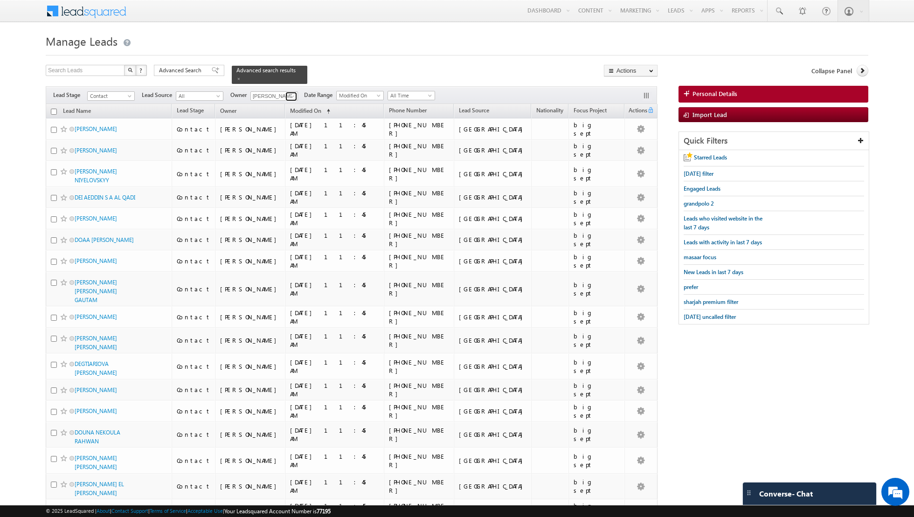
click at [285, 94] on link at bounding box center [291, 96] width 12 height 9
click at [272, 131] on span "[PERSON_NAME][EMAIL_ADDRESS][DOMAIN_NAME]" at bounding box center [296, 131] width 84 height 7
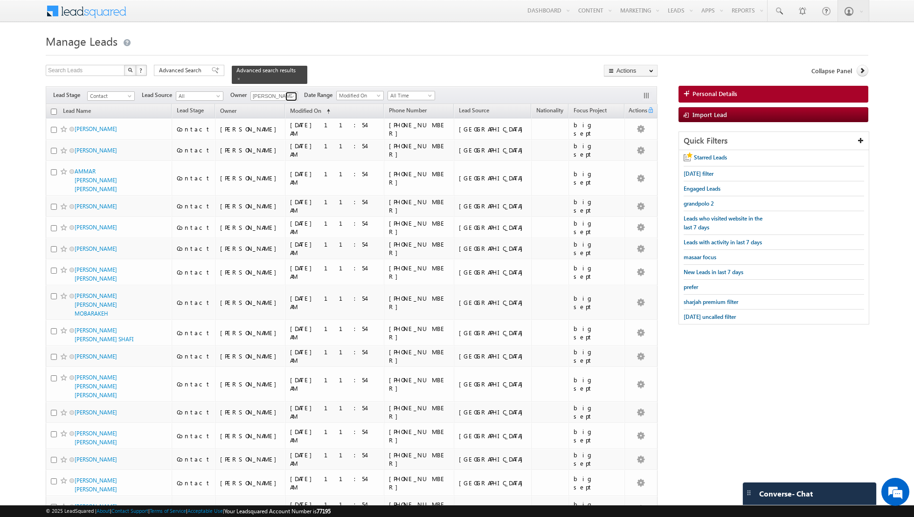
click at [290, 96] on span at bounding box center [292, 96] width 7 height 7
click at [281, 138] on link "[PERSON_NAME] [EMAIL_ADDRESS][DOMAIN_NAME]" at bounding box center [296, 145] width 93 height 18
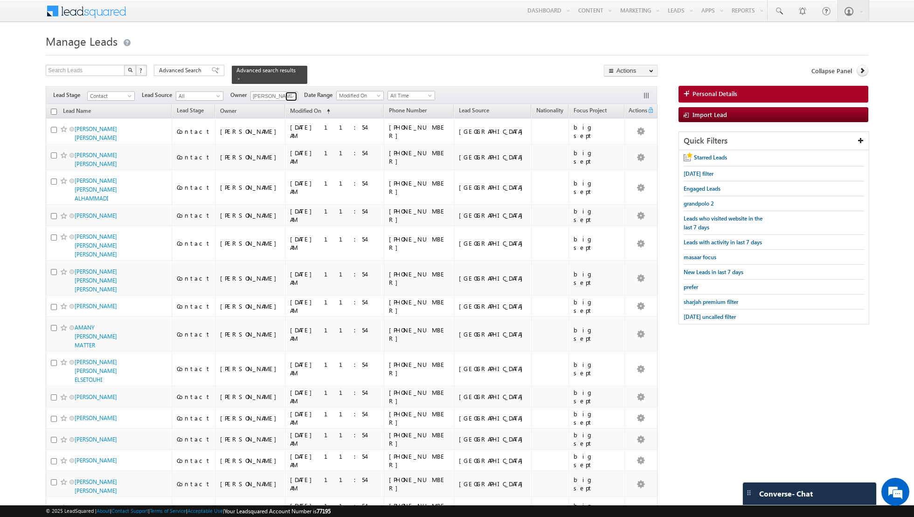
click at [290, 94] on span at bounding box center [292, 96] width 7 height 7
click at [268, 154] on link "[PERSON_NAME] [PERSON_NAME][EMAIL_ADDRESS][DOMAIN_NAME]" at bounding box center [296, 161] width 93 height 18
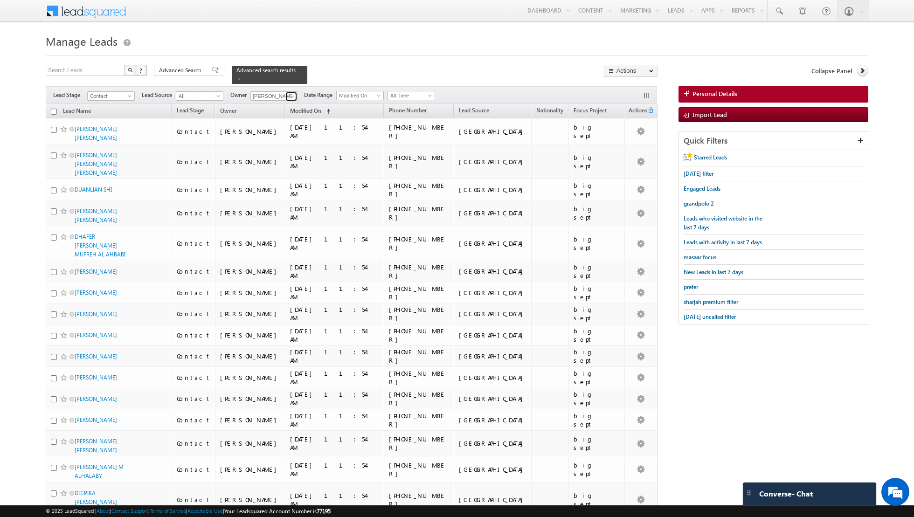
click at [289, 96] on span at bounding box center [292, 96] width 7 height 7
click at [281, 170] on link "[PERSON_NAME] [EMAIL_ADDRESS][PERSON_NAME][DOMAIN_NAME]" at bounding box center [296, 178] width 93 height 18
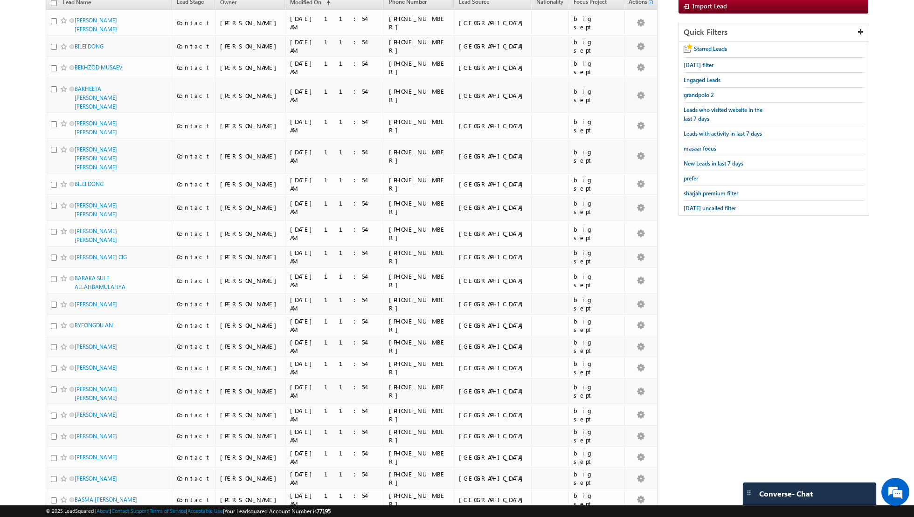
scroll to position [81, 0]
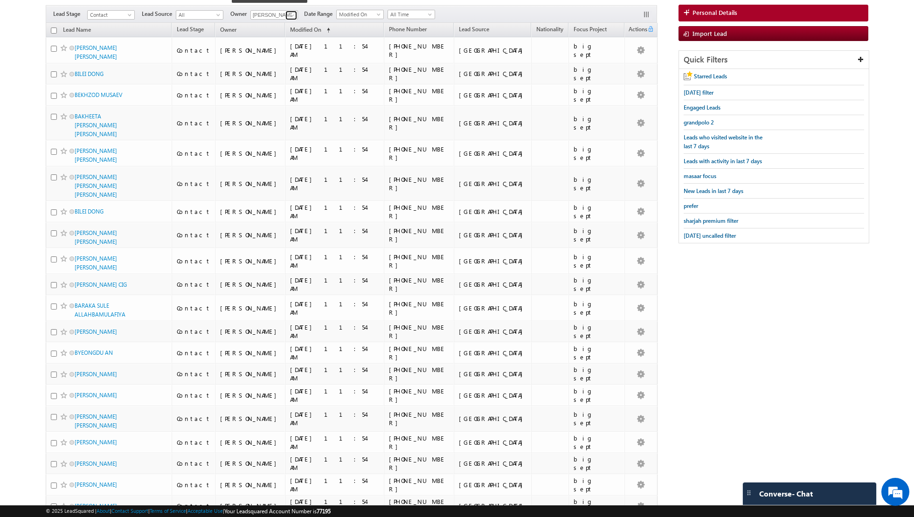
click at [289, 13] on span at bounding box center [292, 15] width 7 height 7
click at [274, 92] on link "[PERSON_NAME] [PERSON_NAME][EMAIL_ADDRESS][PERSON_NAME][DOMAIN_NAME]" at bounding box center [296, 101] width 93 height 18
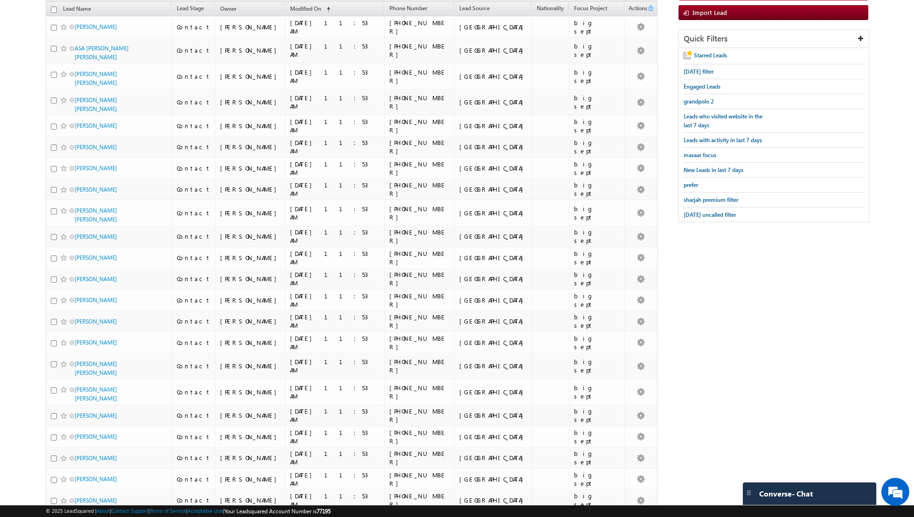
scroll to position [0, 0]
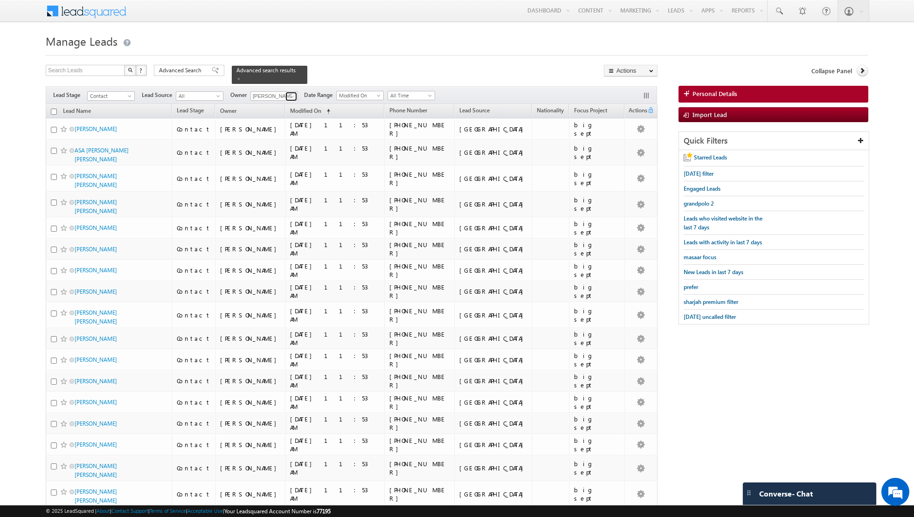
click at [289, 97] on span at bounding box center [292, 96] width 7 height 7
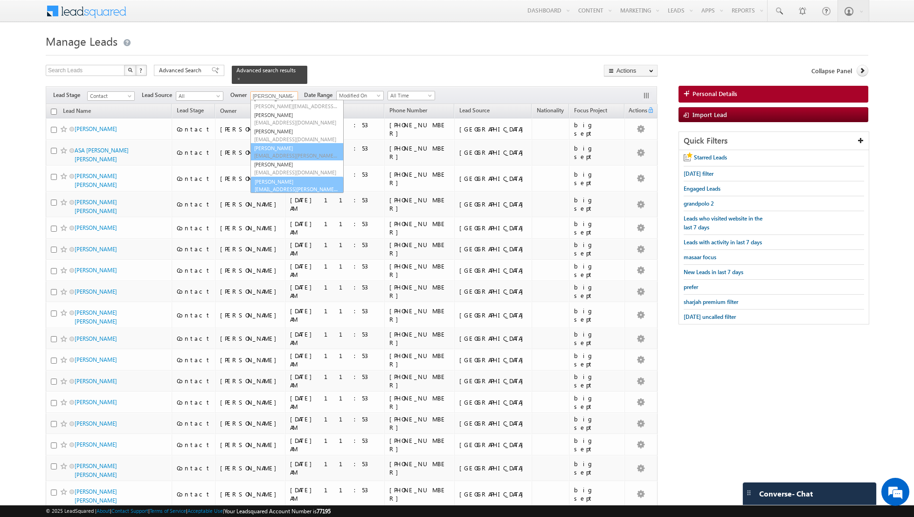
scroll to position [26, 0]
click at [282, 186] on span "[EMAIL_ADDRESS][PERSON_NAME][DOMAIN_NAME]" at bounding box center [296, 188] width 84 height 7
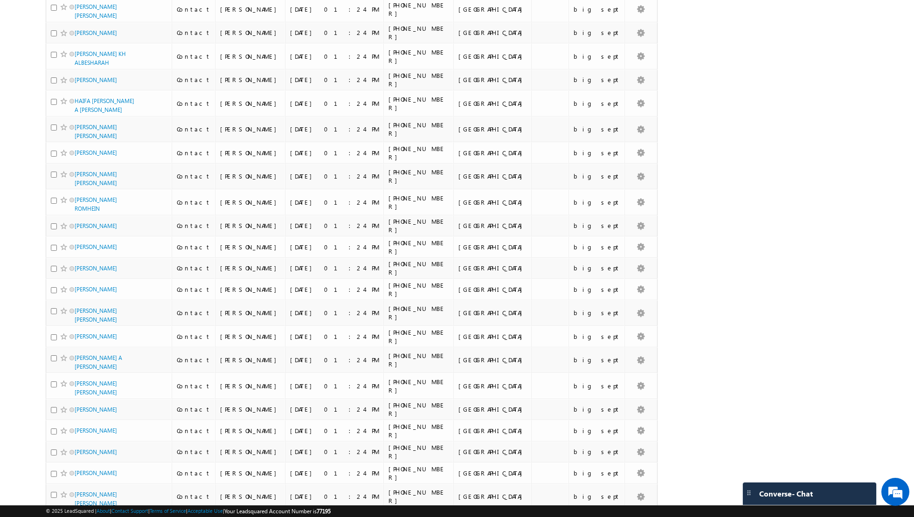
scroll to position [4329, 0]
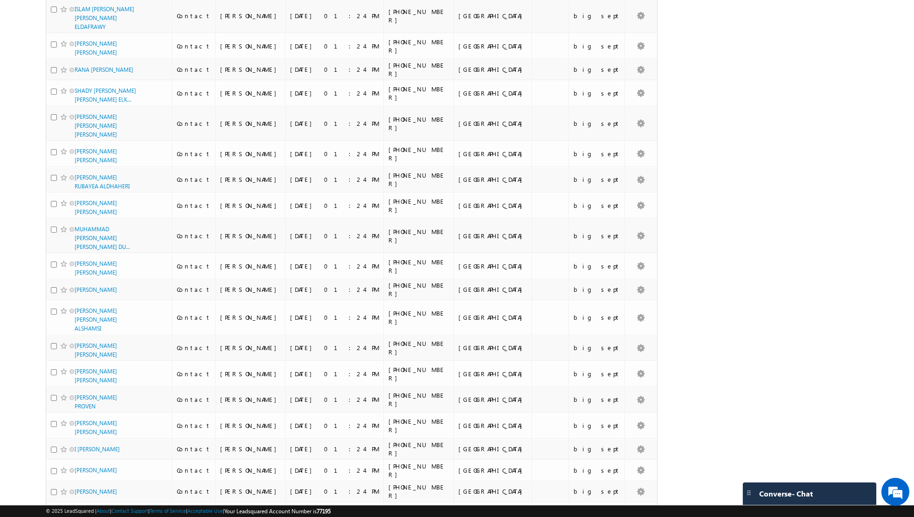
scroll to position [0, 0]
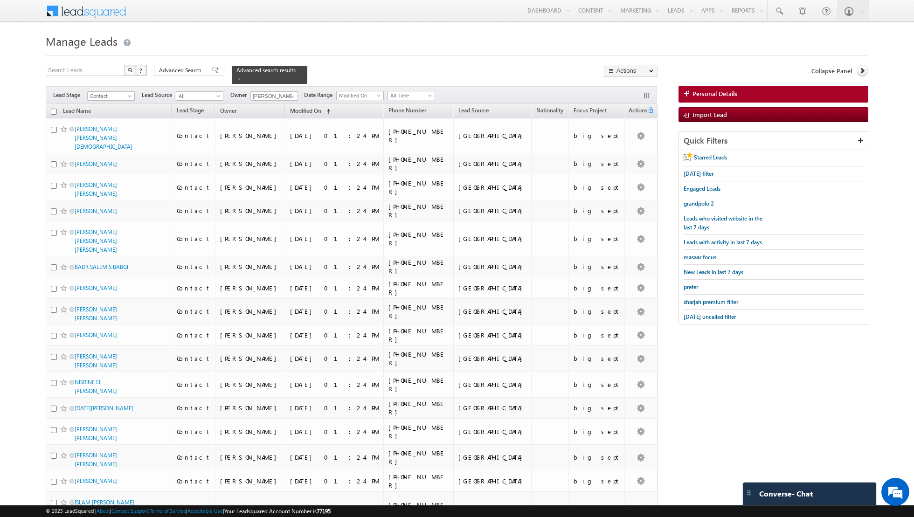
click at [55, 110] on input "checkbox" at bounding box center [54, 112] width 6 height 6
